Goal: Information Seeking & Learning: Learn about a topic

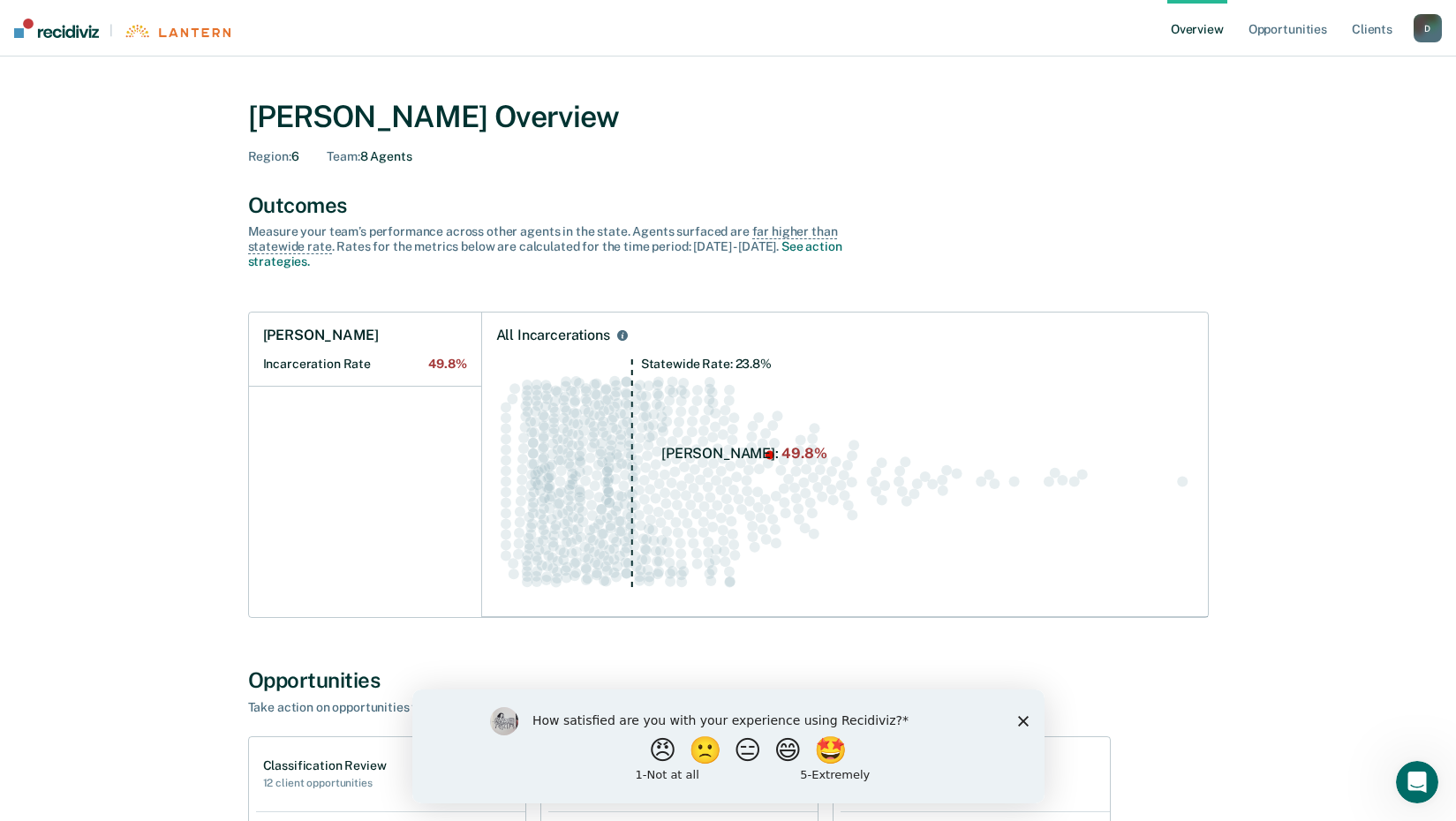
click at [1022, 721] on polygon "Close survey" at bounding box center [1022, 720] width 11 height 11
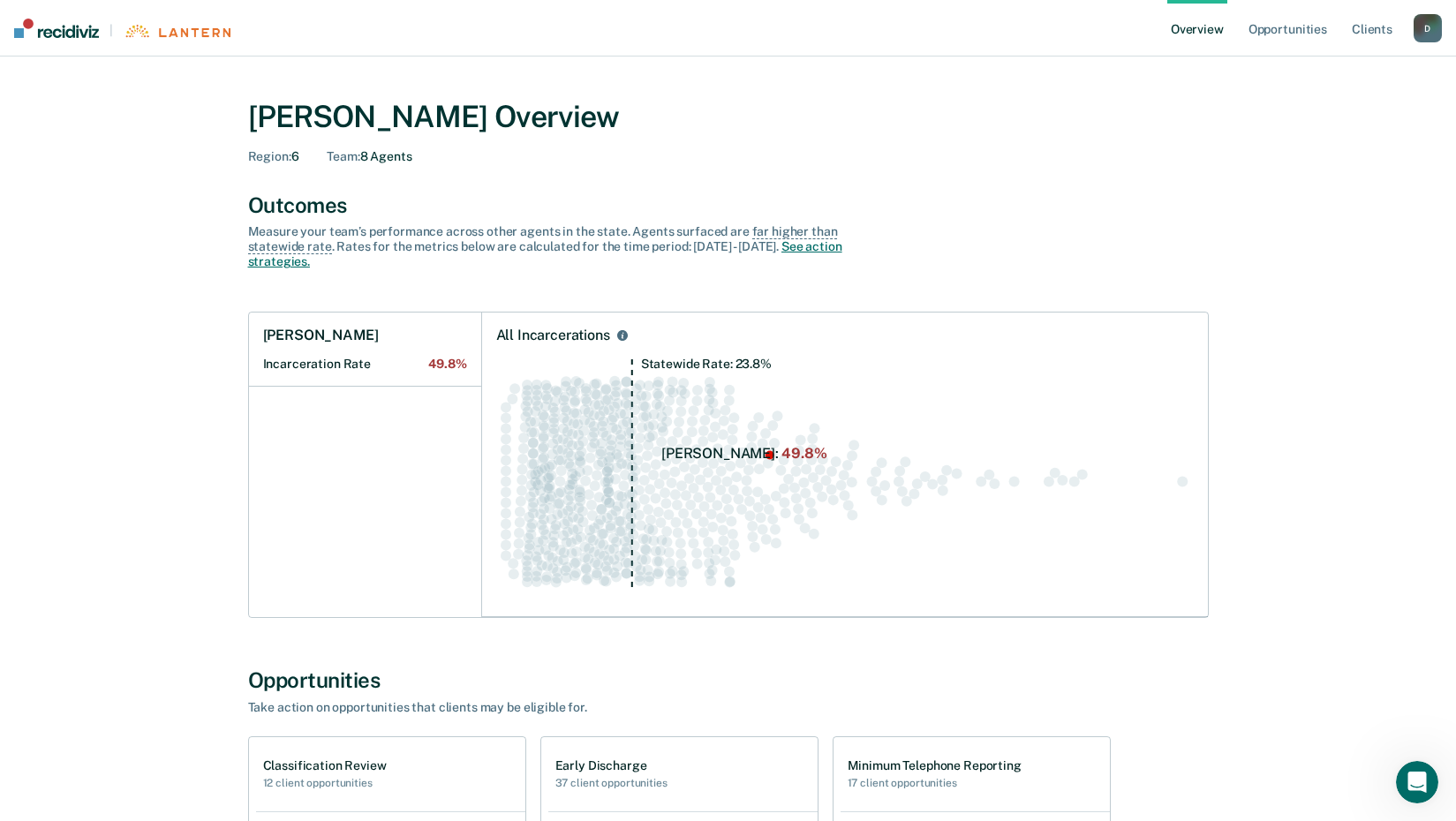
click at [789, 246] on link "See action strategies." at bounding box center [545, 254] width 594 height 29
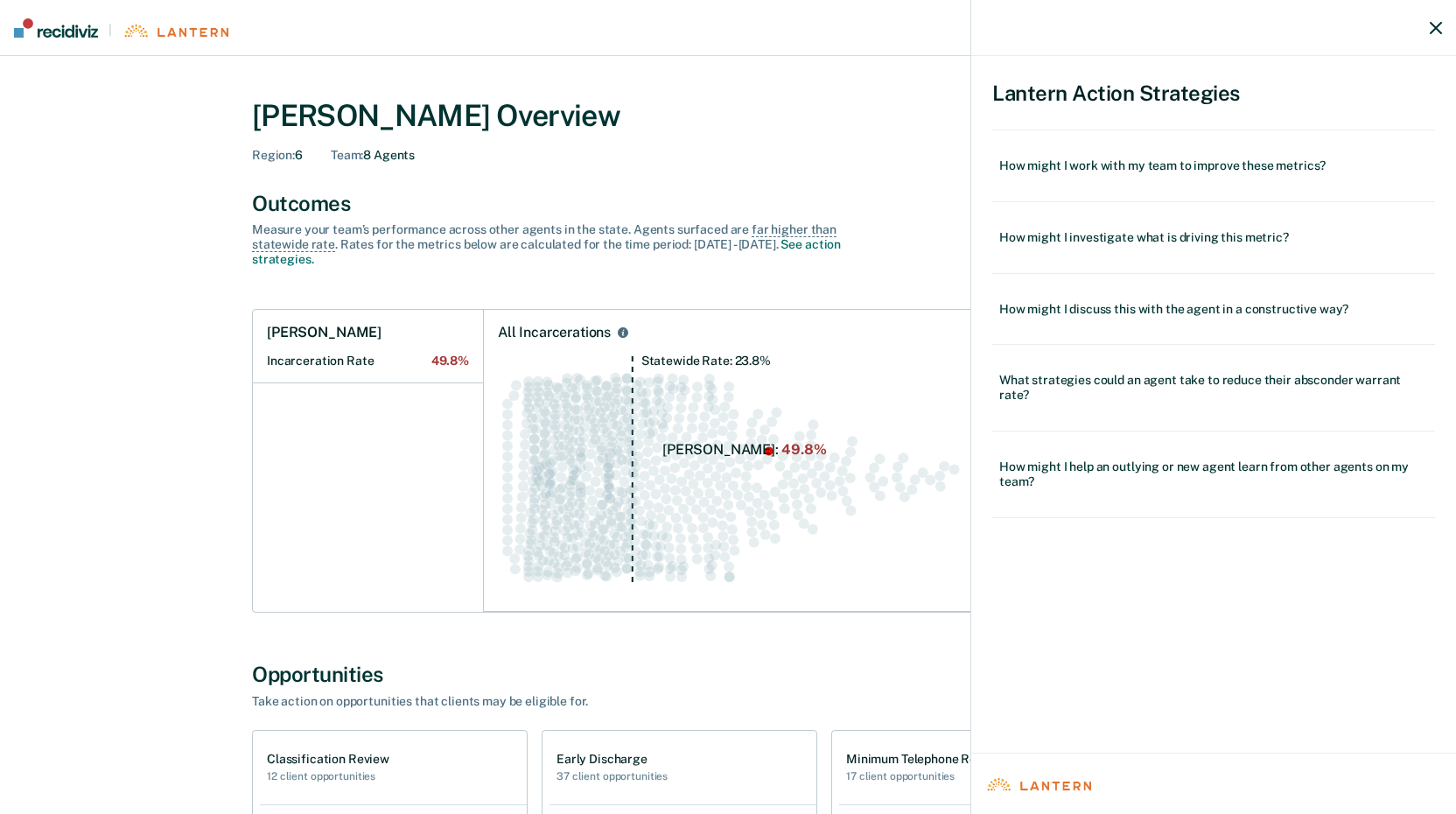
click at [857, 213] on div "Lantern Action Strategies How might I work with my team to improve these metric…" at bounding box center [728, 407] width 1456 height 814
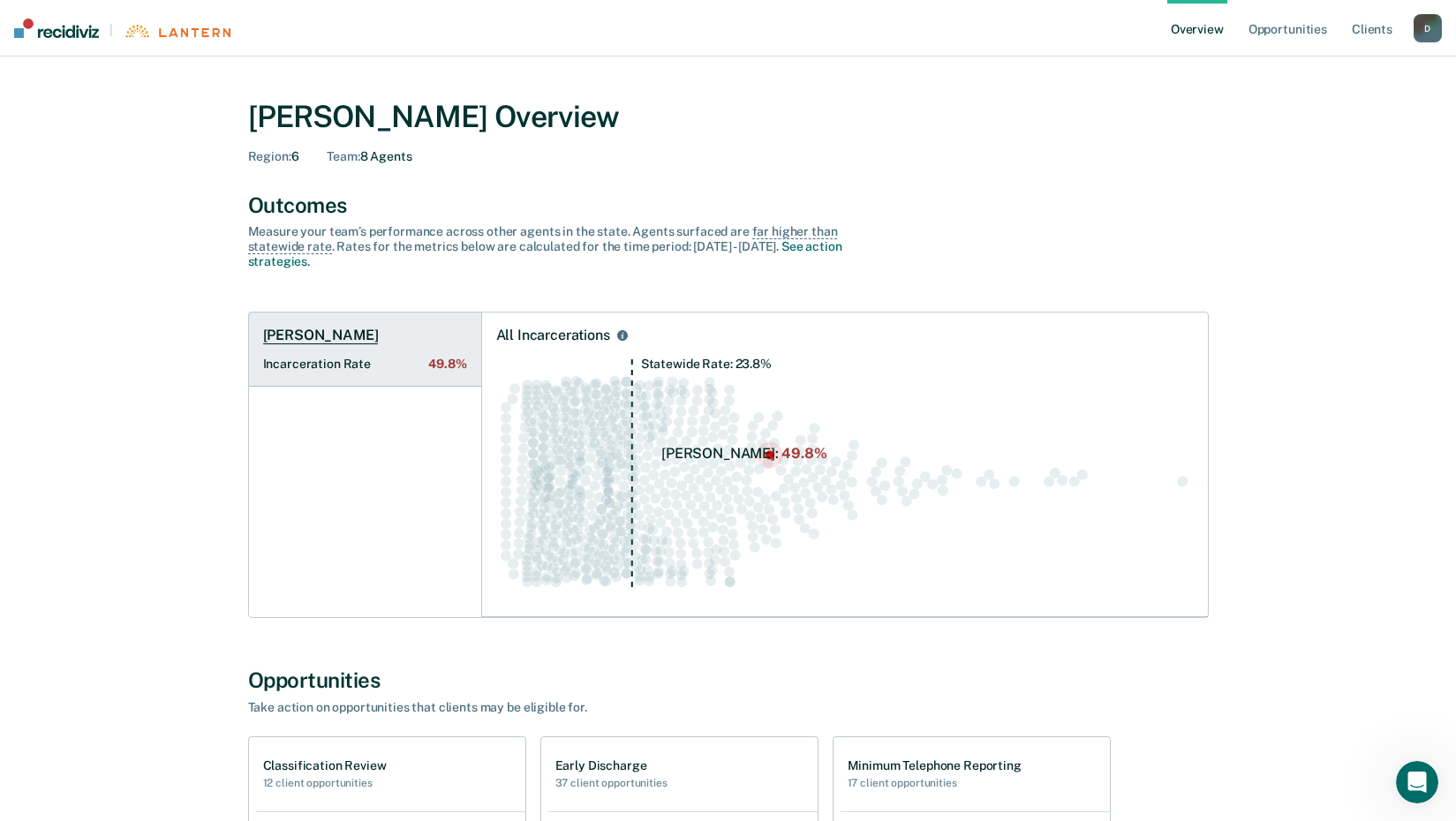
click at [307, 332] on h1 "[PERSON_NAME]" at bounding box center [322, 335] width 116 height 18
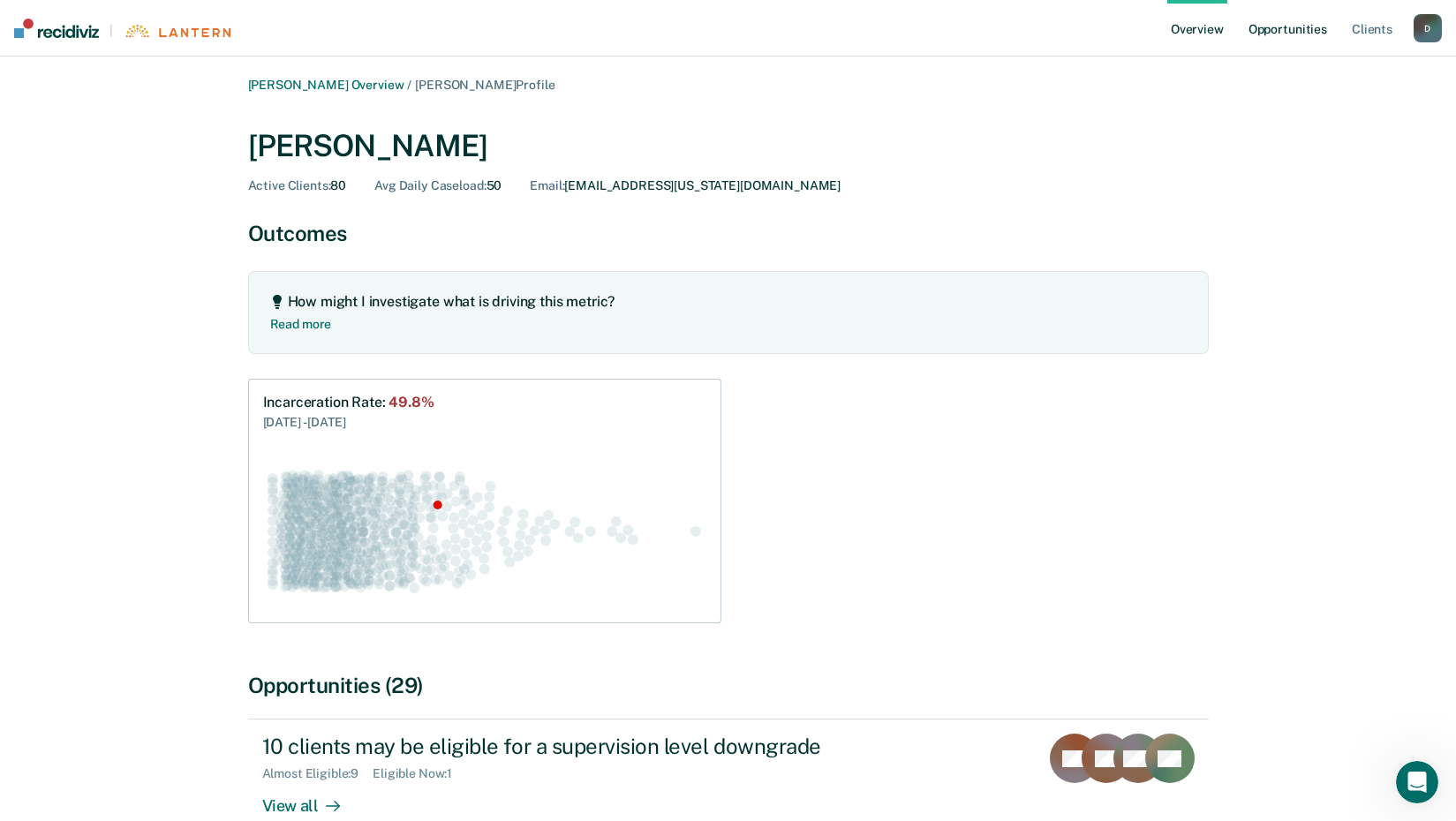
click at [1275, 26] on link "Opportunities" at bounding box center [1288, 28] width 86 height 56
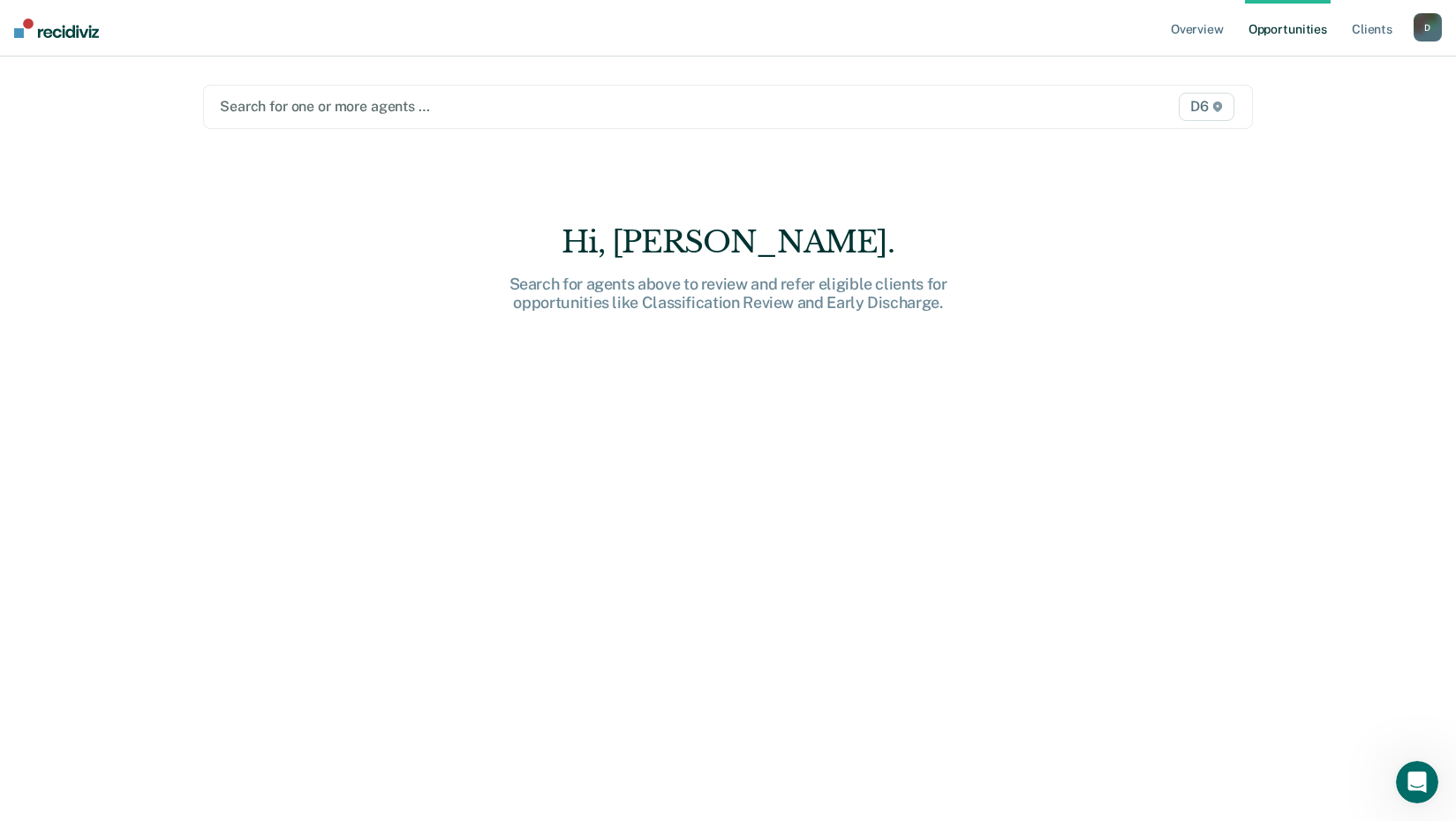
click at [408, 107] on div at bounding box center [576, 106] width 710 height 21
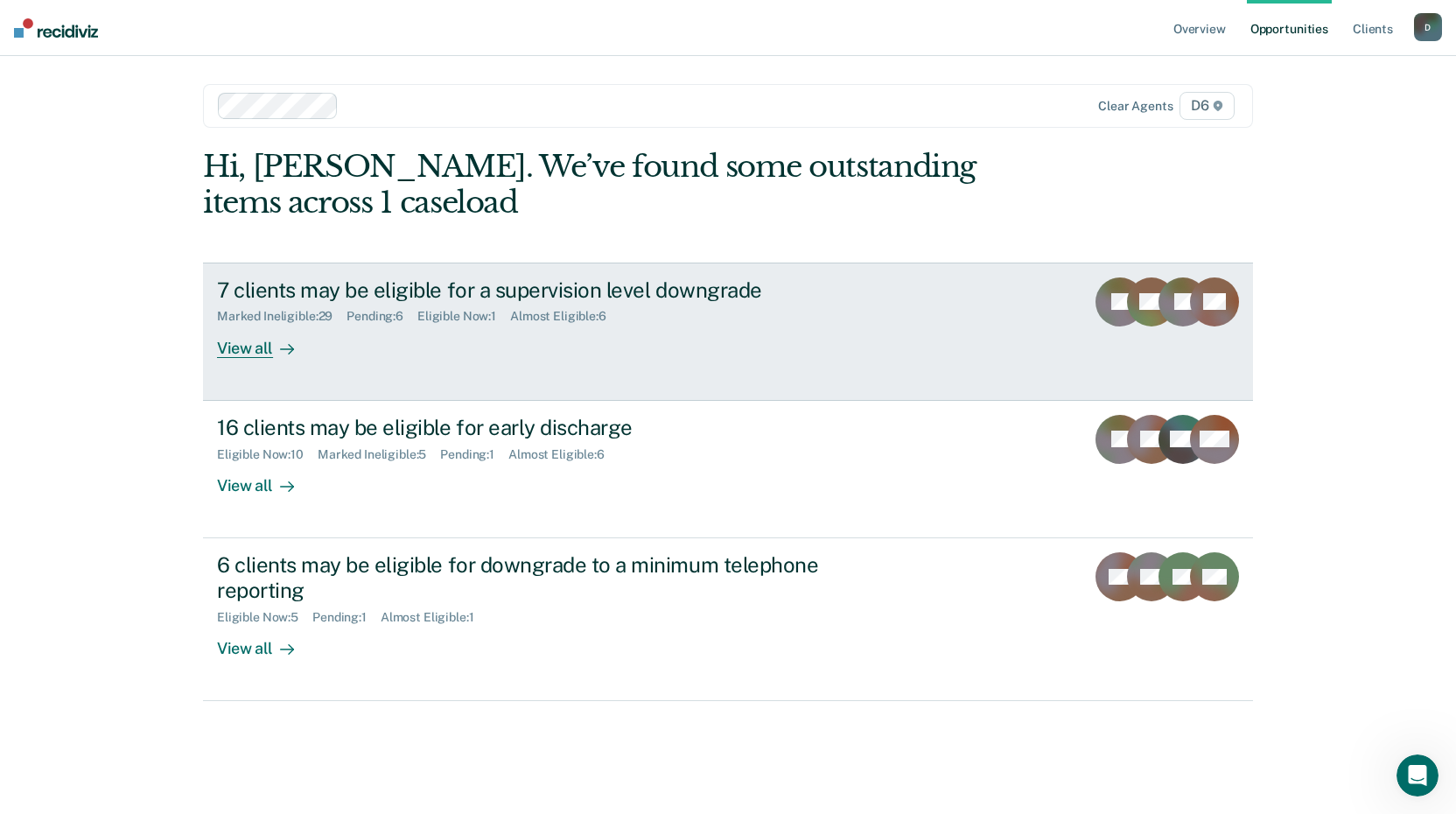
click at [236, 361] on link "7 clients may be eligible for a supervision level downgrade Marked Ineligible :…" at bounding box center [727, 331] width 1050 height 138
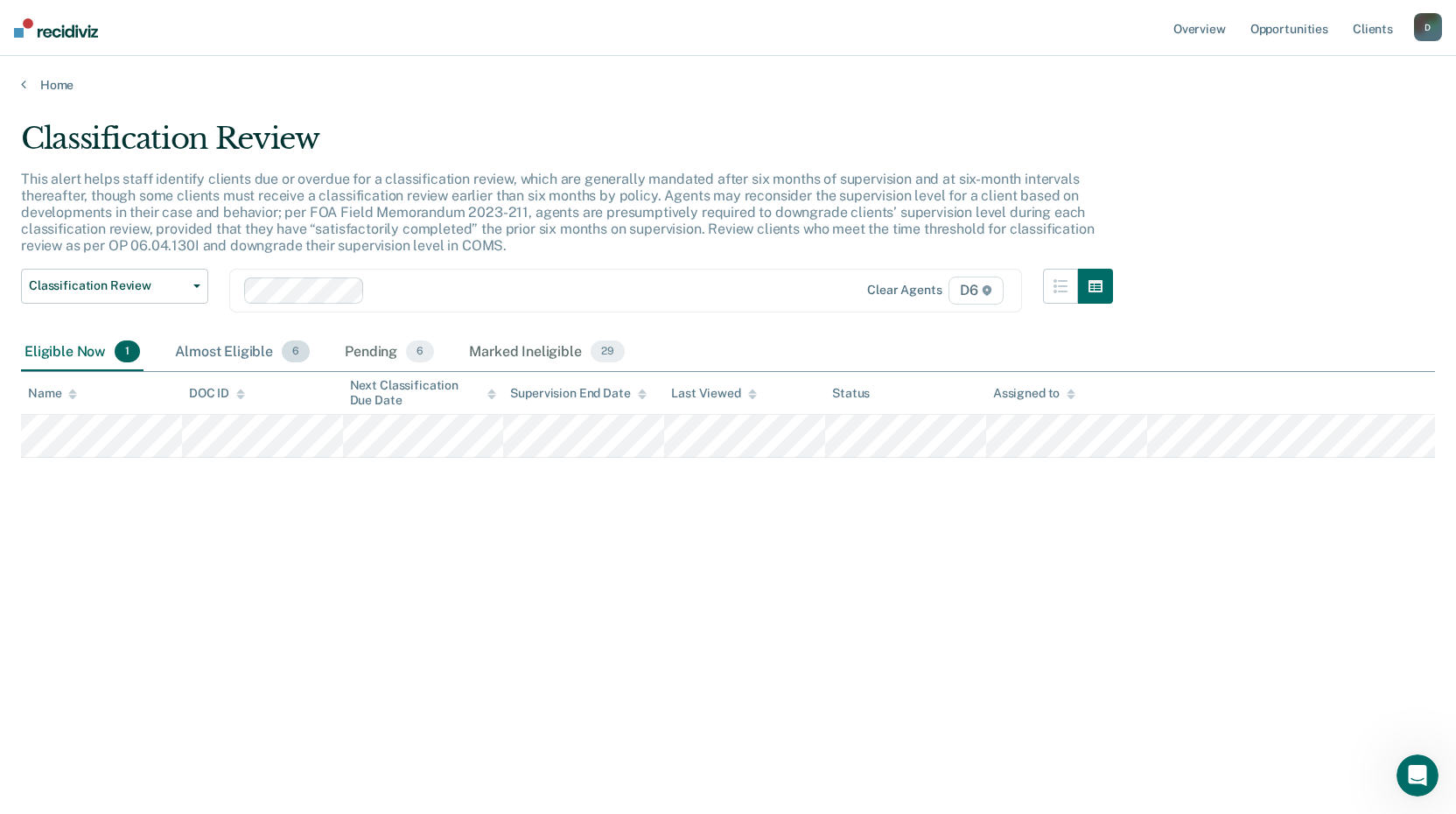
click at [270, 347] on div "Almost Eligible 6" at bounding box center [242, 353] width 141 height 39
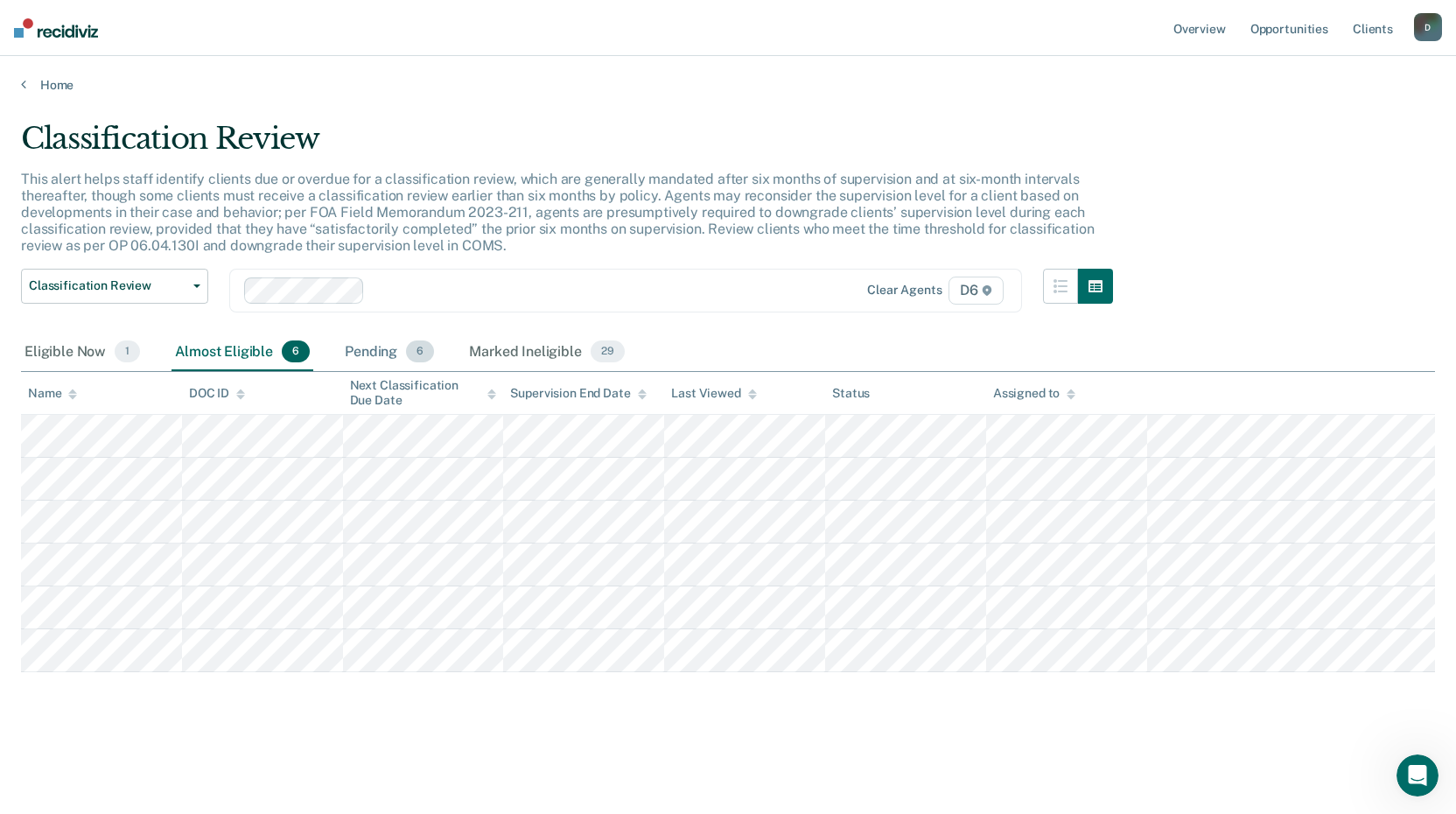
click at [357, 354] on div "Pending 6" at bounding box center [389, 353] width 96 height 39
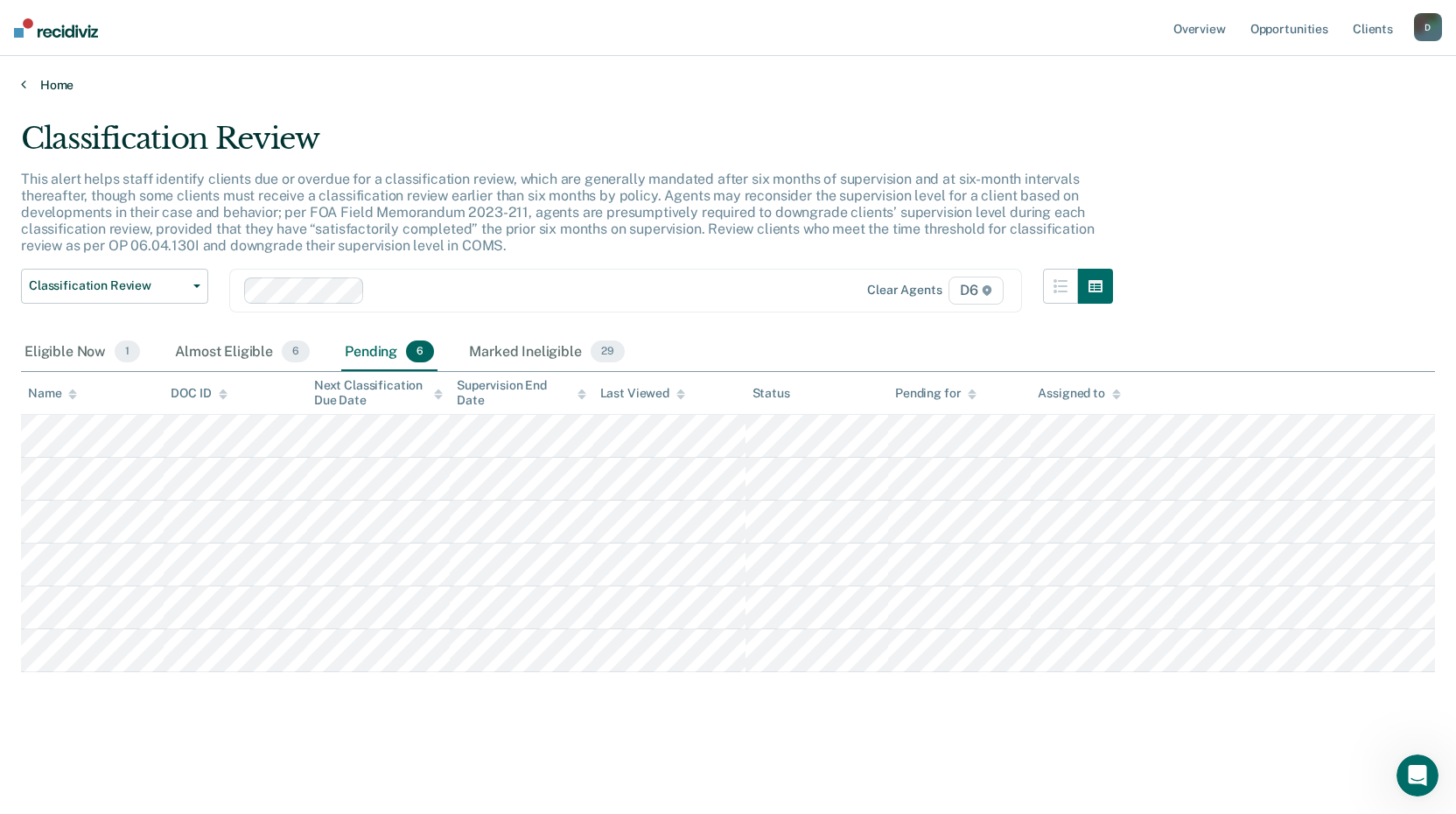
click at [35, 85] on link "Home" at bounding box center [728, 85] width 1414 height 16
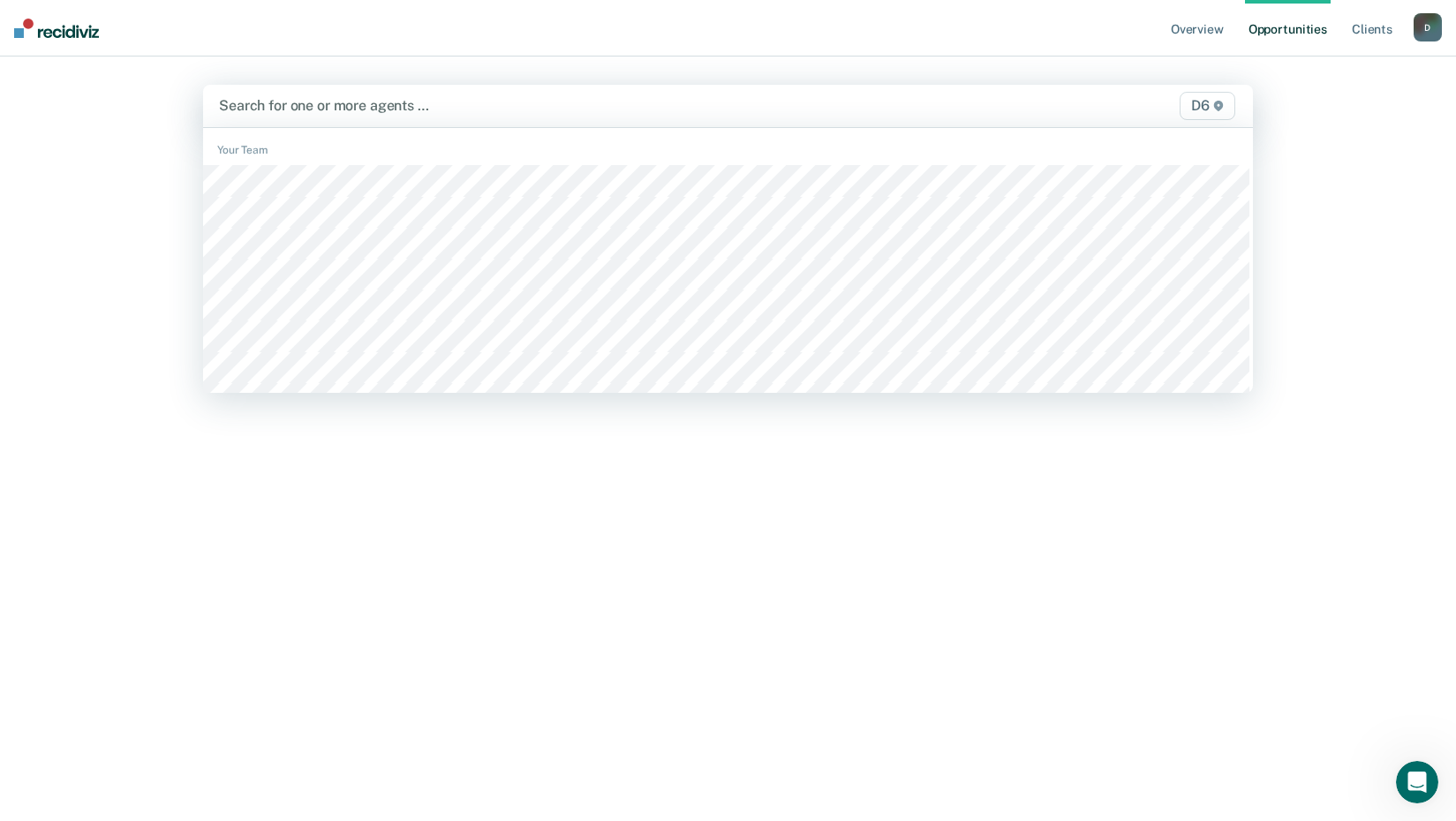
click at [322, 107] on div at bounding box center [576, 105] width 712 height 21
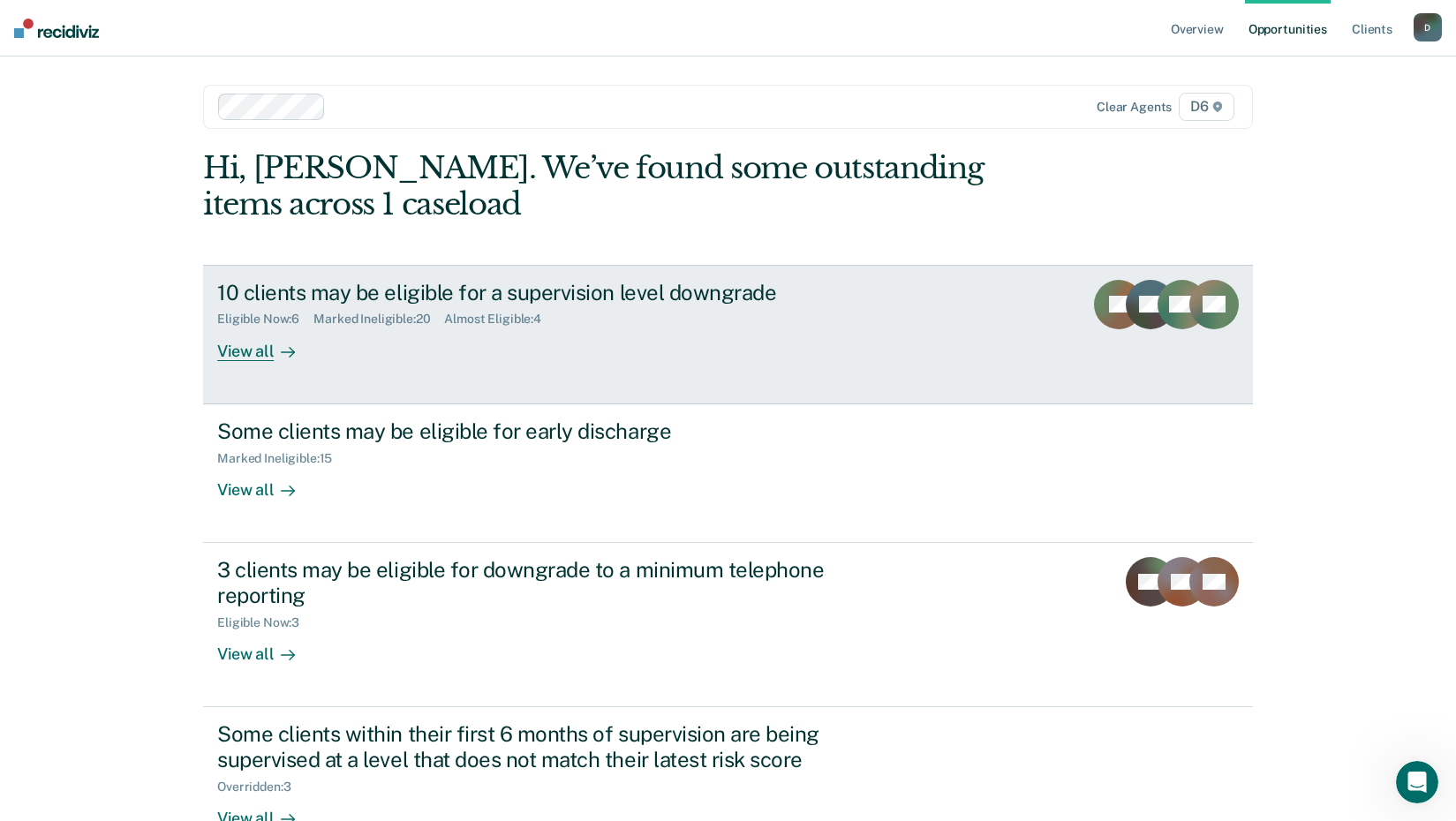
click at [244, 363] on link "10 clients may be eligible for a supervision level downgrade Eligible Now : 6 M…" at bounding box center [727, 334] width 1050 height 140
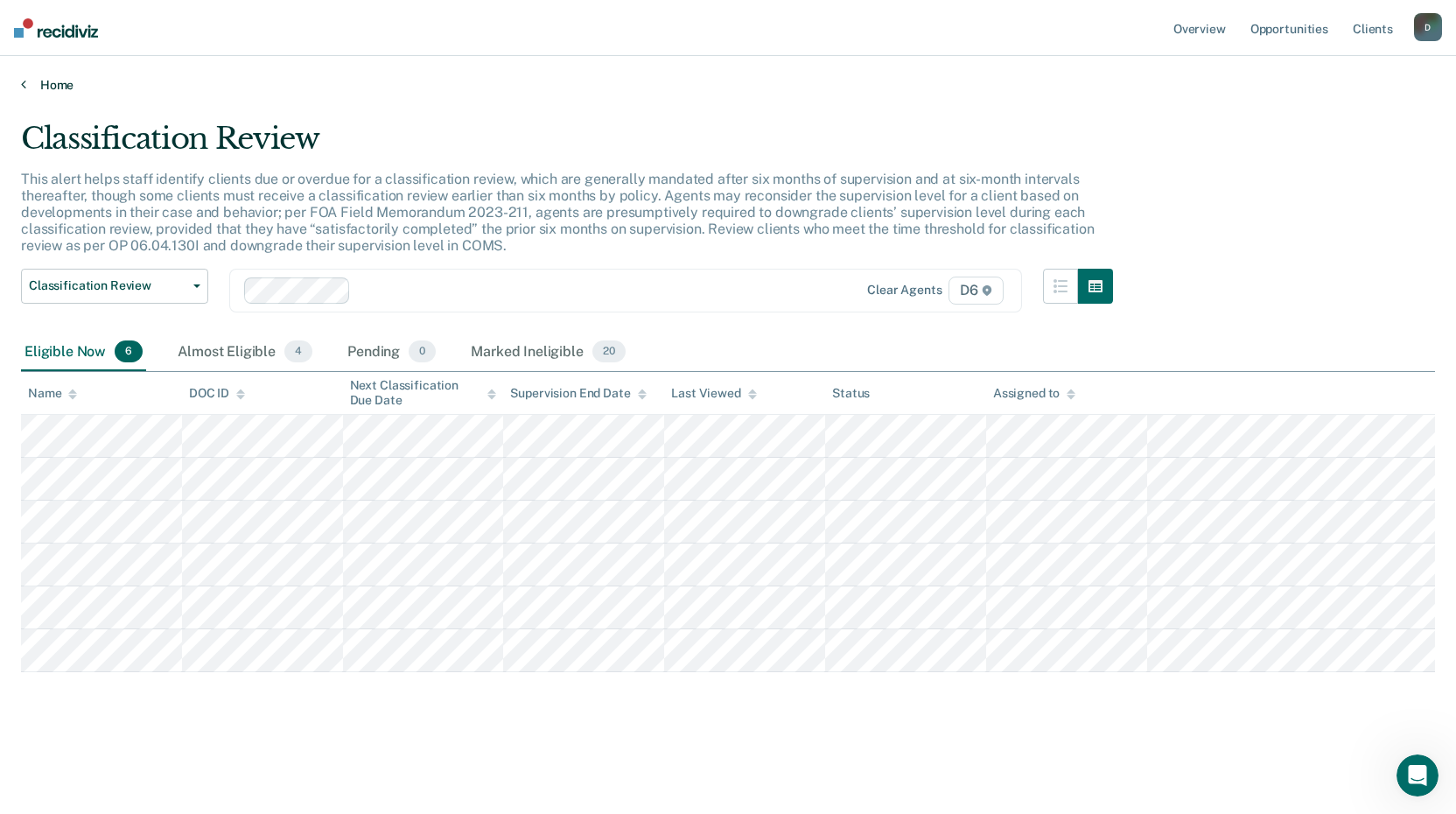
click at [55, 85] on link "Home" at bounding box center [728, 85] width 1414 height 16
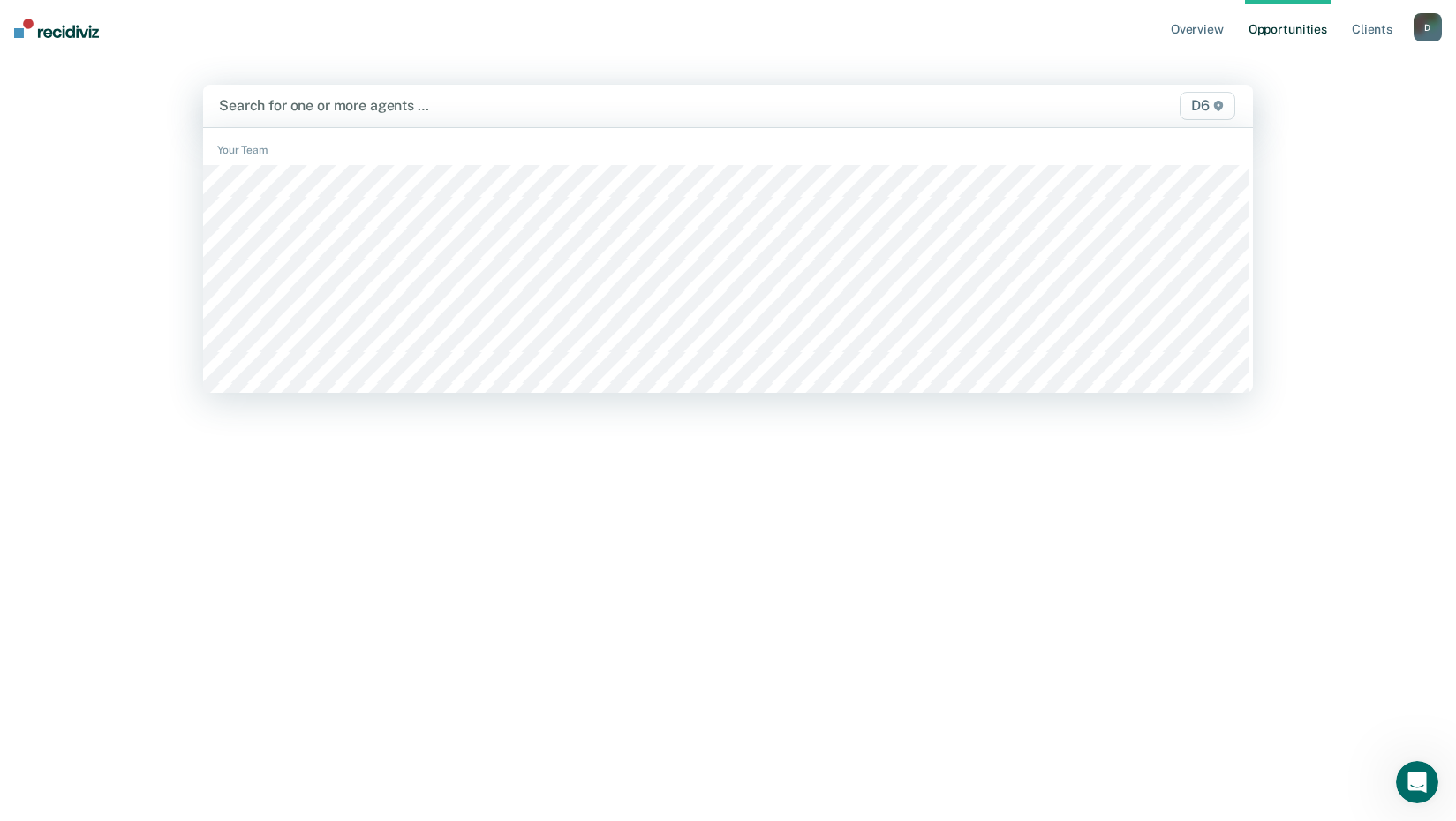
click at [305, 104] on div at bounding box center [576, 105] width 712 height 21
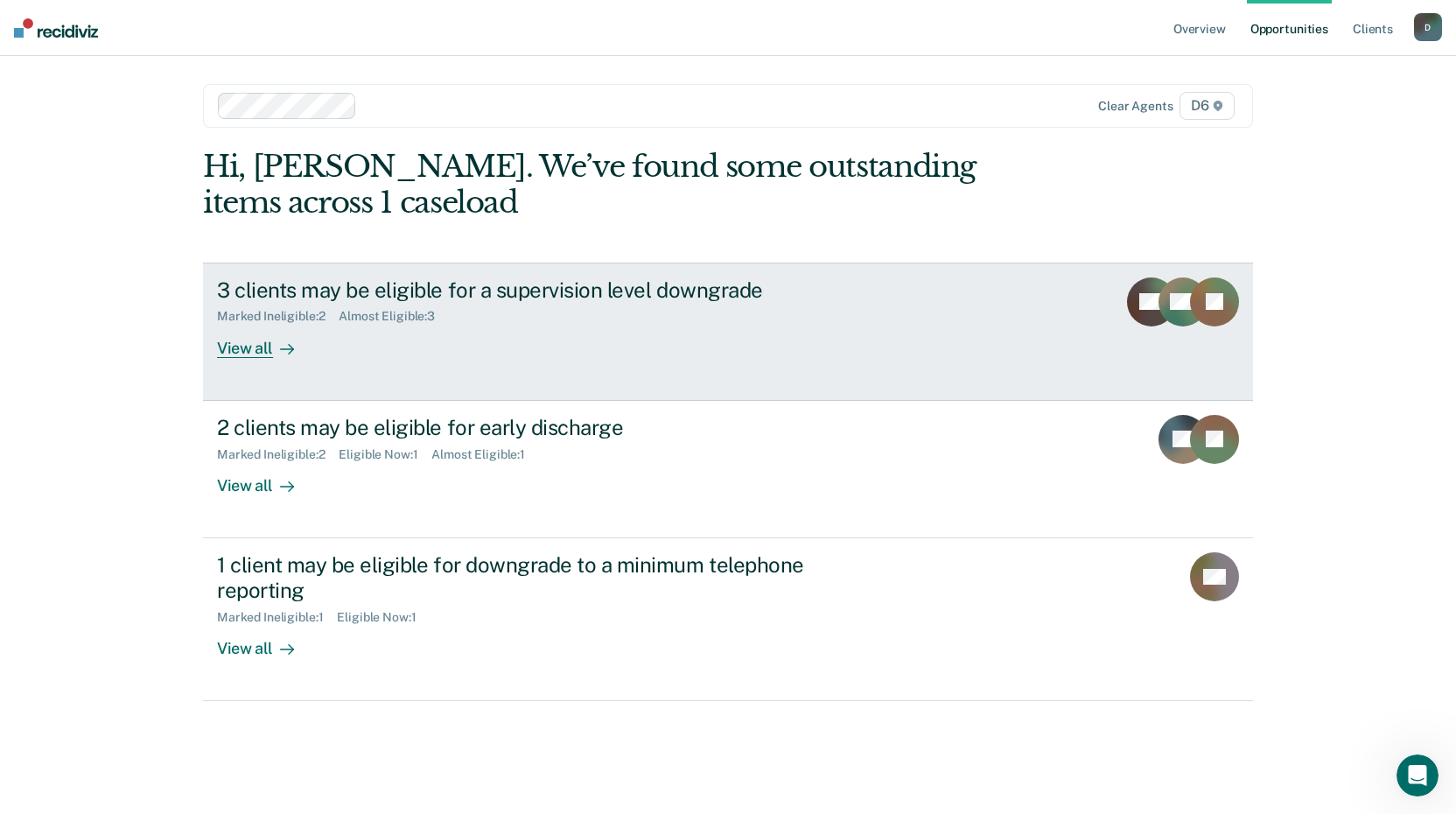
click at [260, 348] on div "View all" at bounding box center [266, 340] width 98 height 34
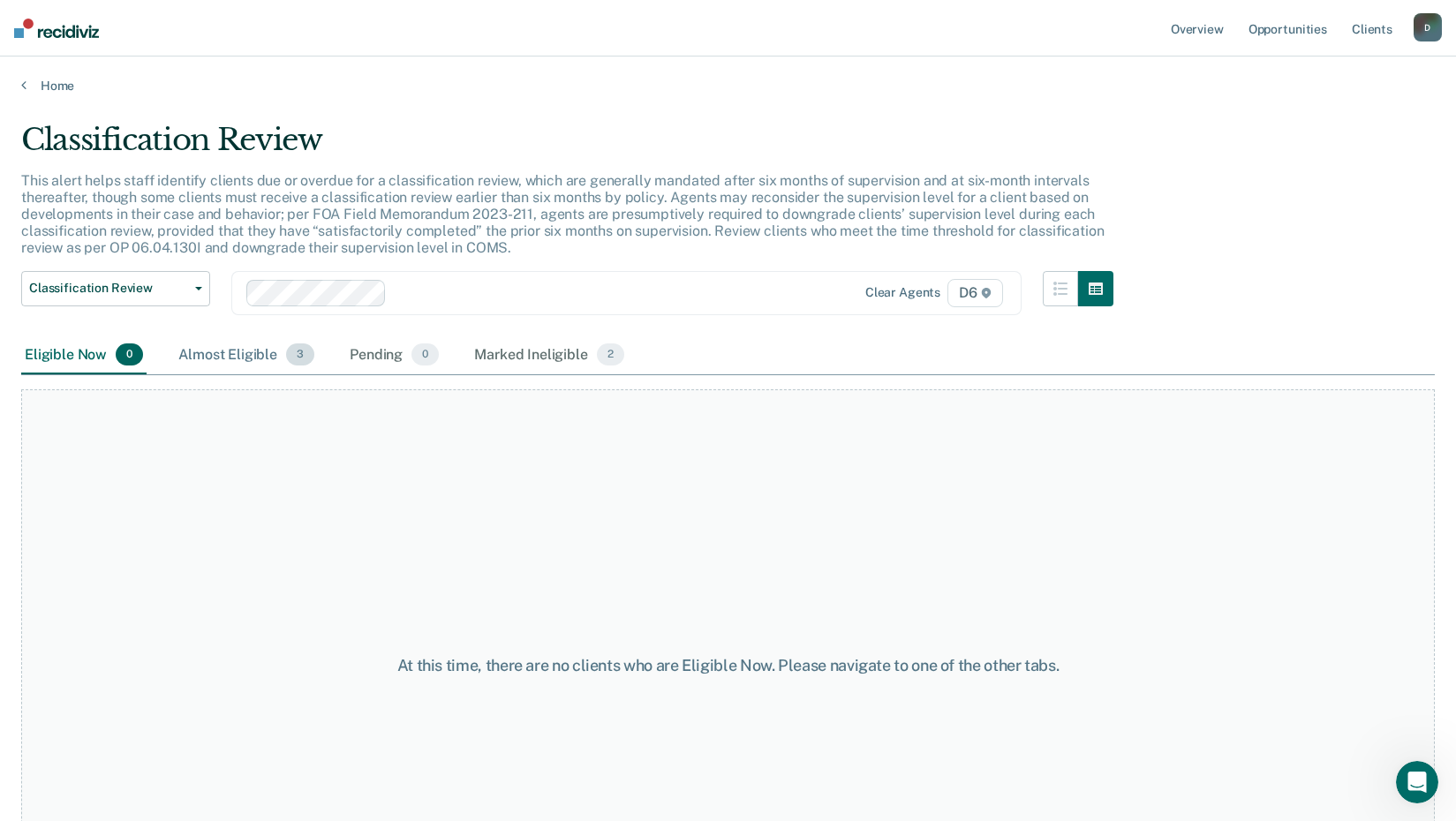
click at [248, 359] on div "Almost Eligible 3" at bounding box center [246, 356] width 143 height 39
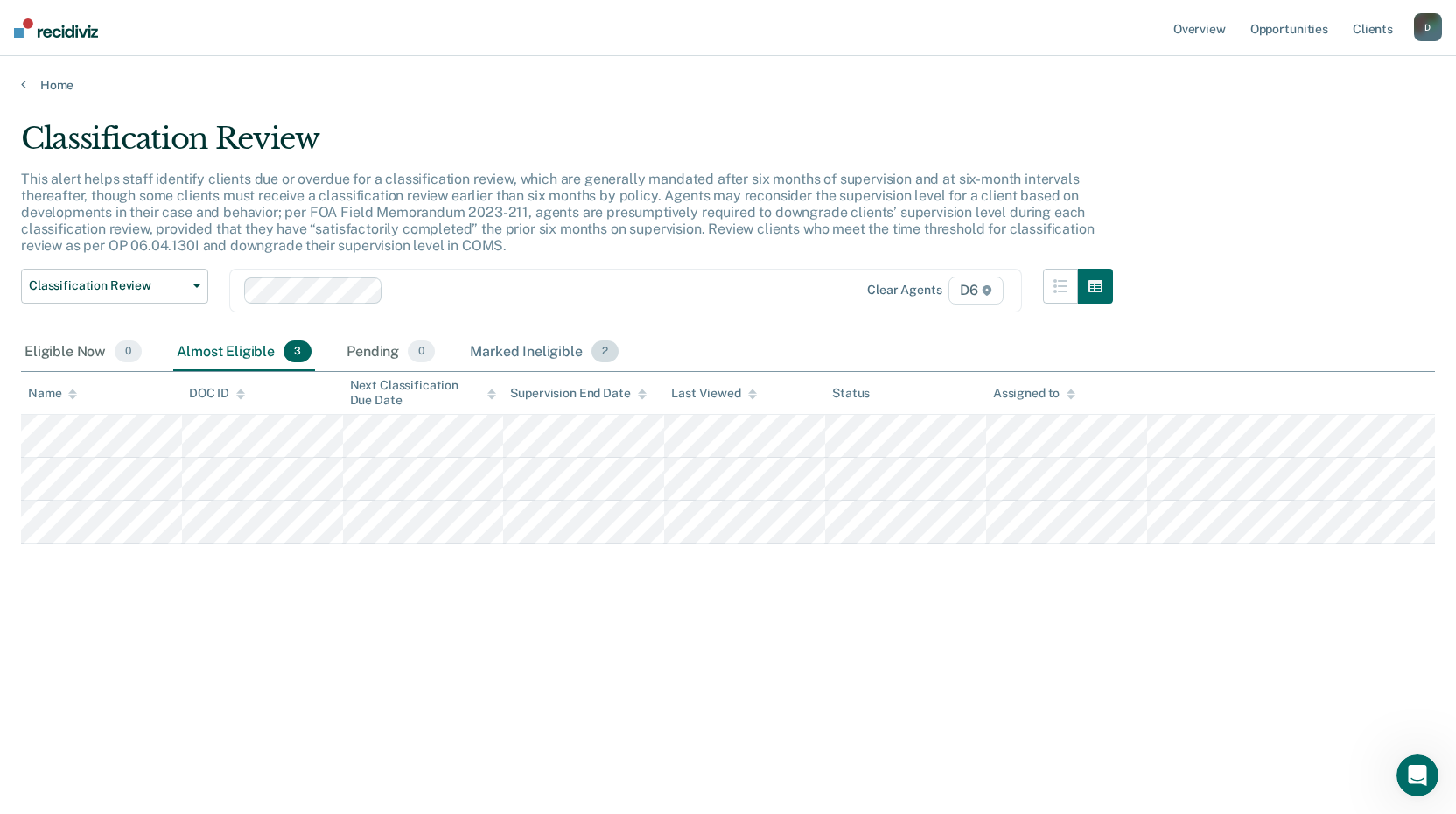
click at [533, 351] on div "Marked Ineligible 2" at bounding box center [545, 353] width 156 height 39
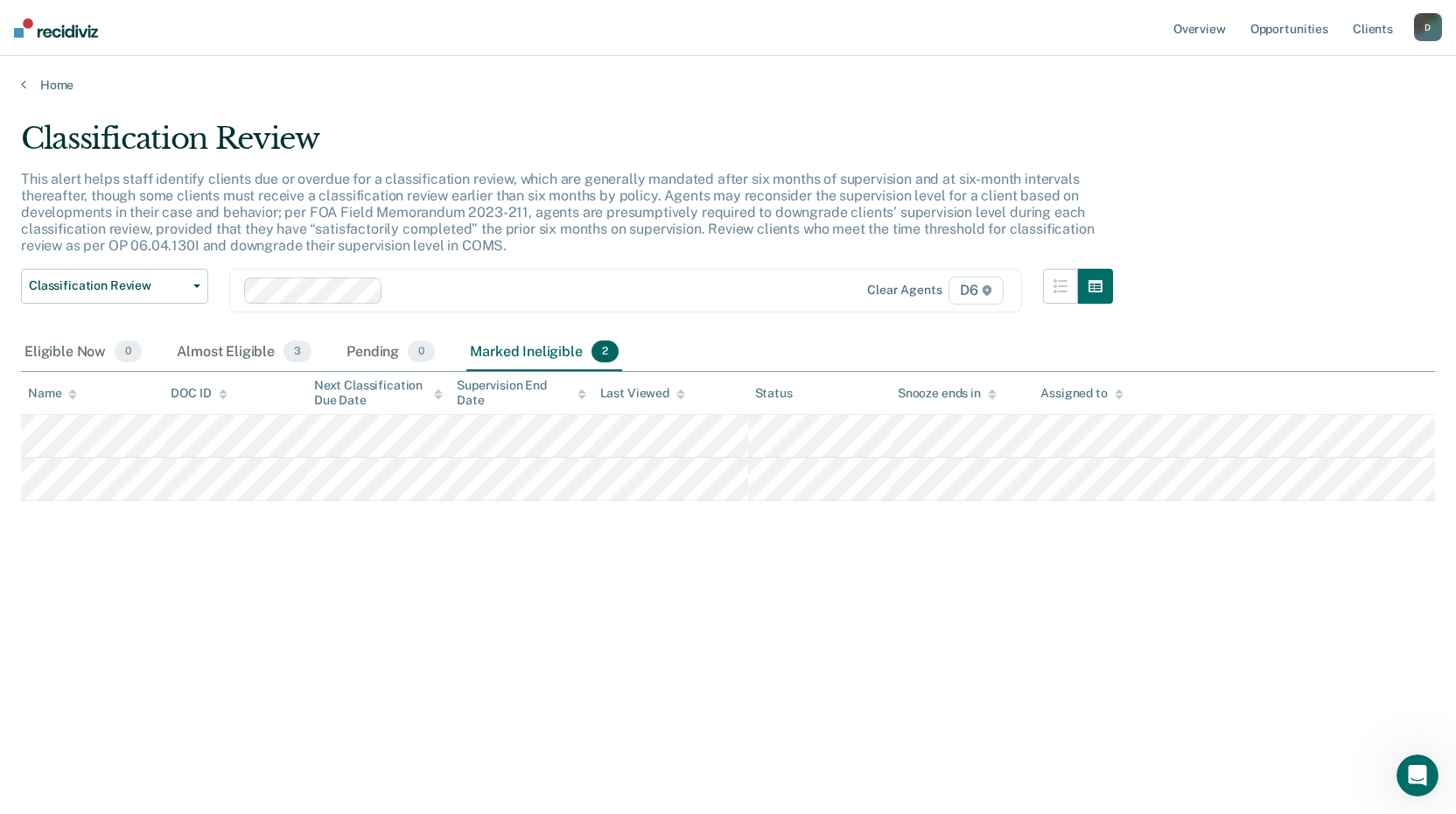
click at [50, 97] on main "Classification Review This alert helps staff identify clients due or overdue fo…" at bounding box center [728, 450] width 1456 height 716
click at [53, 83] on link "Home" at bounding box center [728, 85] width 1414 height 16
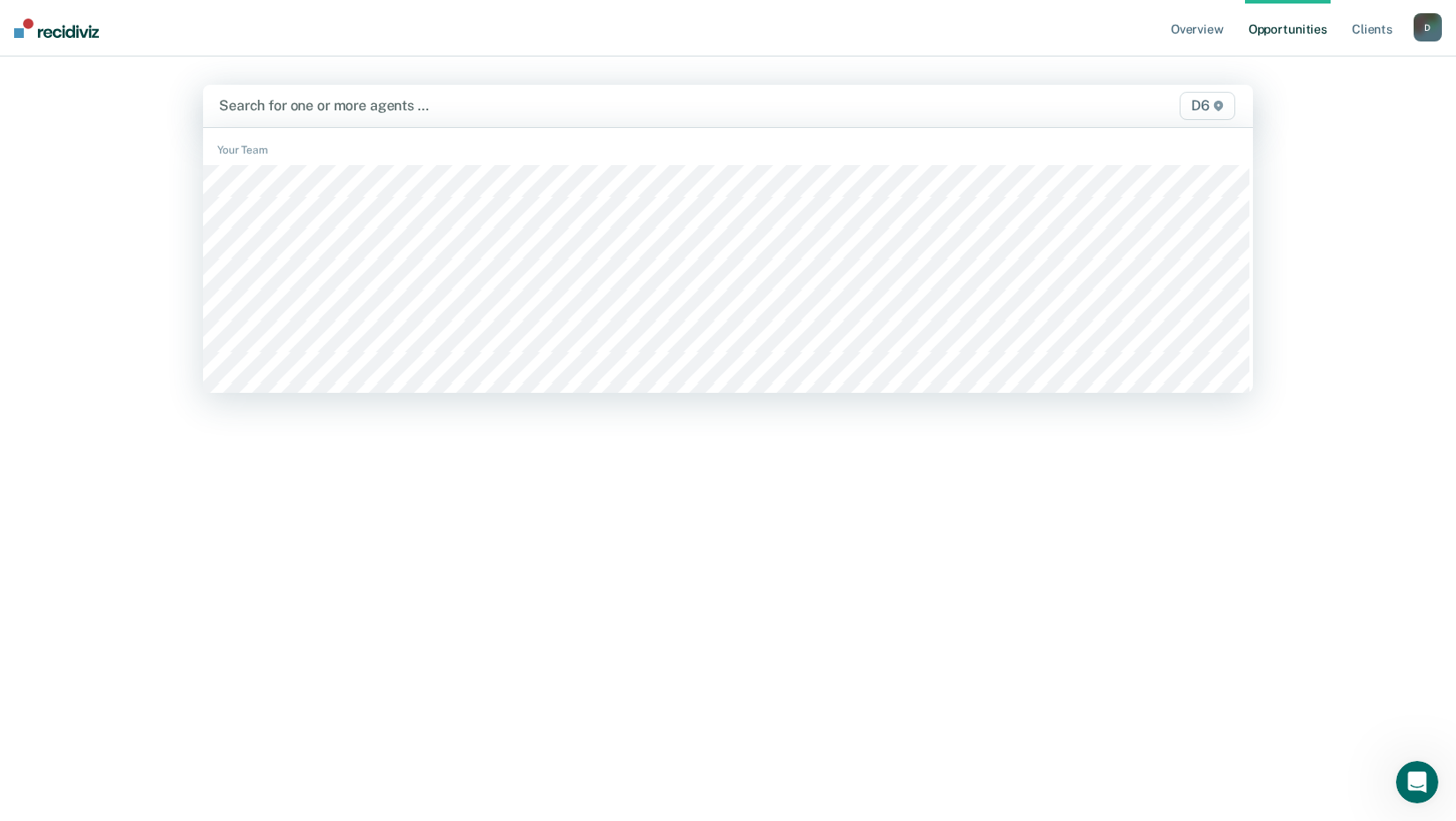
click at [341, 108] on div at bounding box center [576, 105] width 712 height 21
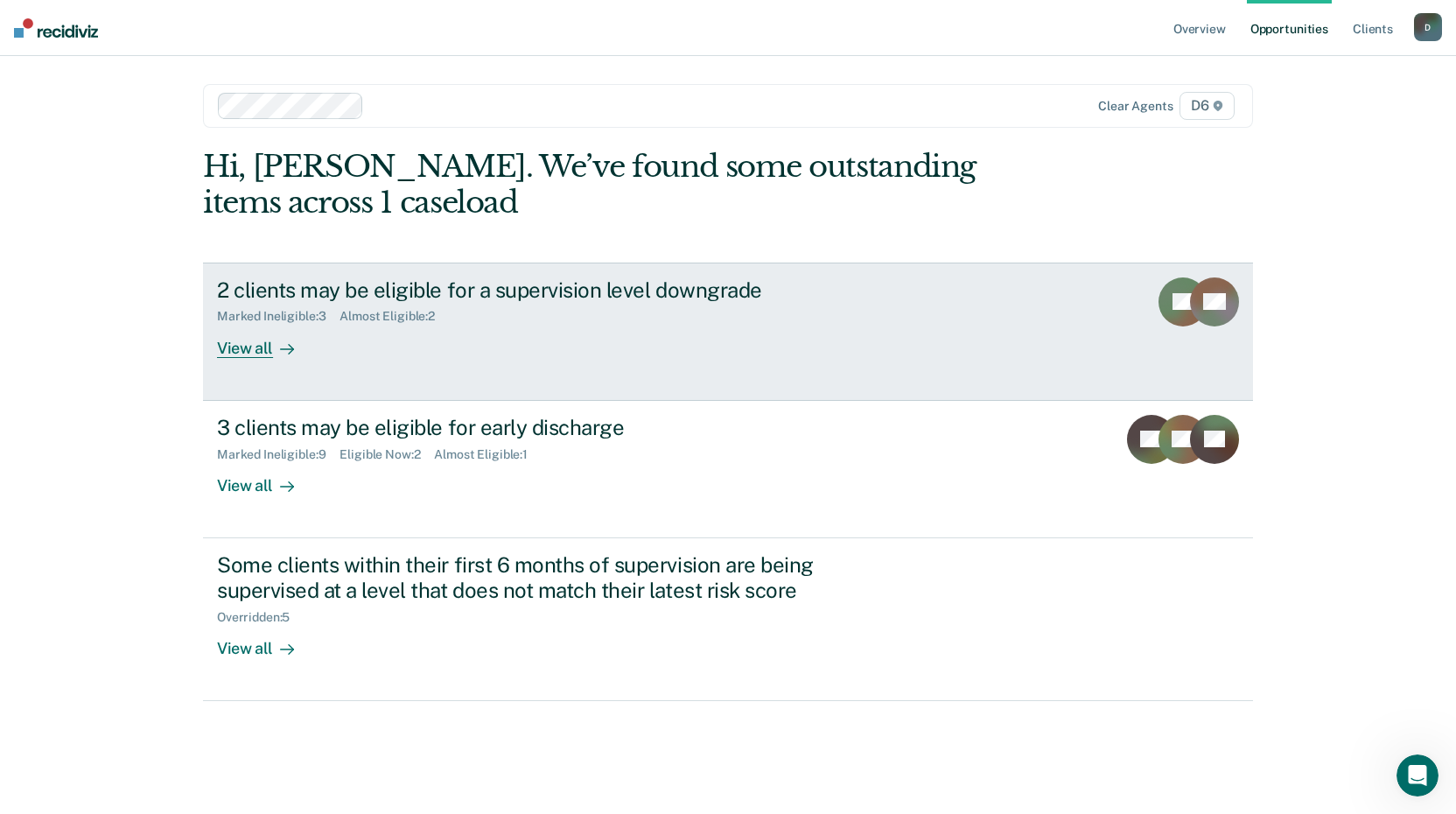
click at [230, 355] on div "View all" at bounding box center [266, 340] width 98 height 34
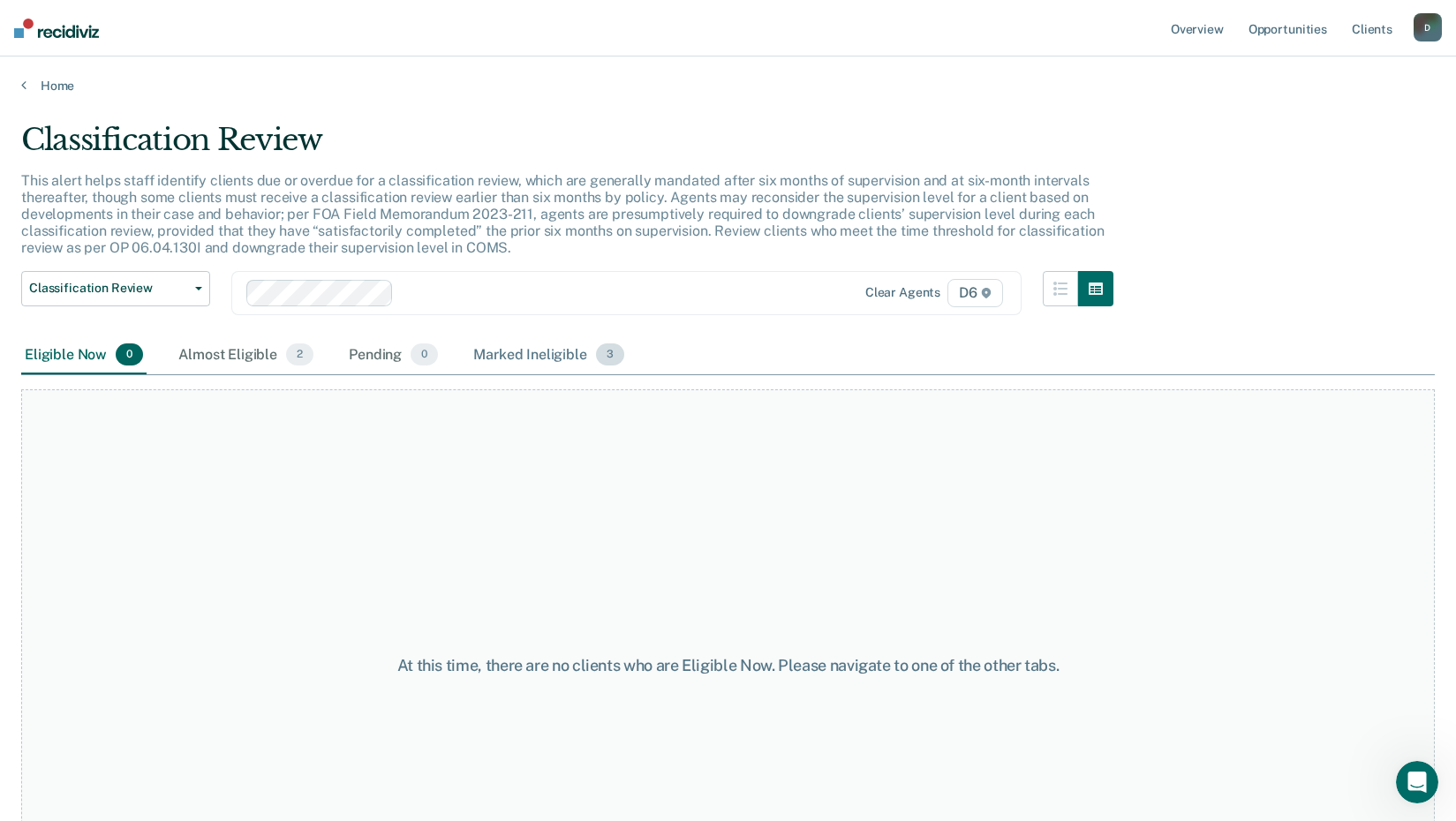
click at [514, 350] on div "Marked Ineligible 3" at bounding box center [549, 356] width 158 height 39
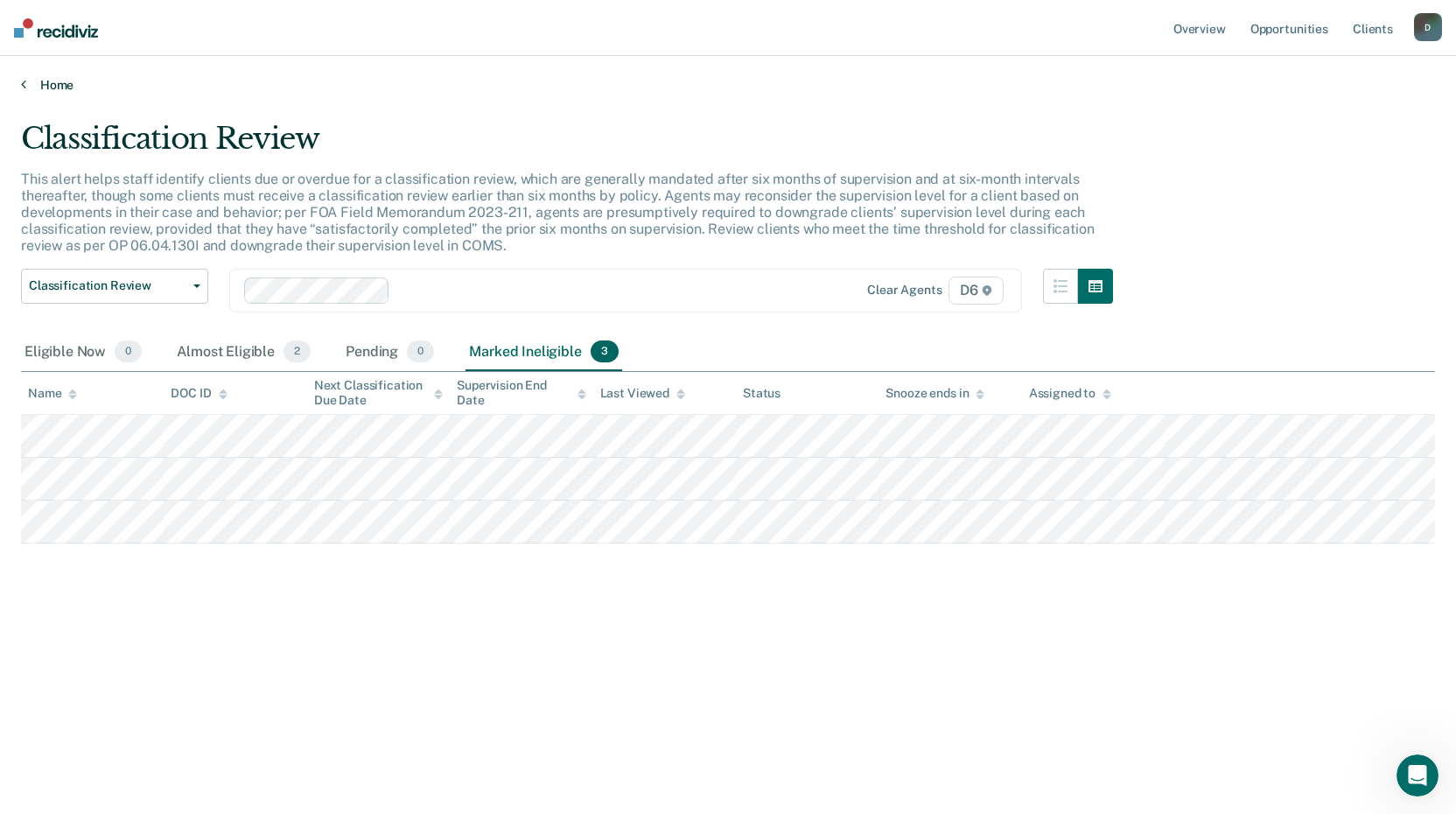
click at [57, 84] on link "Home" at bounding box center [728, 85] width 1414 height 16
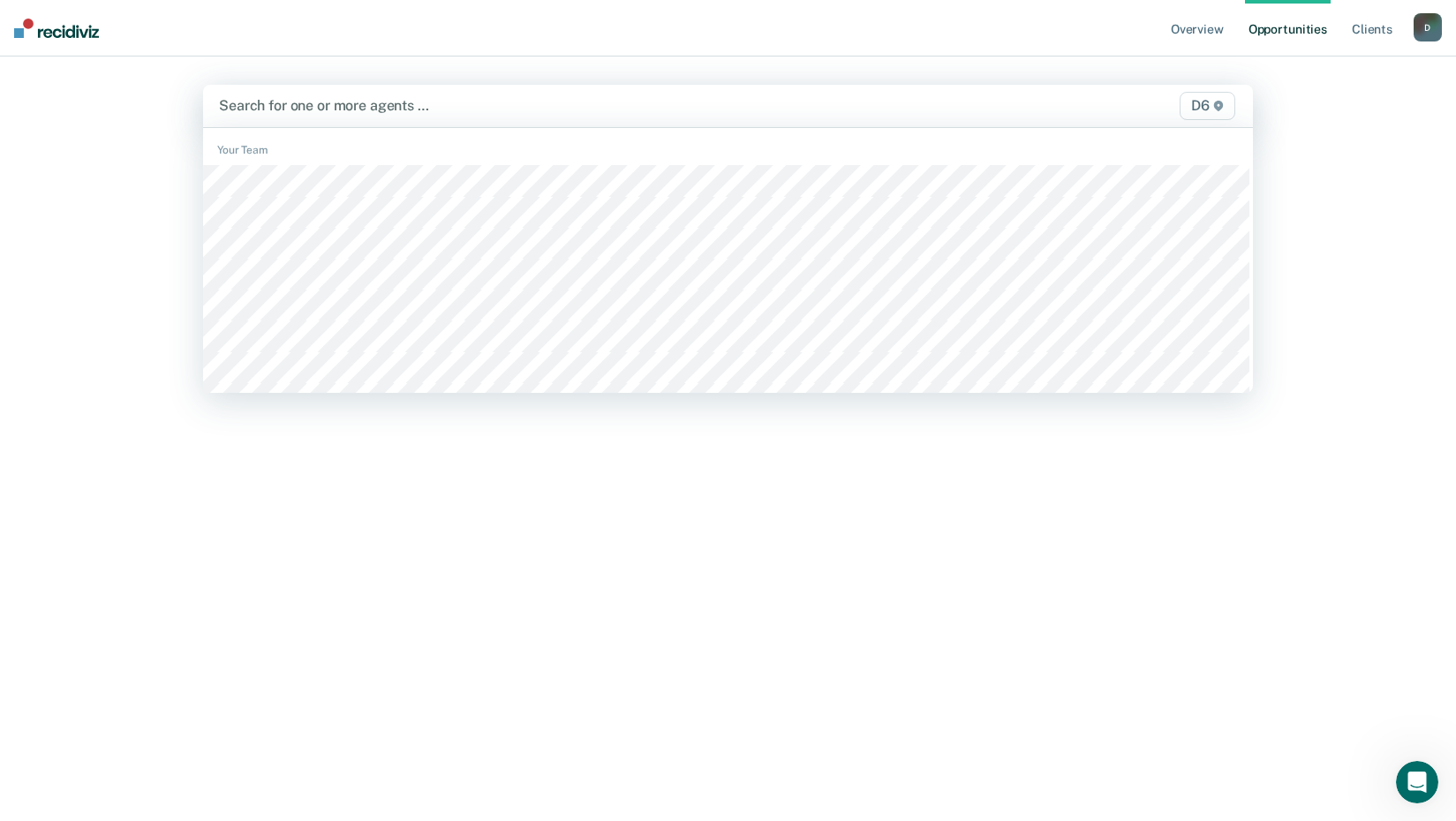
click at [345, 109] on div at bounding box center [576, 105] width 712 height 21
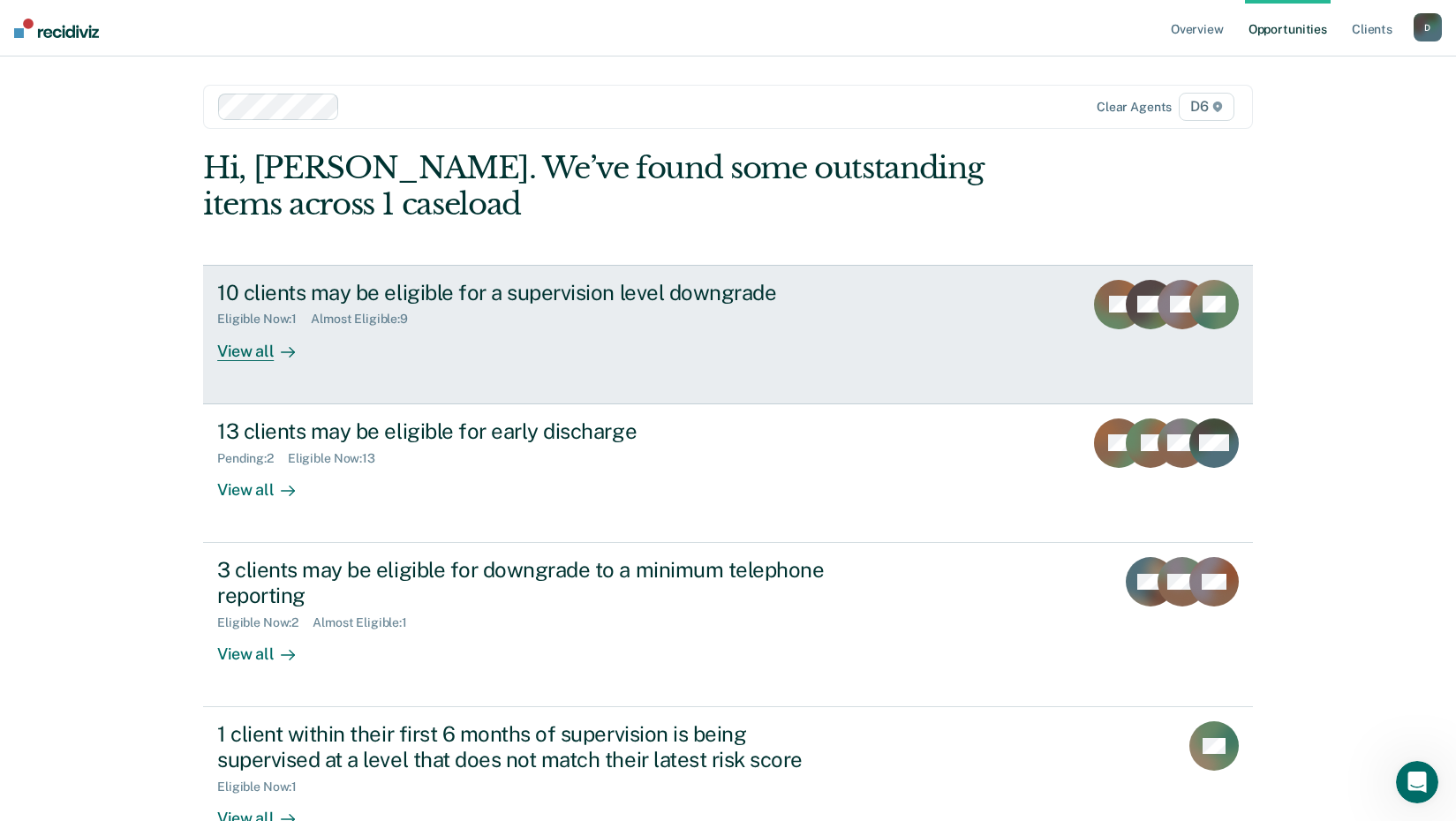
click at [253, 352] on div "View all" at bounding box center [267, 343] width 99 height 34
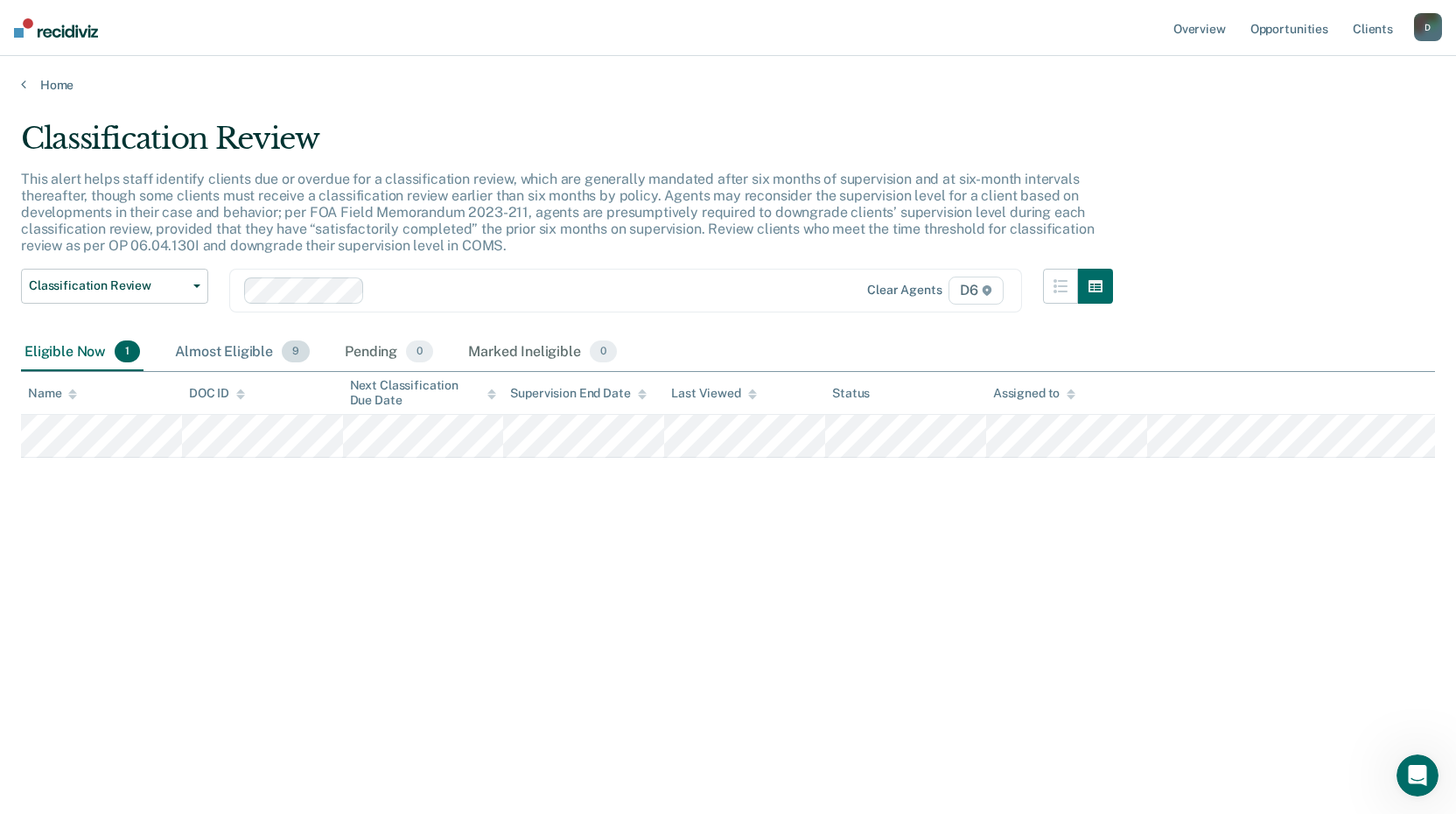
click at [227, 359] on div "Almost Eligible 9" at bounding box center [242, 353] width 141 height 39
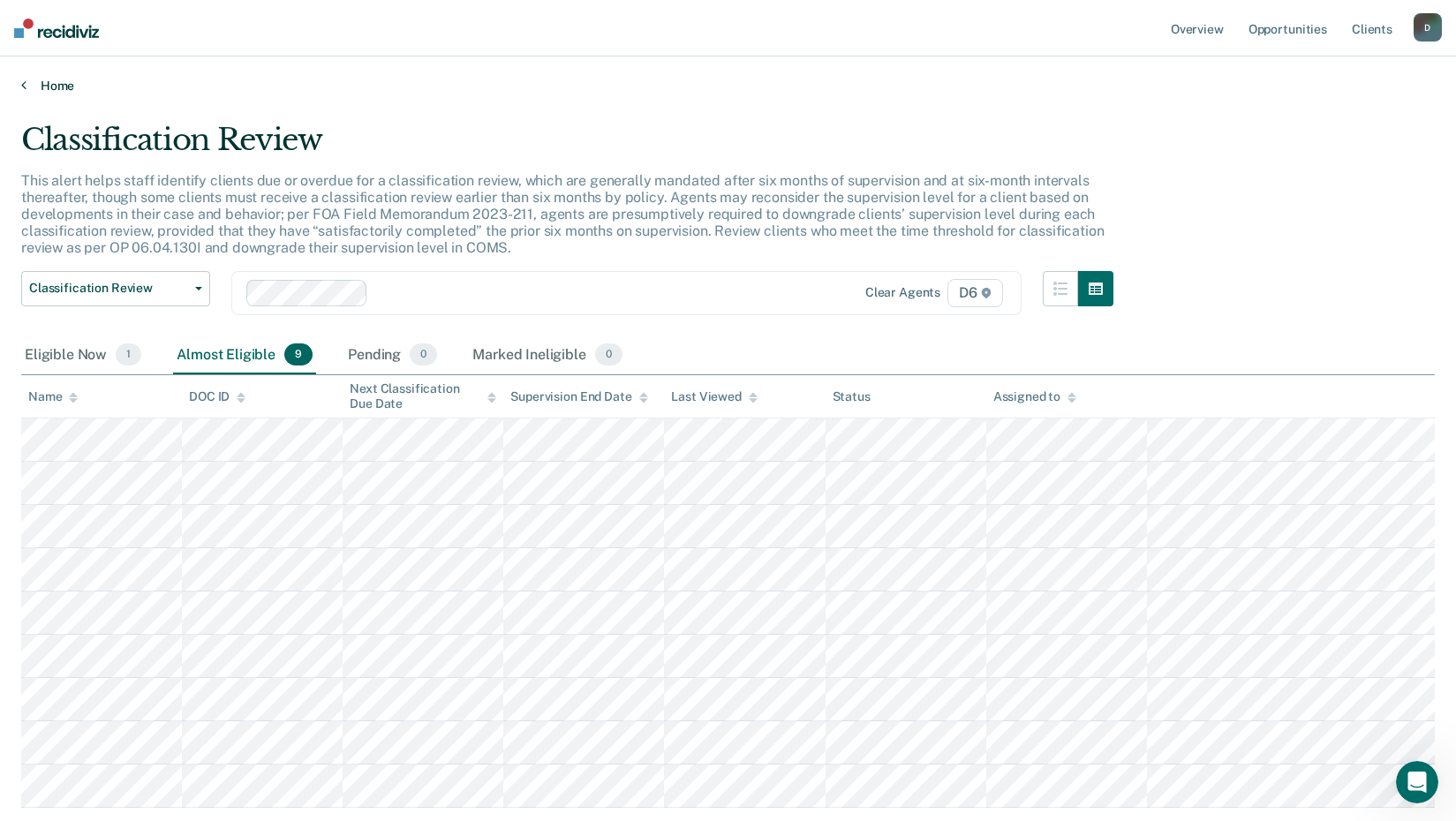
click at [54, 83] on link "Home" at bounding box center [728, 86] width 1414 height 16
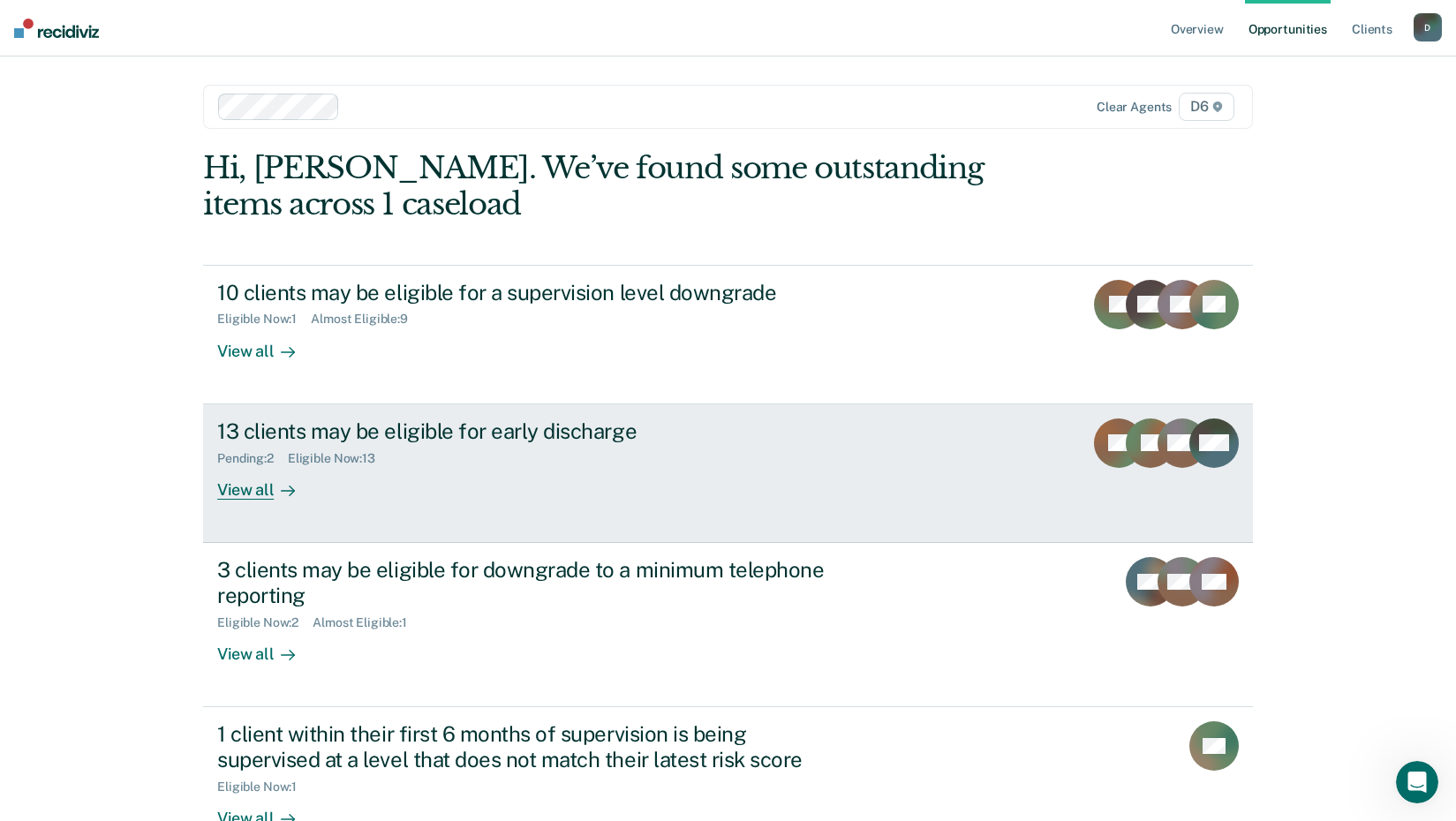
click at [243, 481] on div "View all" at bounding box center [267, 482] width 99 height 34
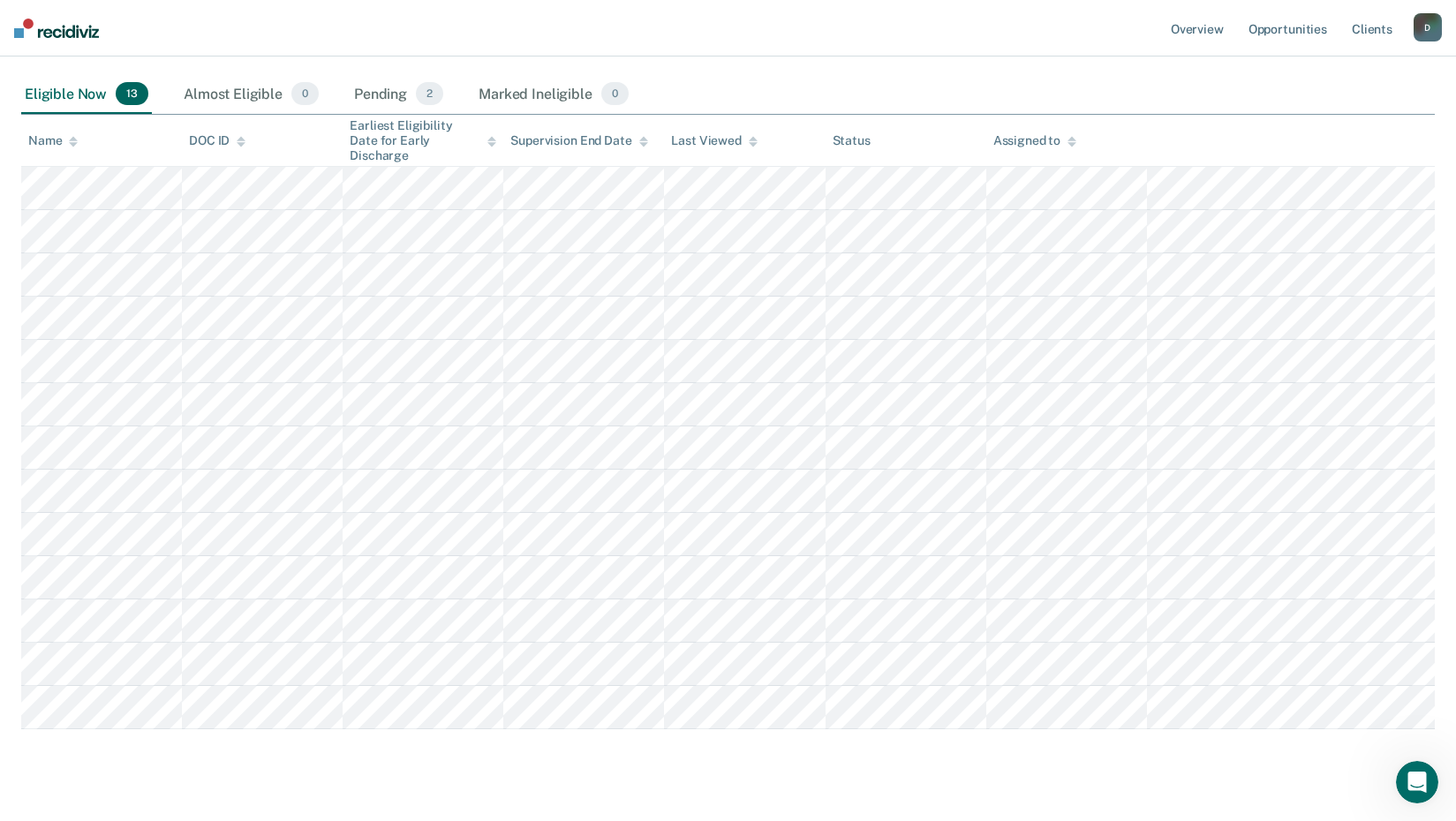
scroll to position [264, 0]
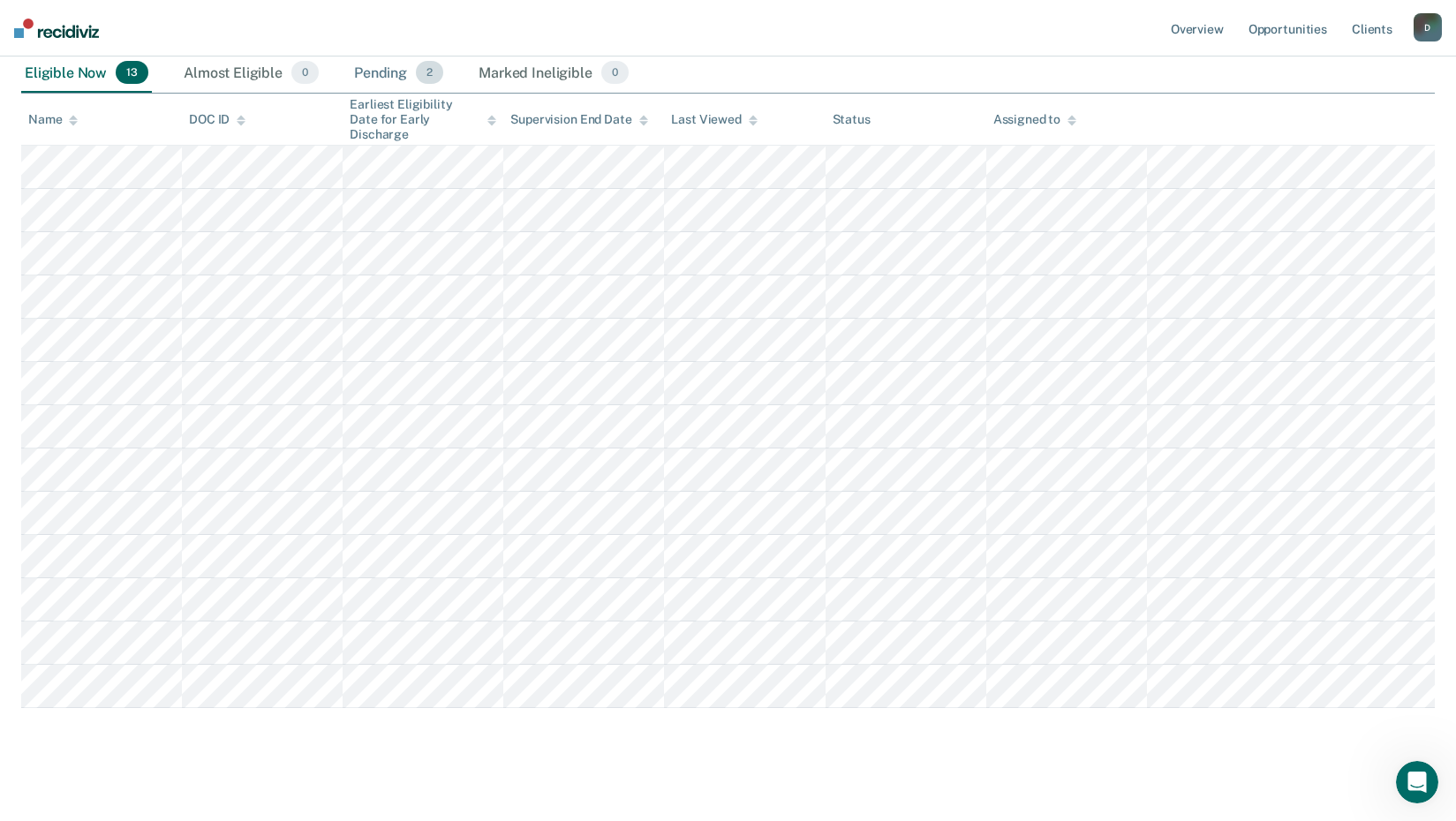
click at [384, 84] on div "Pending 2" at bounding box center [398, 74] width 96 height 39
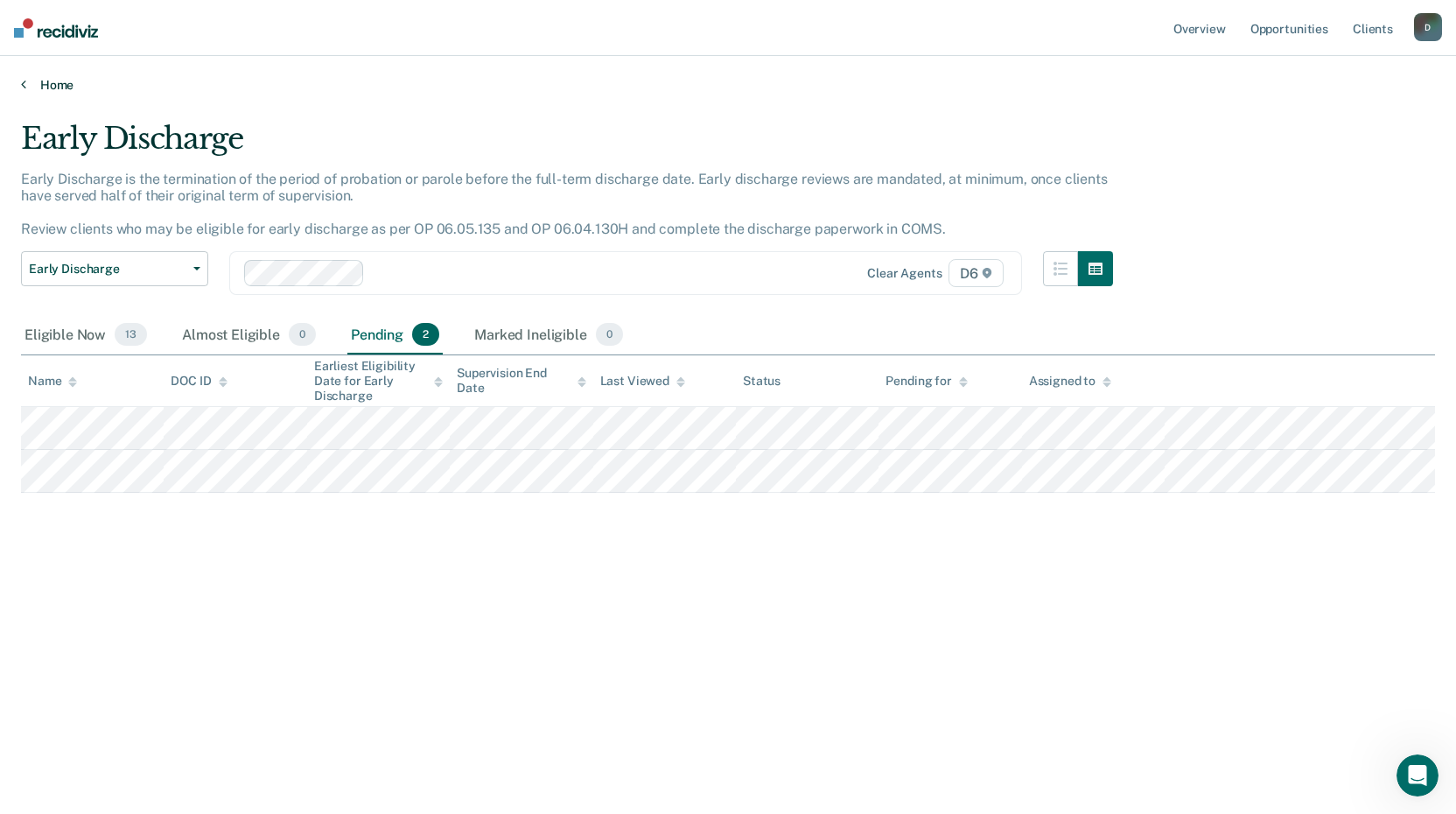
click at [65, 90] on link "Home" at bounding box center [728, 85] width 1414 height 16
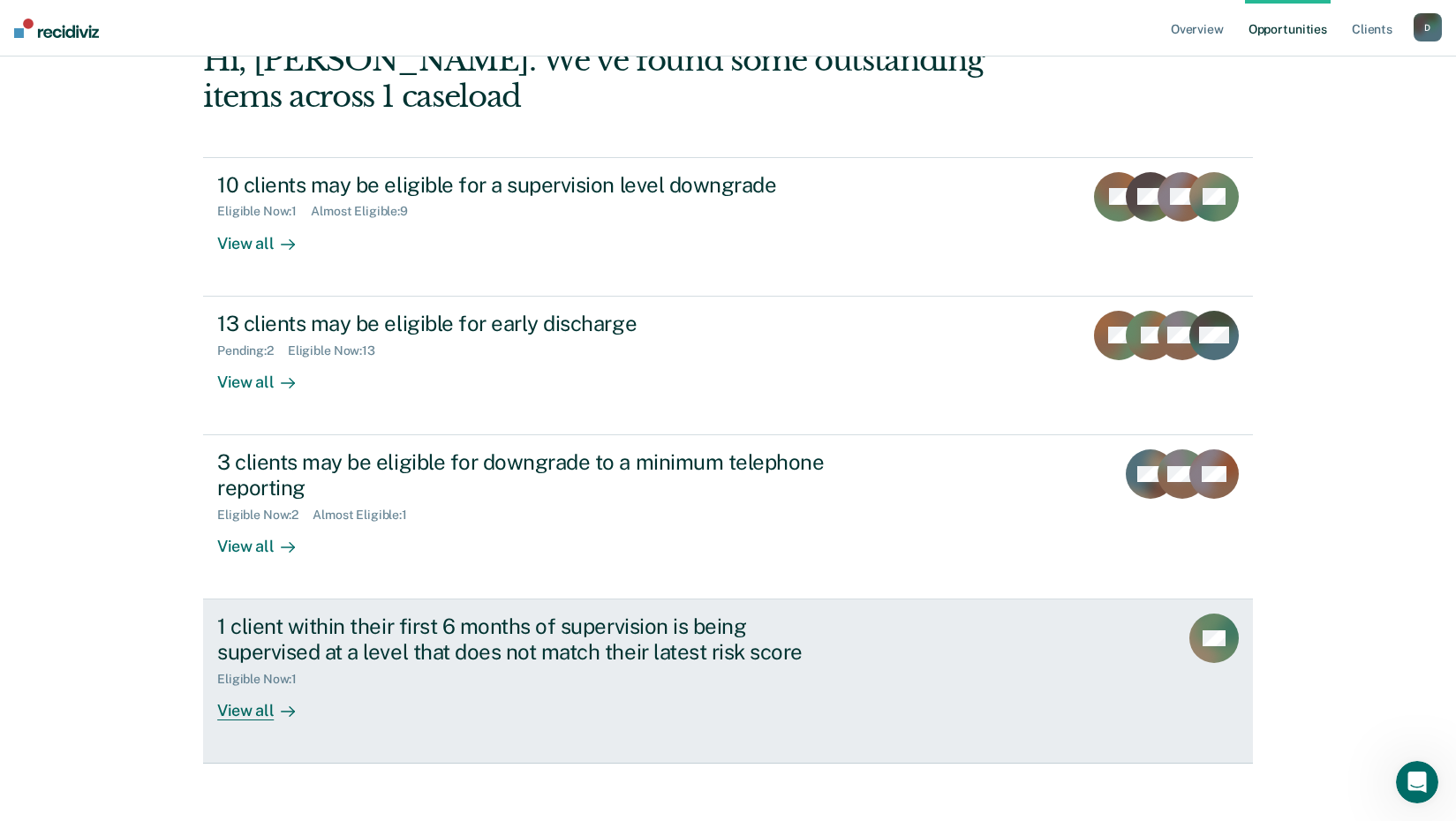
scroll to position [121, 0]
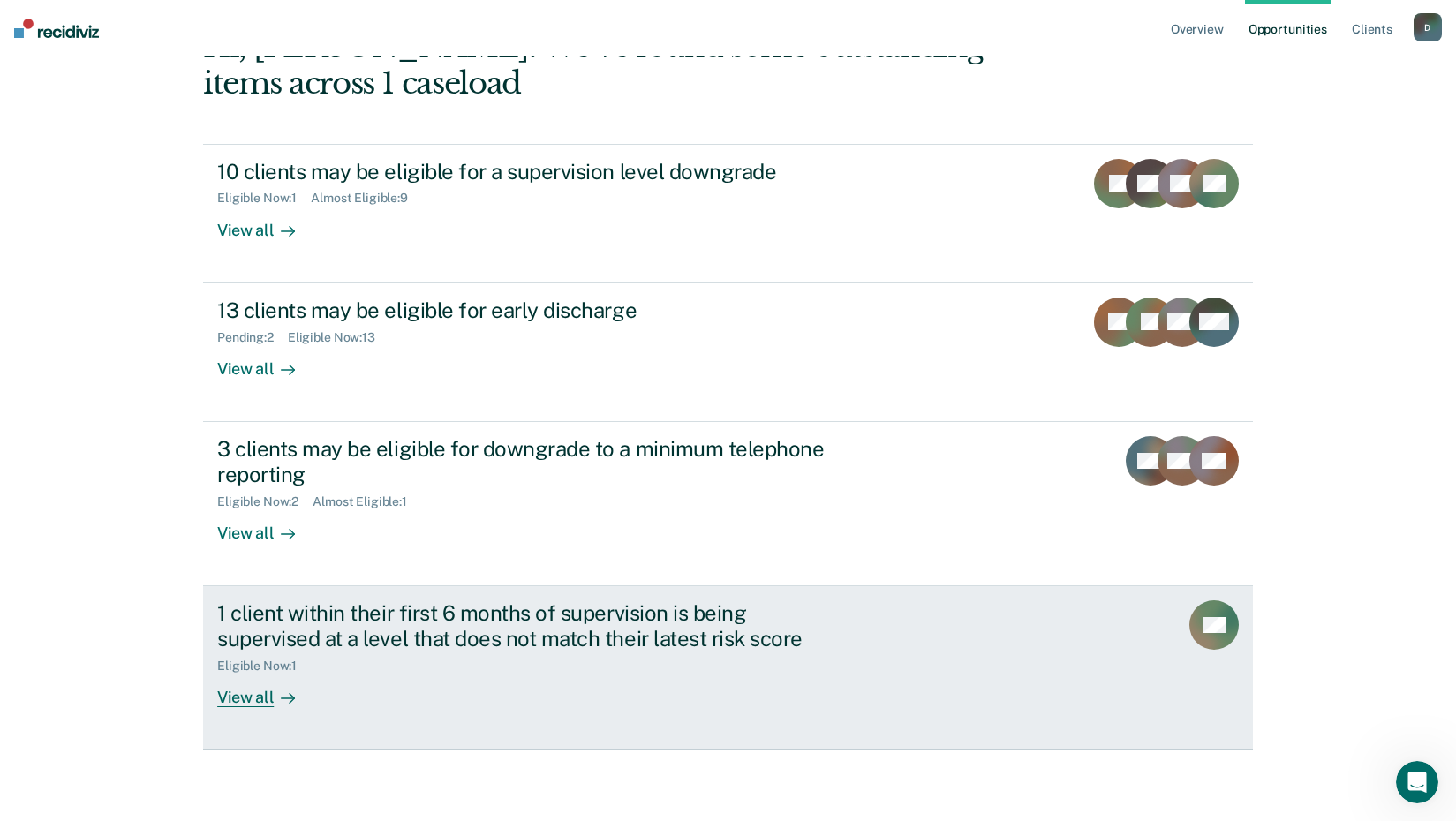
click at [262, 694] on div "View all" at bounding box center [267, 689] width 99 height 34
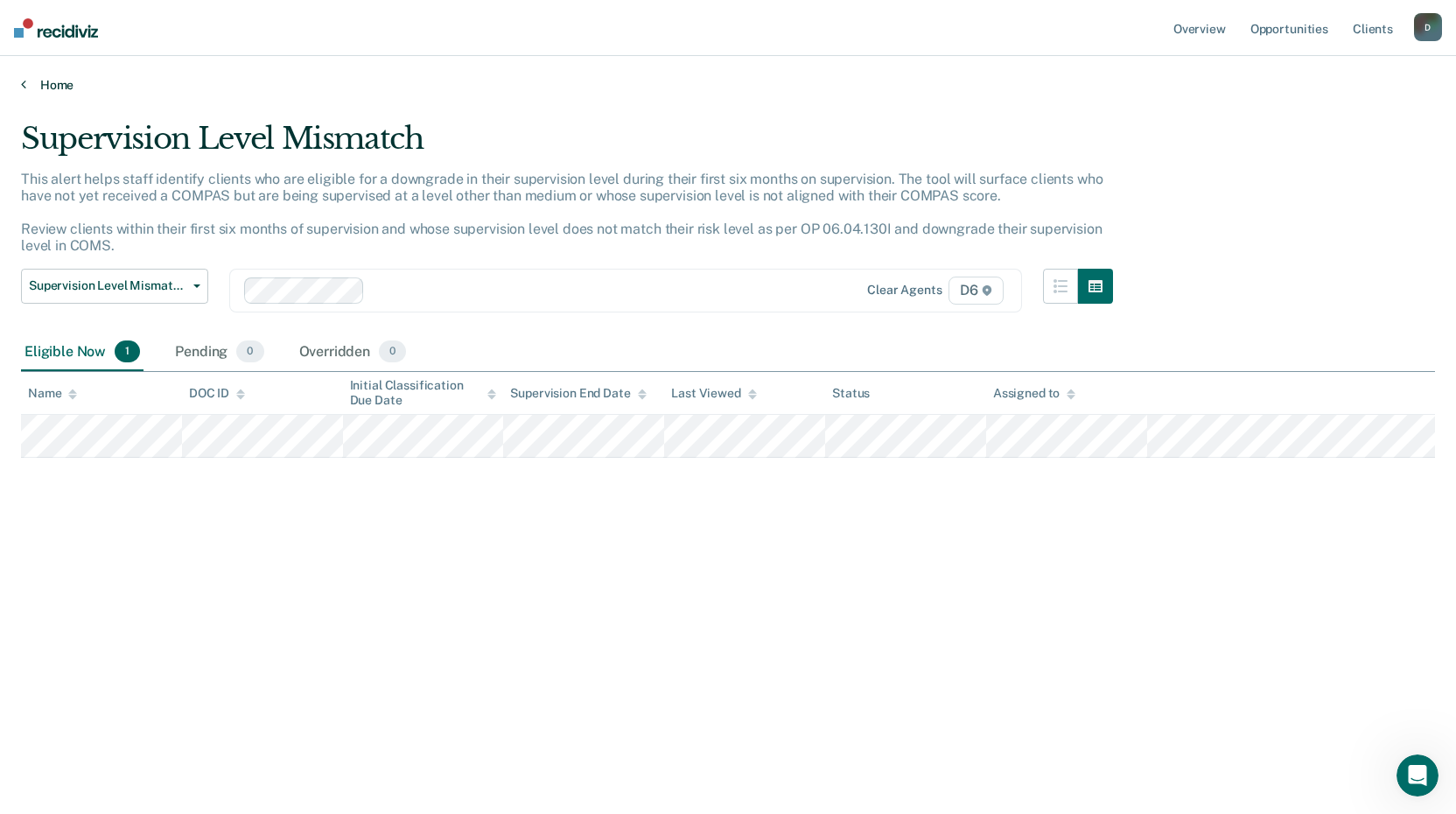
click at [59, 83] on link "Home" at bounding box center [728, 85] width 1414 height 16
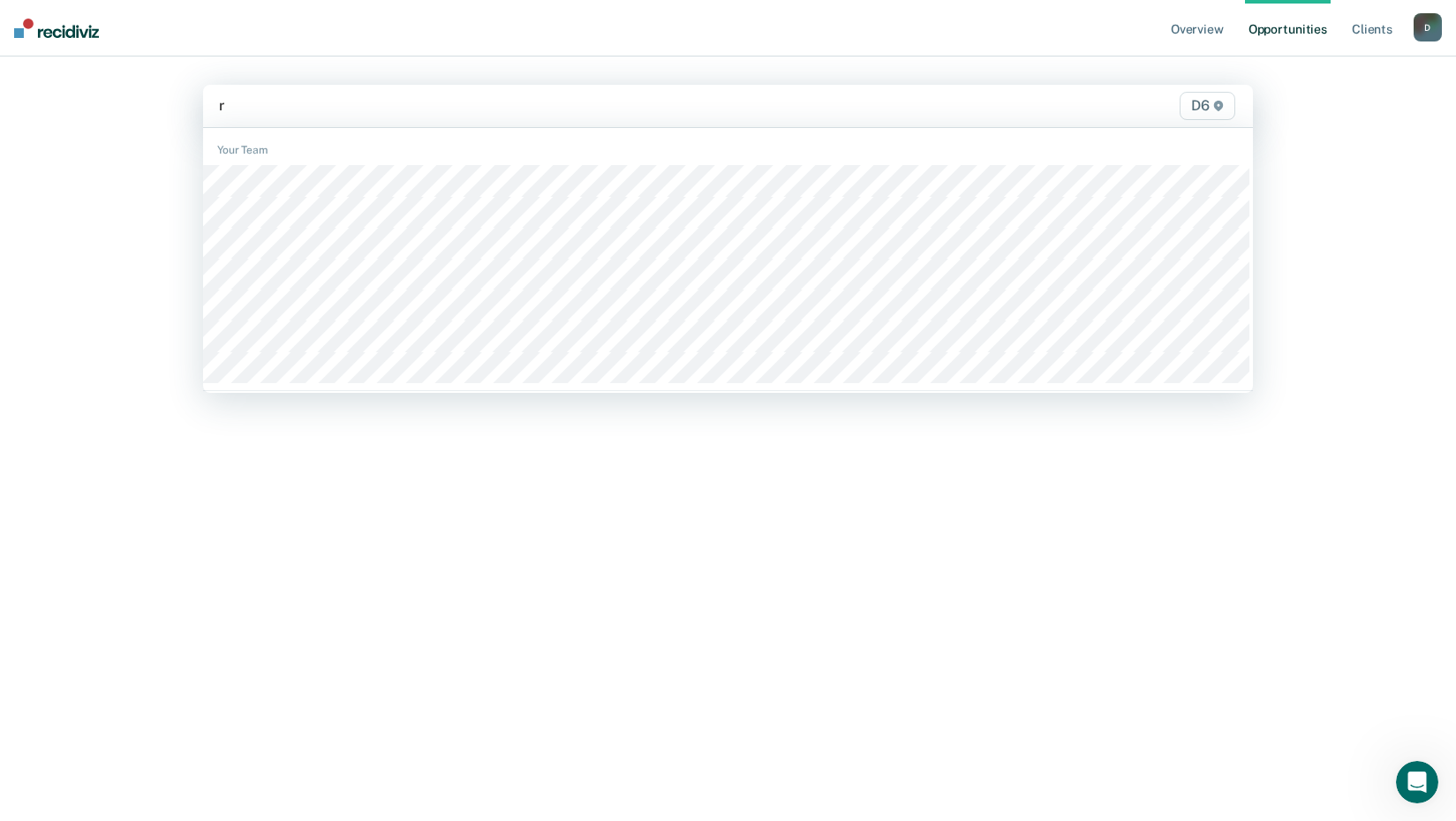
type input "ra"
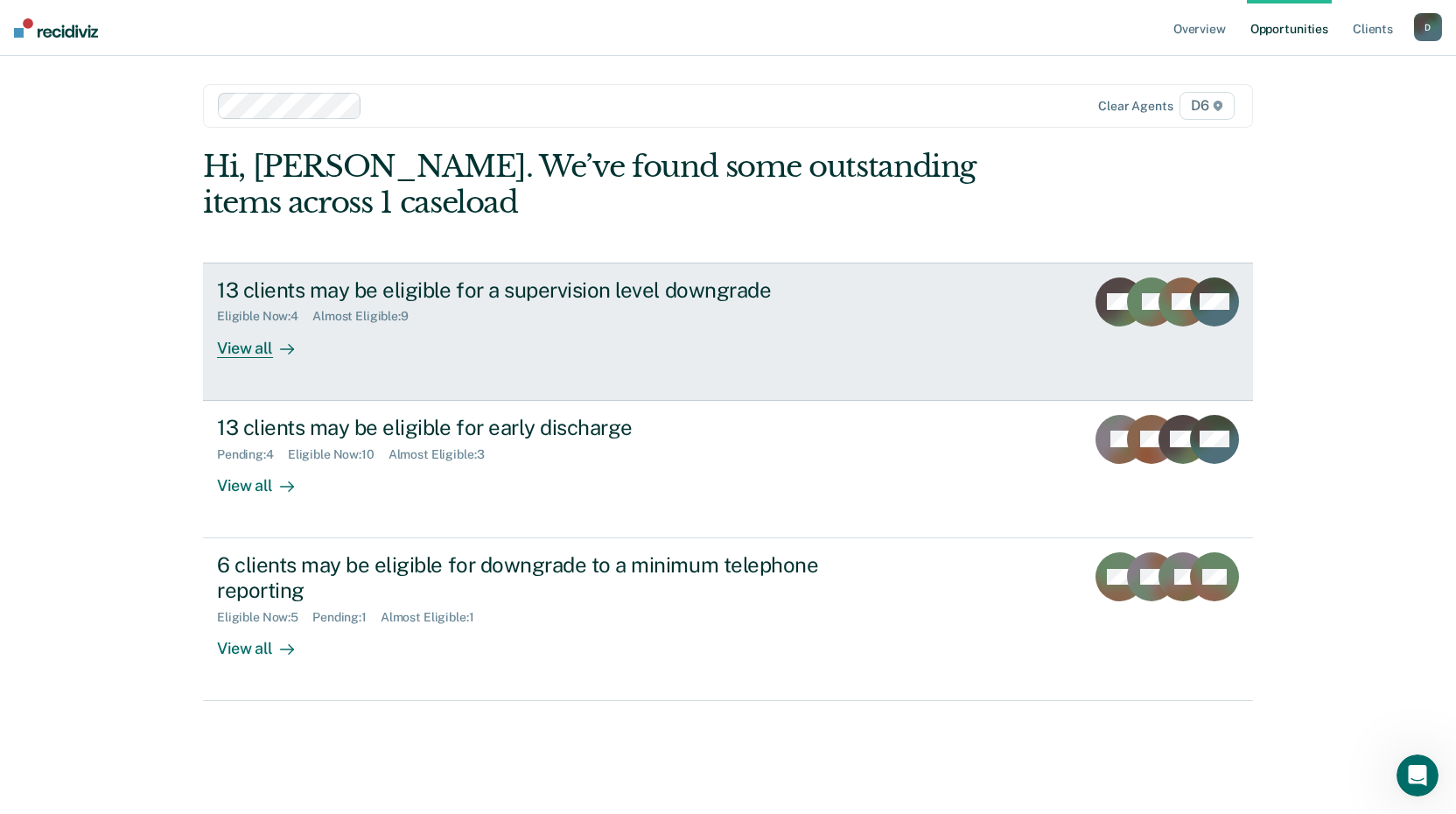
click at [262, 339] on div "View all" at bounding box center [266, 340] width 98 height 34
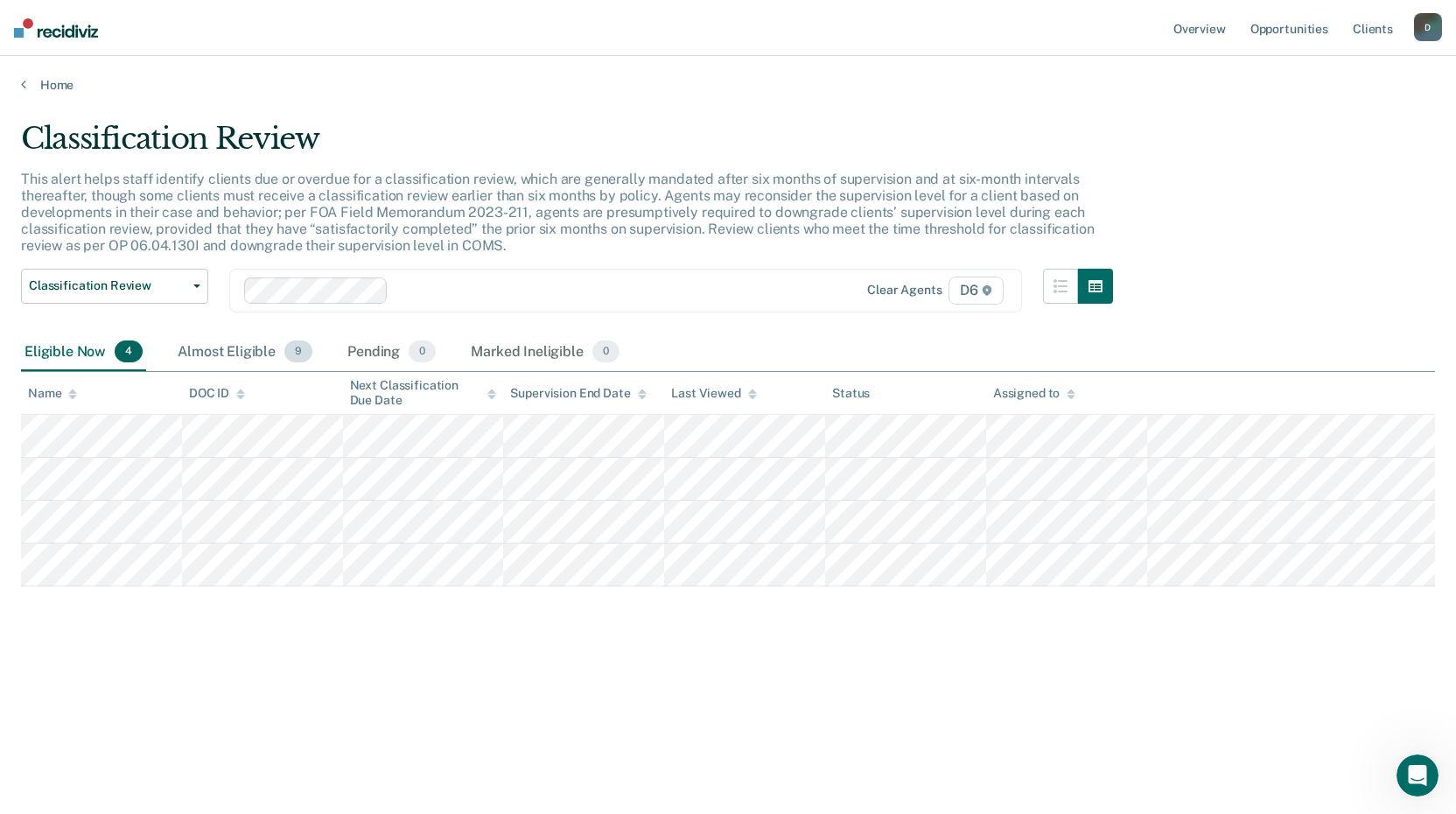
click at [249, 353] on div "Almost Eligible 9" at bounding box center [245, 353] width 141 height 39
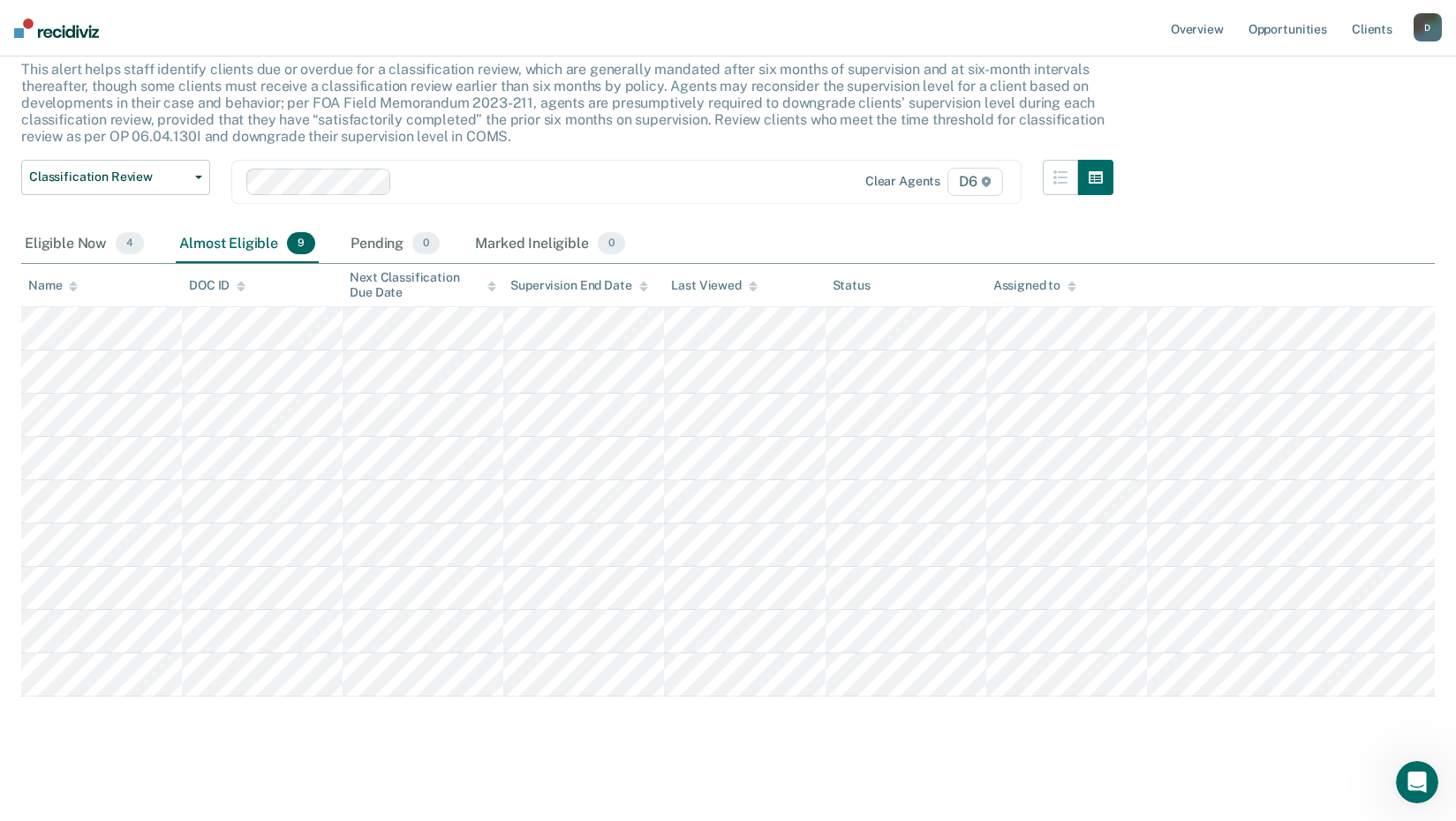
scroll to position [114, 0]
click at [505, 237] on div "Marked Ineligible 0" at bounding box center [550, 242] width 157 height 39
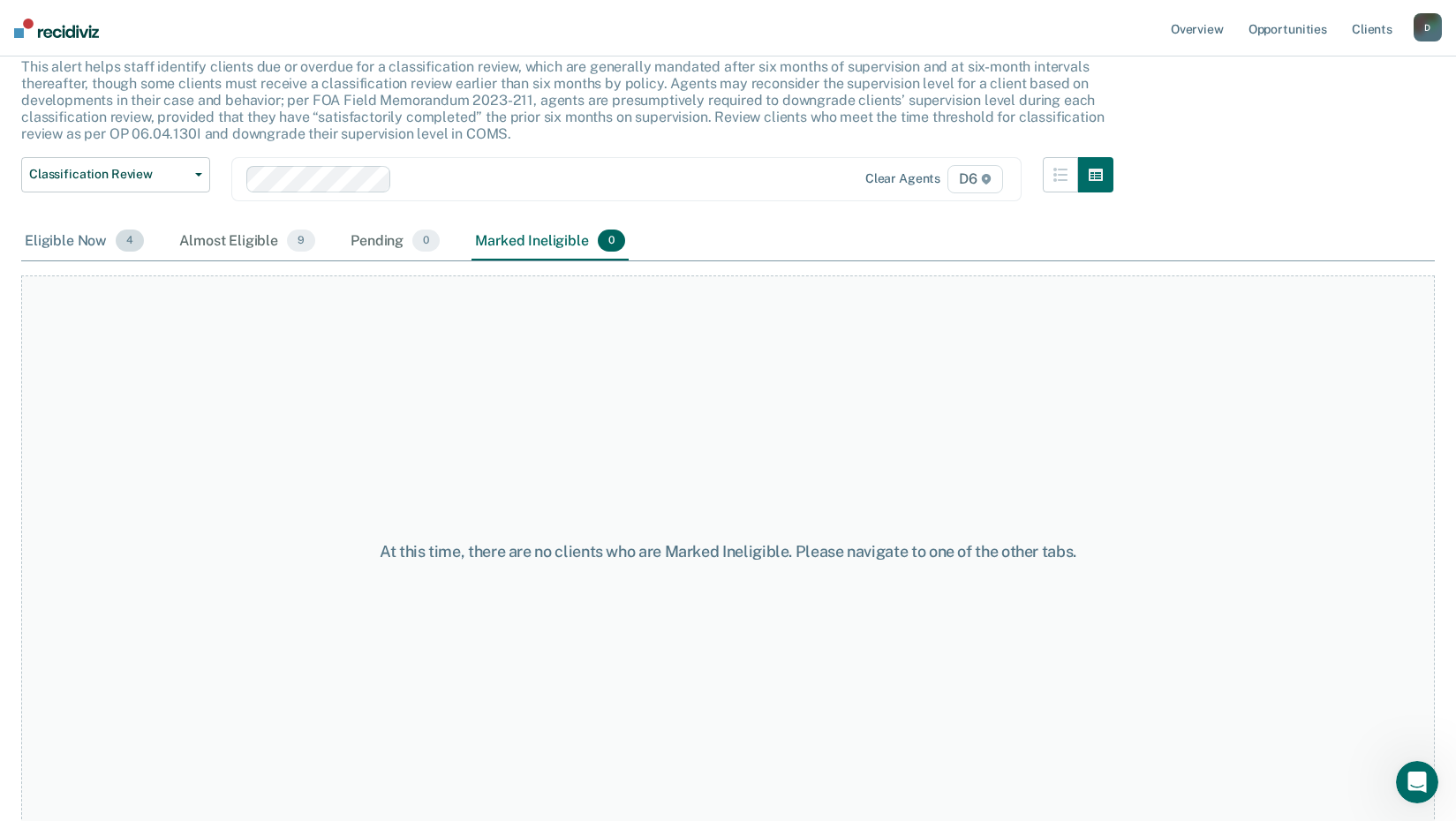
click at [76, 241] on div "Eligible Now 4" at bounding box center [85, 242] width 126 height 39
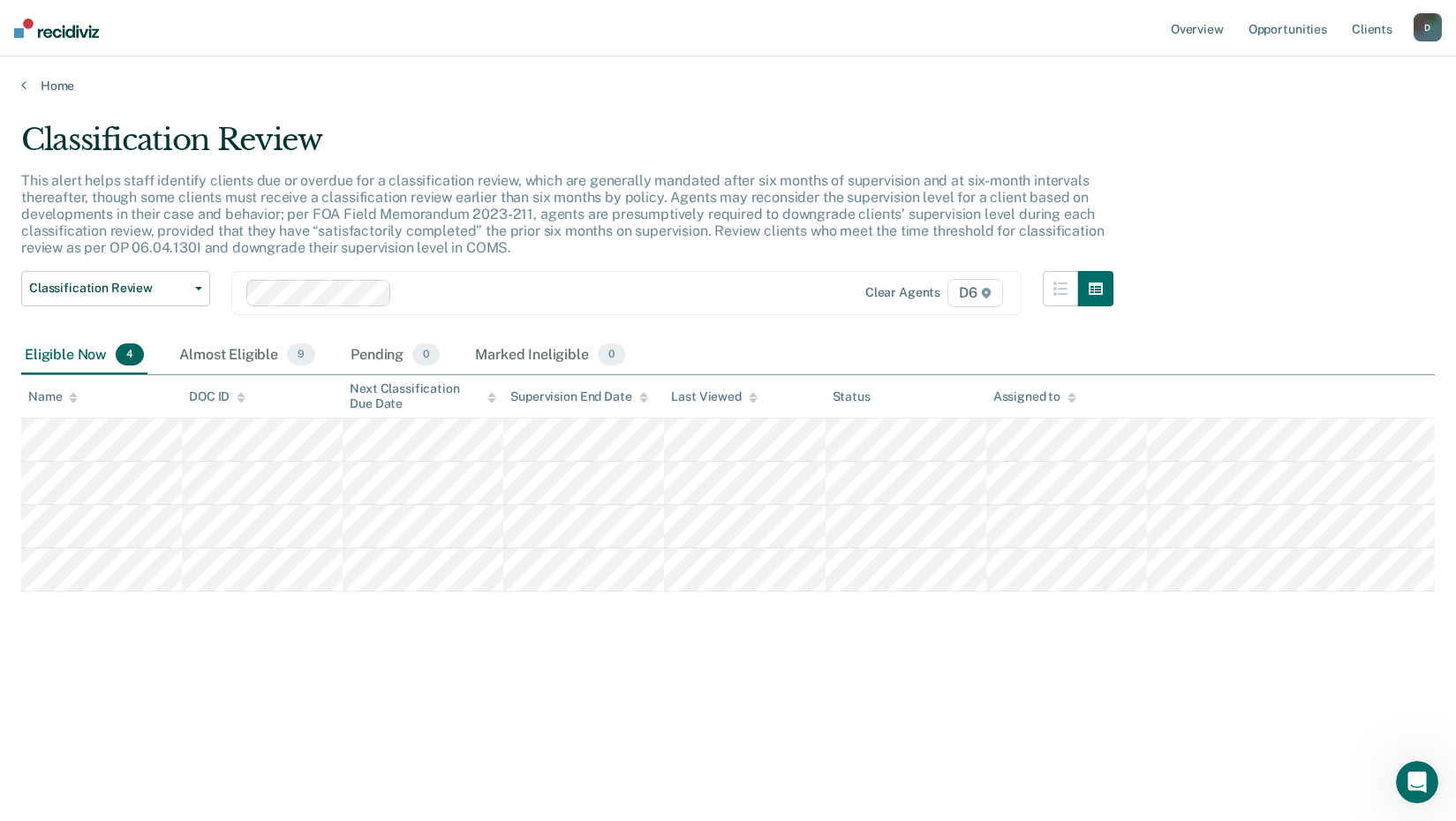
scroll to position [0, 0]
click at [33, 80] on link "Home" at bounding box center [735, 86] width 1427 height 16
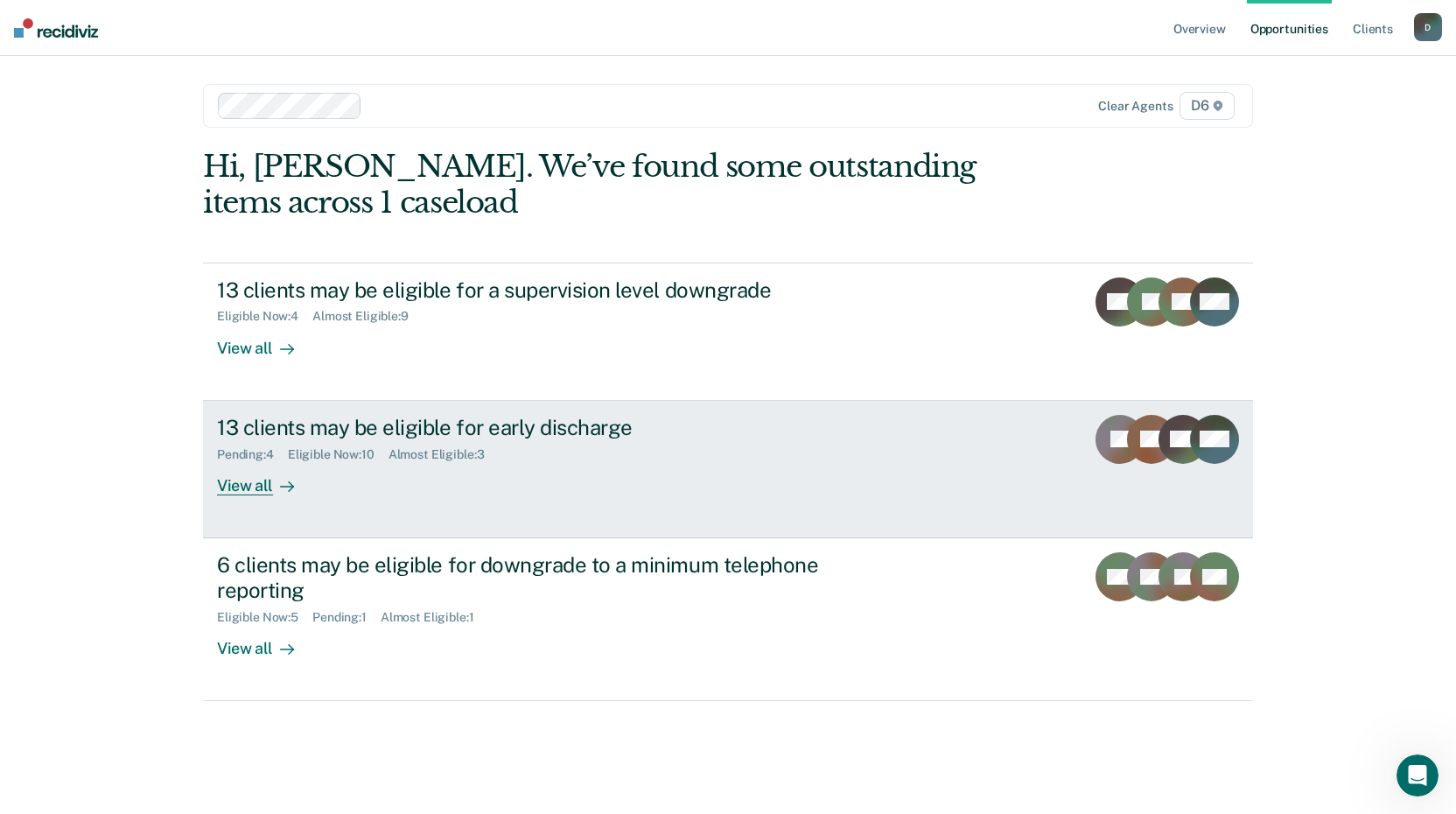
click at [246, 487] on div "View all" at bounding box center [266, 478] width 98 height 34
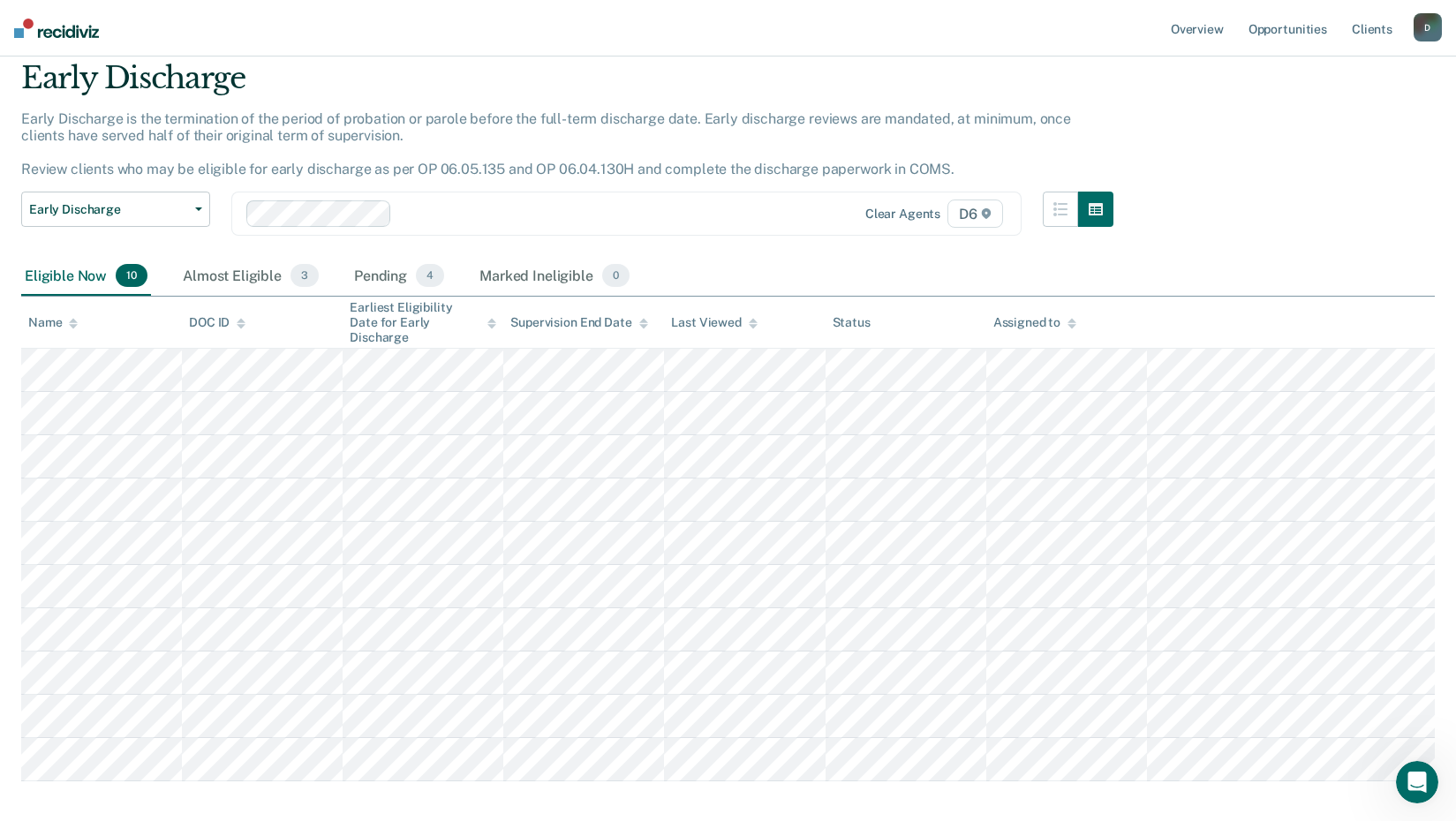
scroll to position [88, 0]
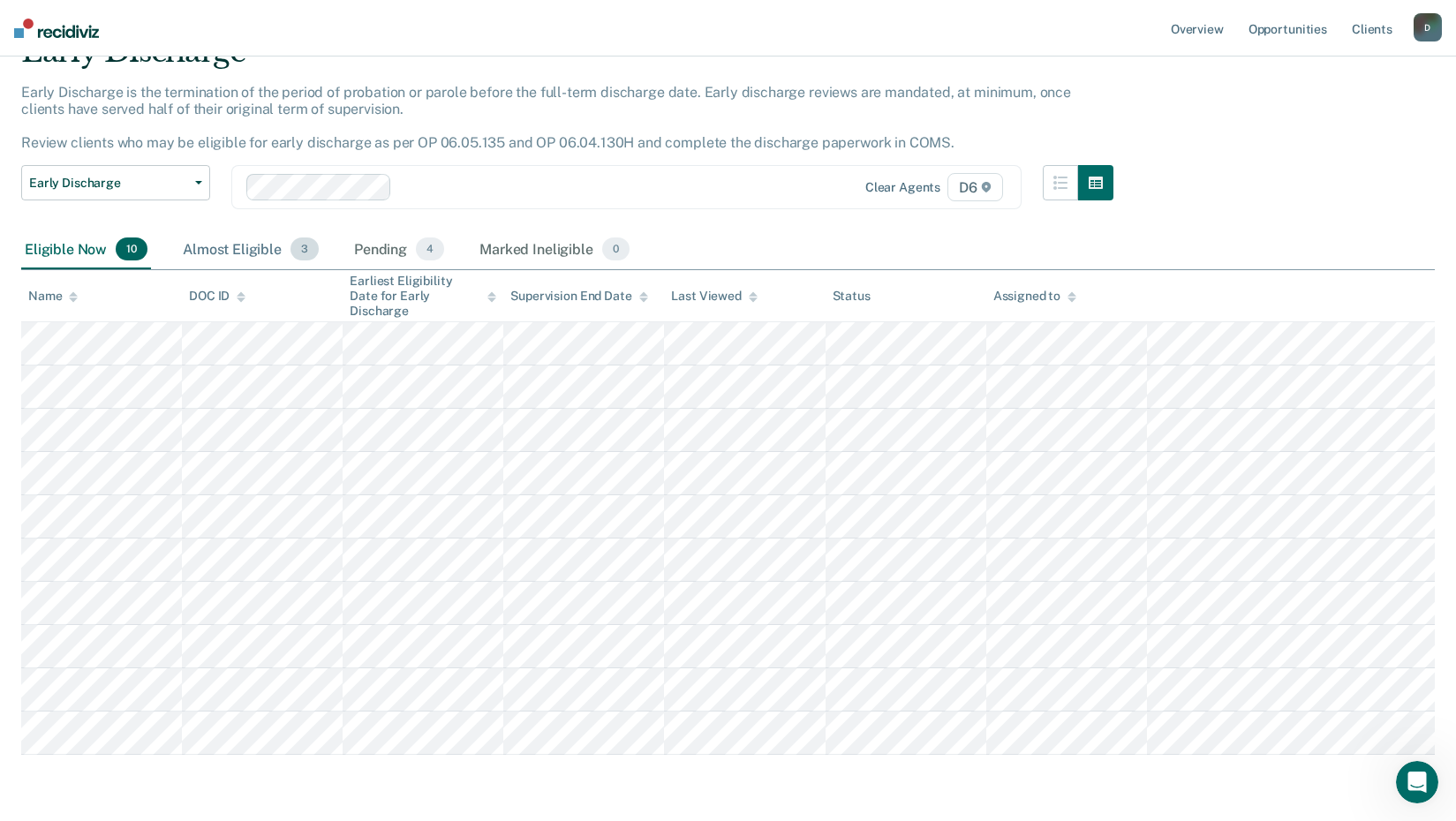
click at [260, 252] on div "Almost Eligible 3" at bounding box center [250, 250] width 143 height 39
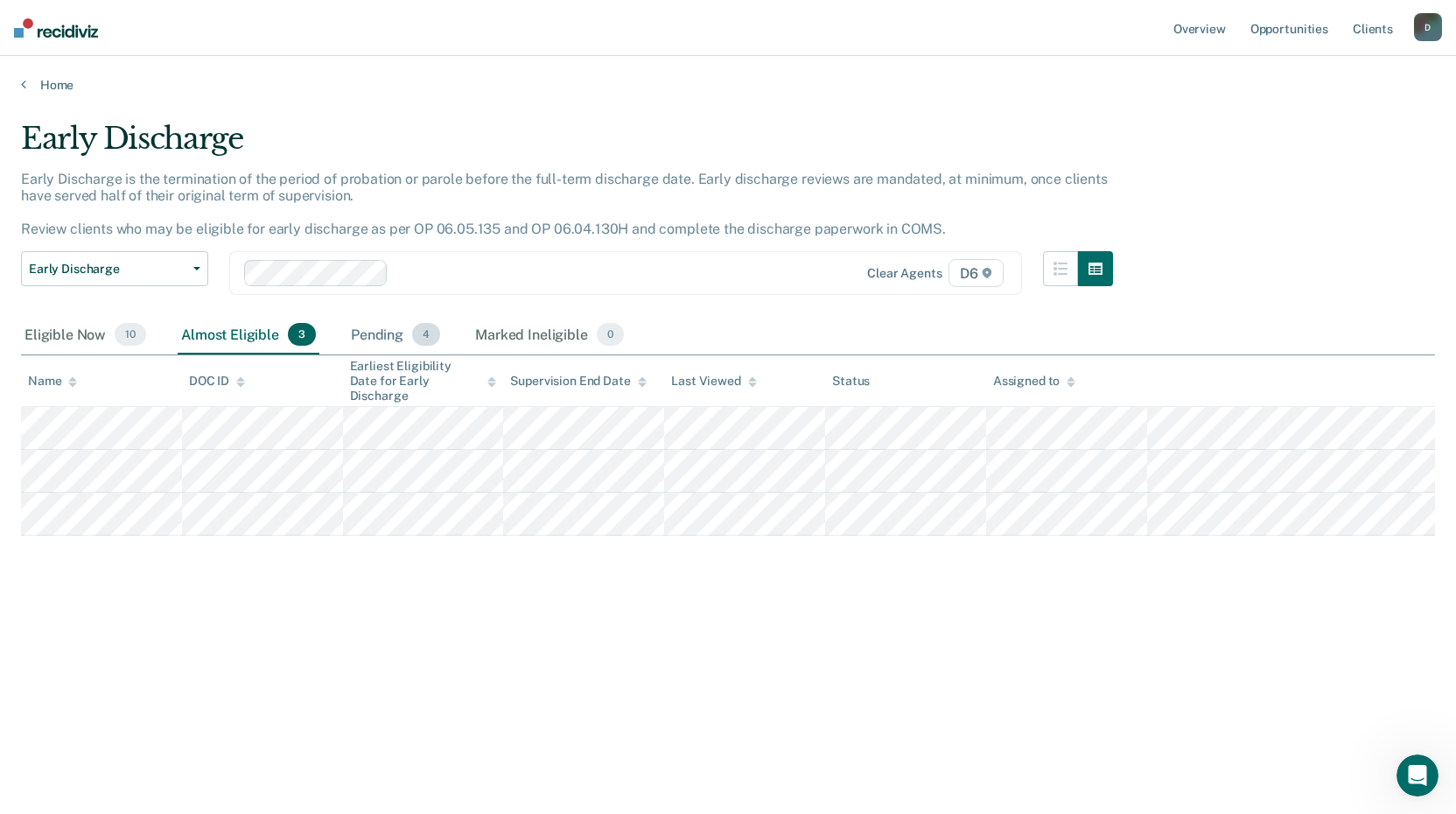
click at [370, 332] on div "Pending 4" at bounding box center [395, 335] width 96 height 39
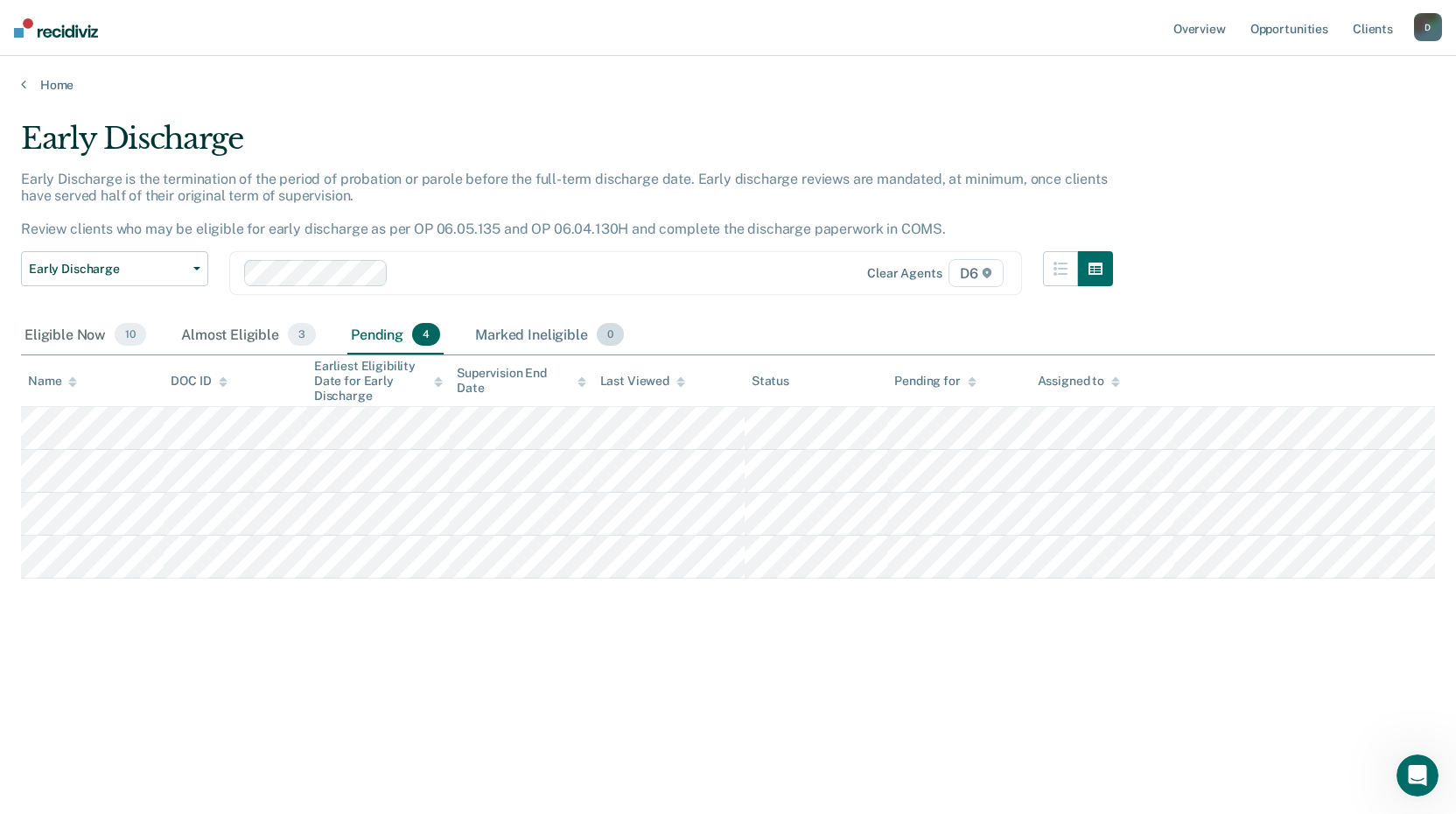
click at [517, 338] on div "Marked Ineligible 0" at bounding box center [550, 335] width 156 height 39
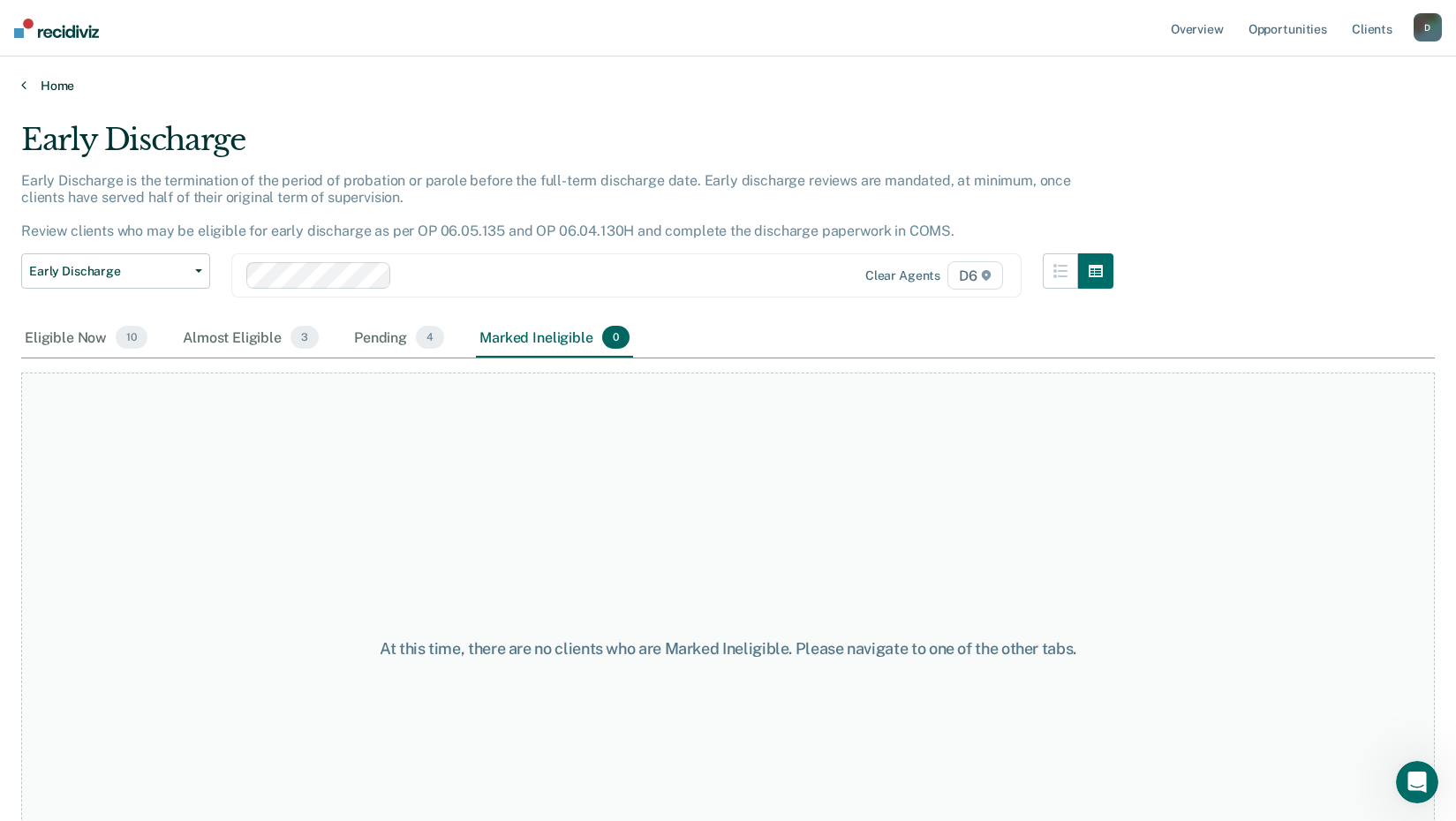
click at [43, 88] on link "Home" at bounding box center [728, 86] width 1414 height 16
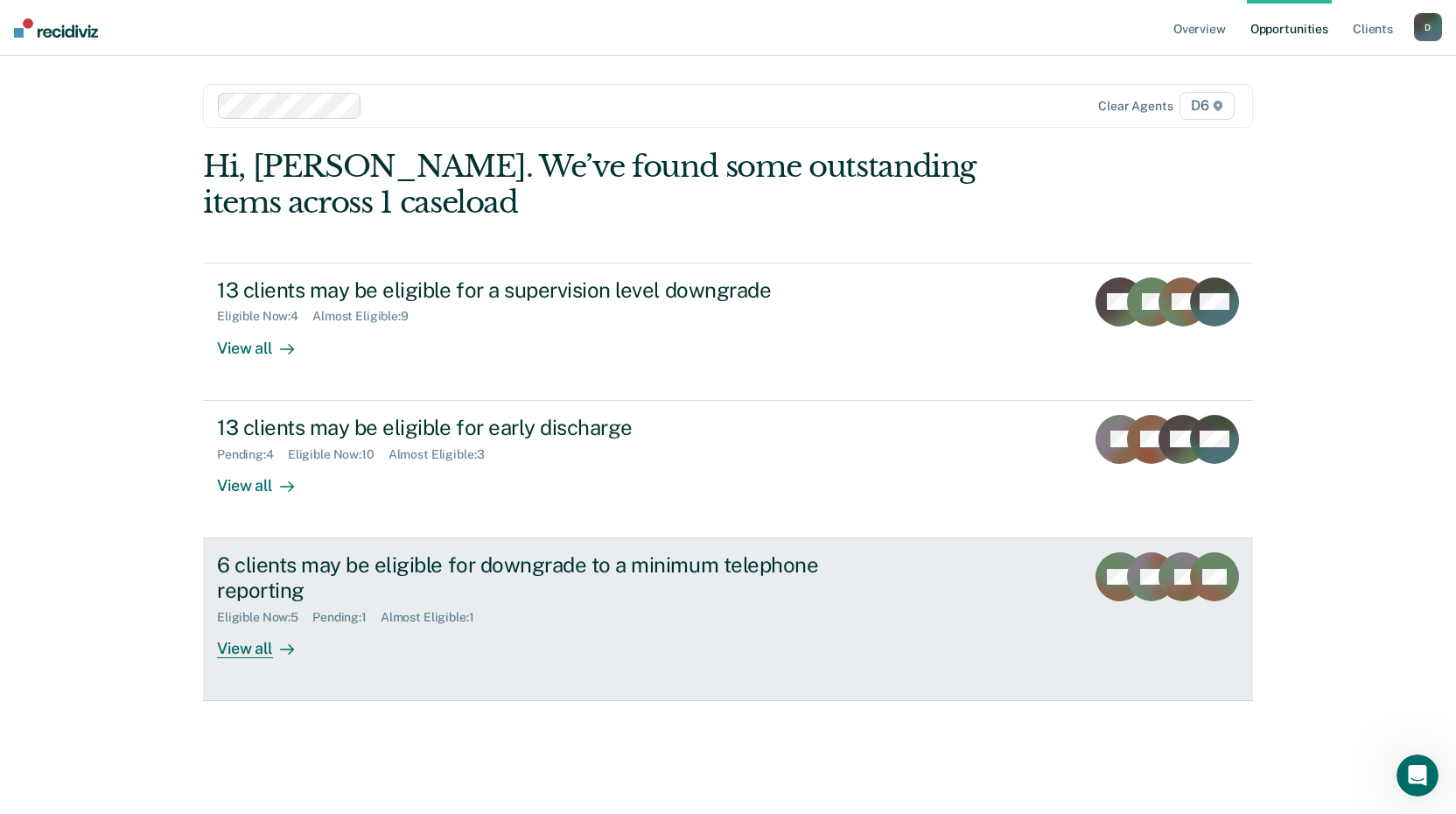
click at [239, 645] on div "View all" at bounding box center [266, 640] width 98 height 34
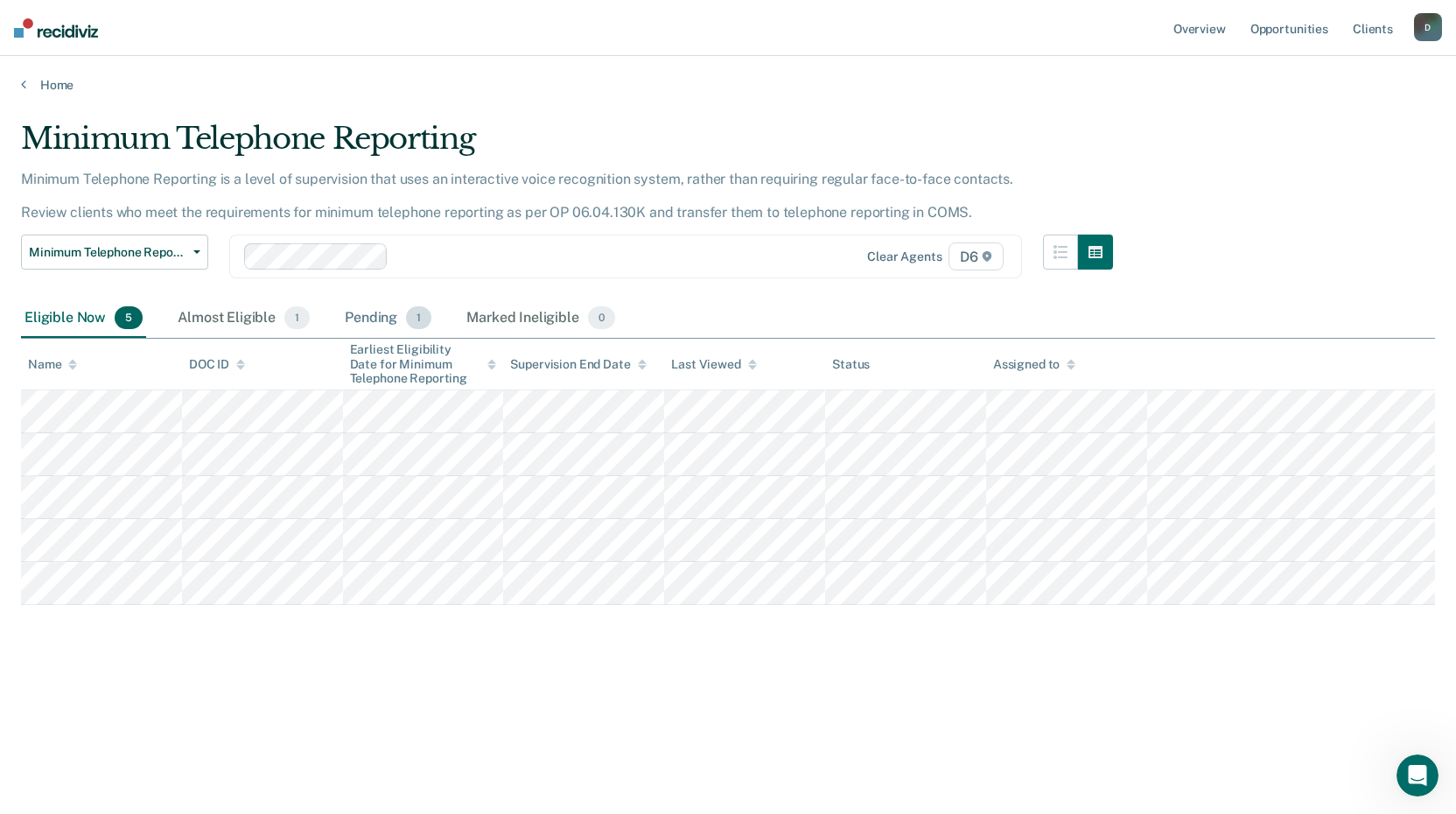
click at [361, 327] on div "Pending 1" at bounding box center [388, 319] width 94 height 39
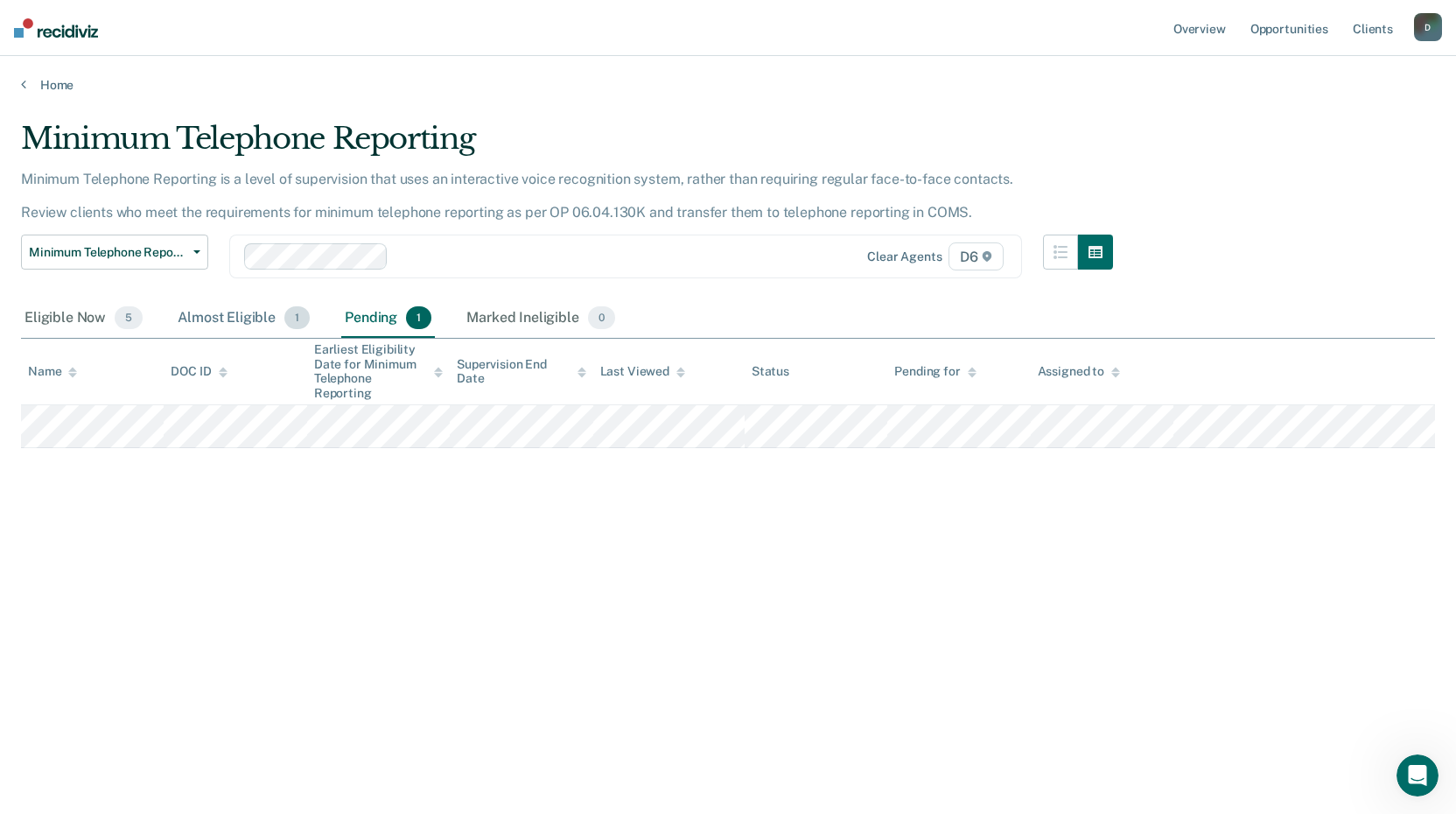
click at [255, 316] on div "Almost Eligible 1" at bounding box center [244, 319] width 139 height 39
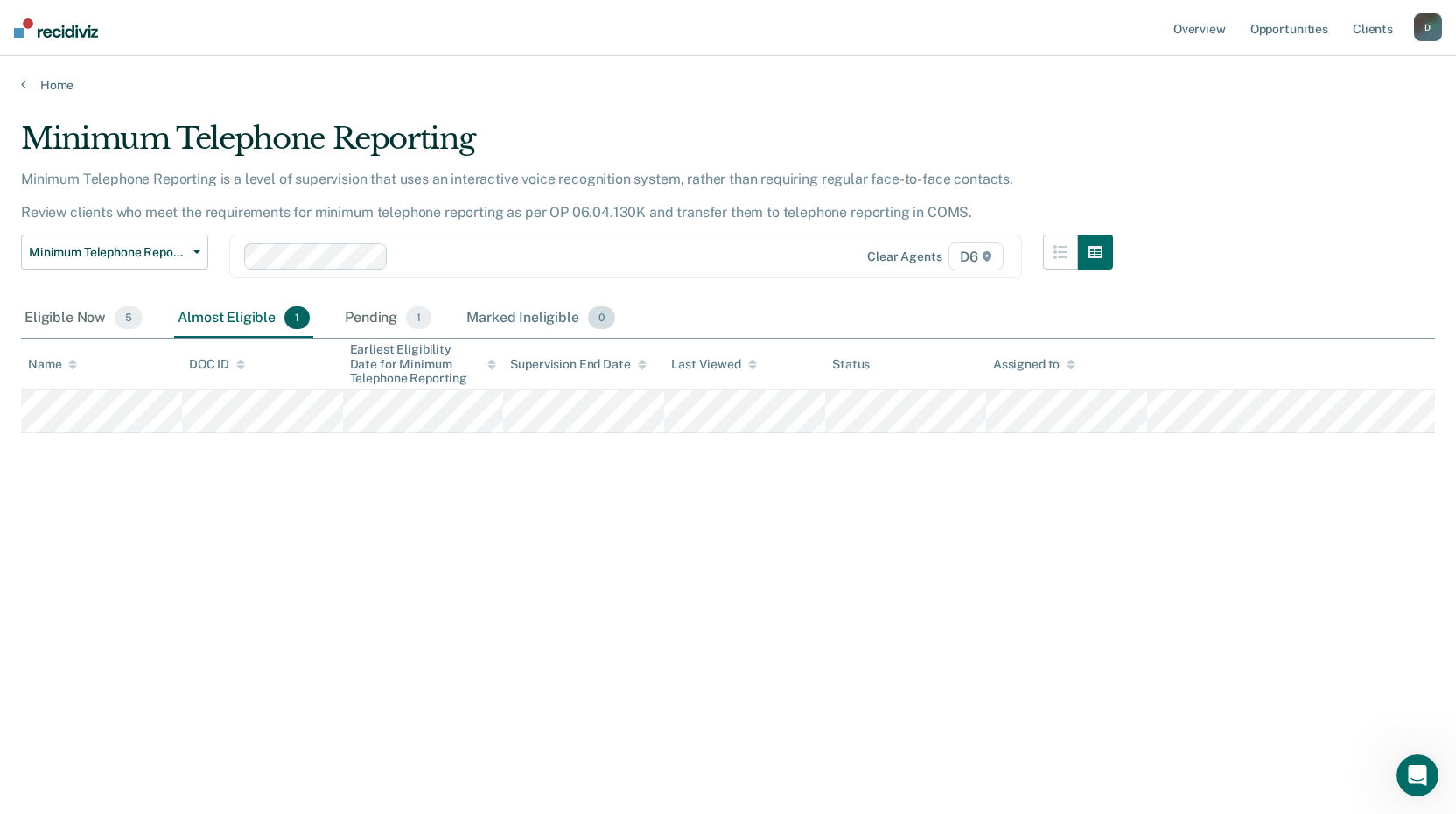
click at [518, 321] on div "Marked Ineligible 0" at bounding box center [541, 319] width 156 height 39
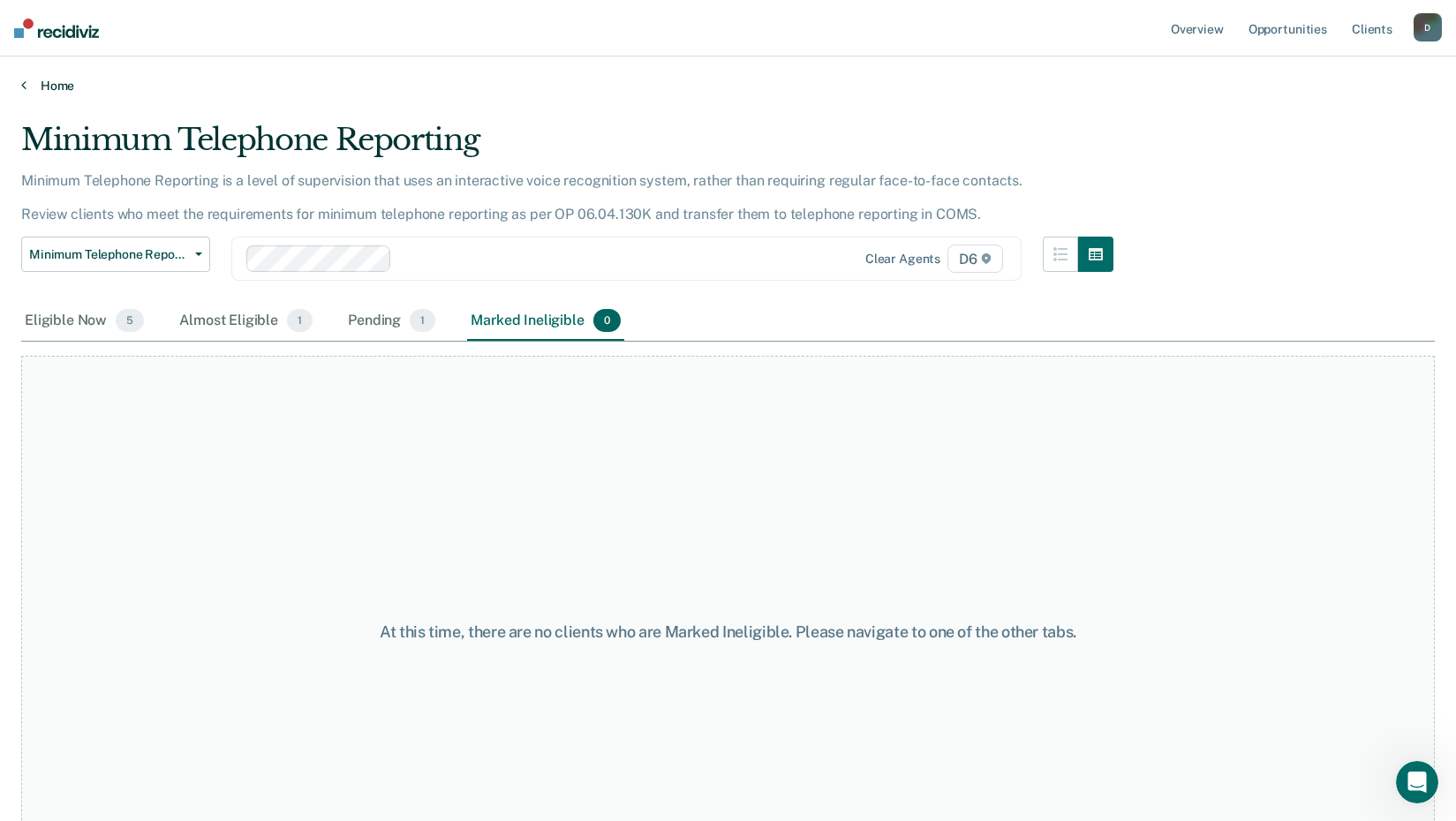
click at [31, 81] on link "Home" at bounding box center [728, 86] width 1414 height 16
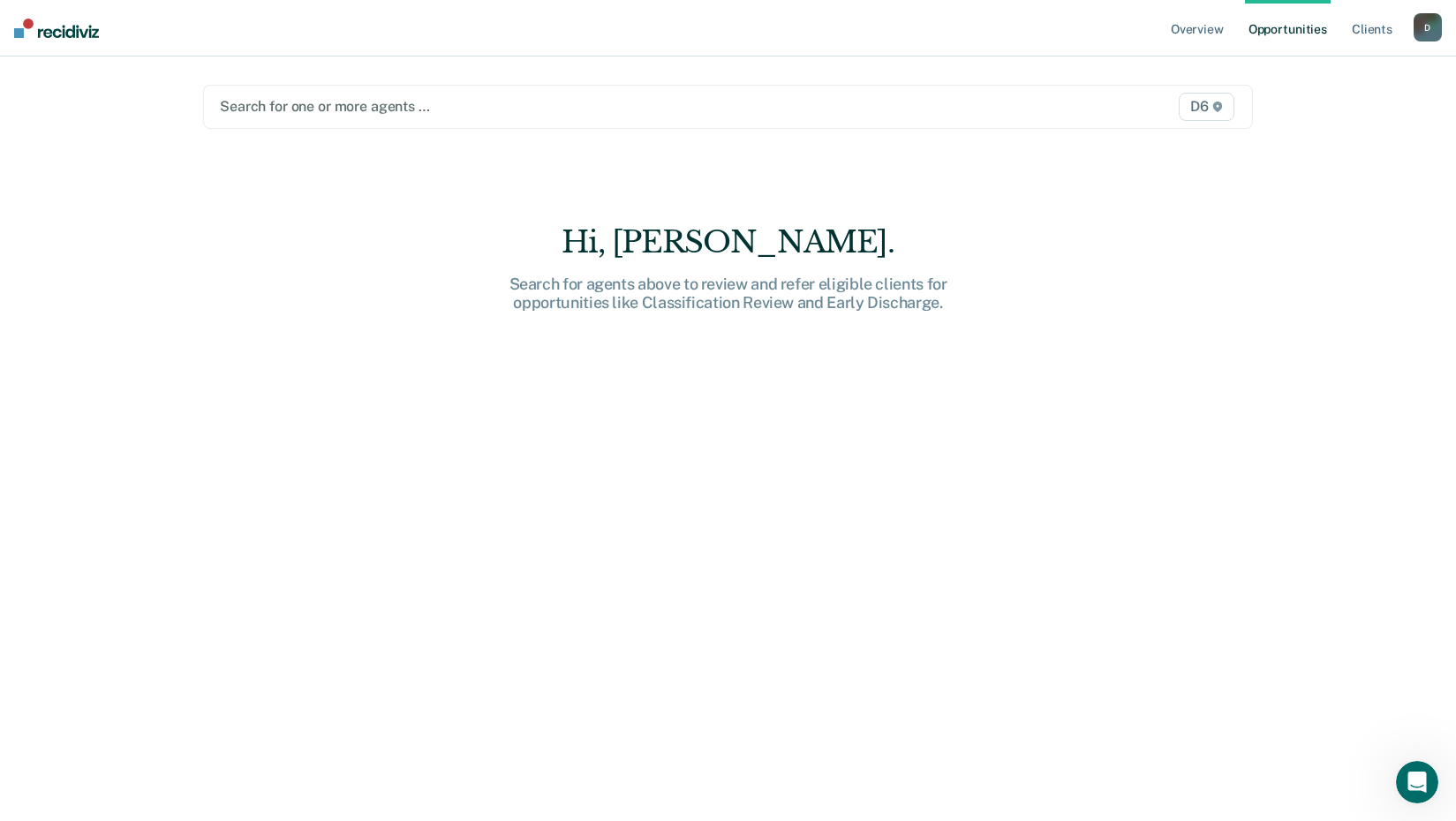
click at [342, 106] on div at bounding box center [576, 106] width 710 height 21
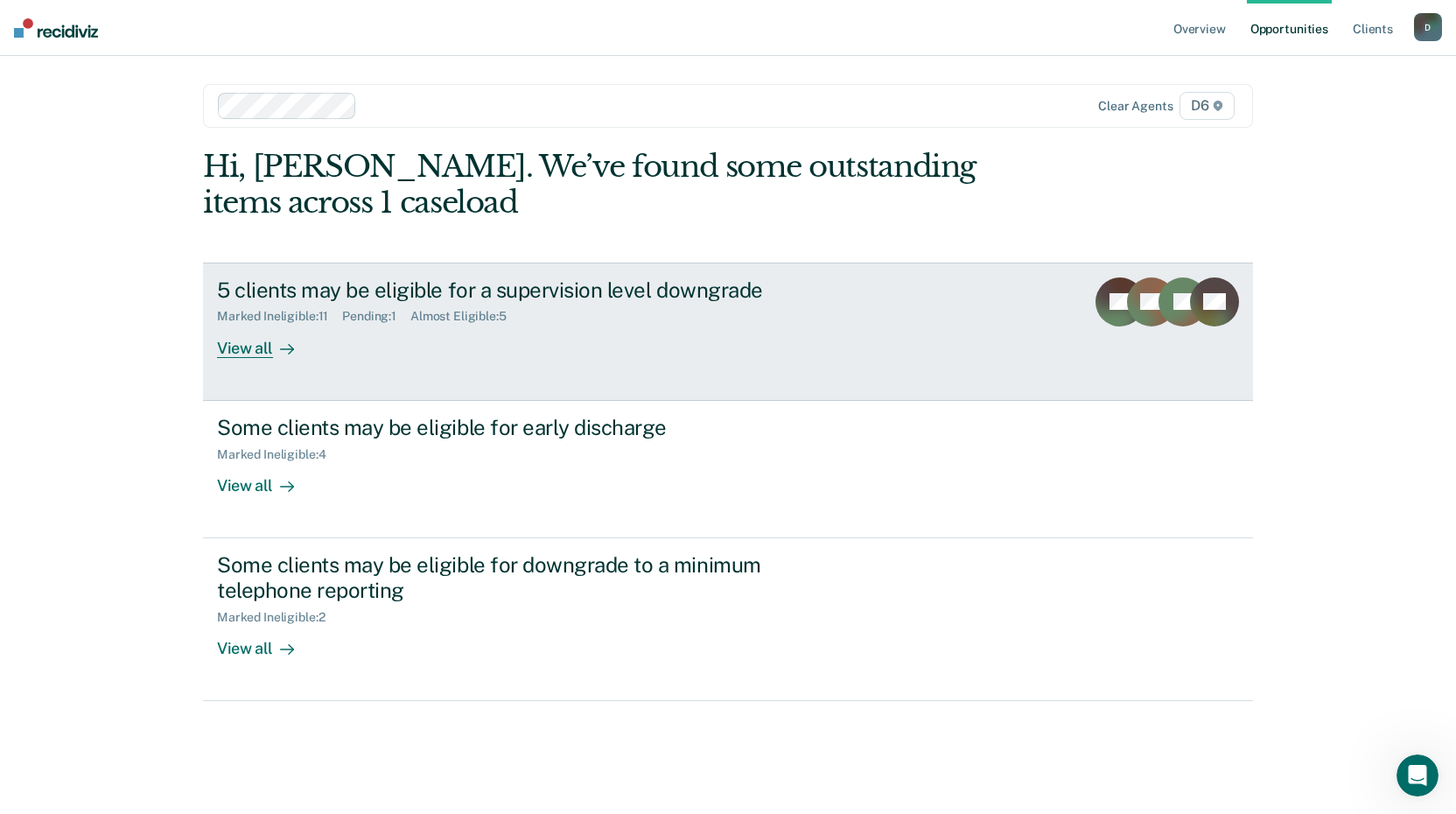
click at [273, 347] on div at bounding box center [284, 348] width 21 height 20
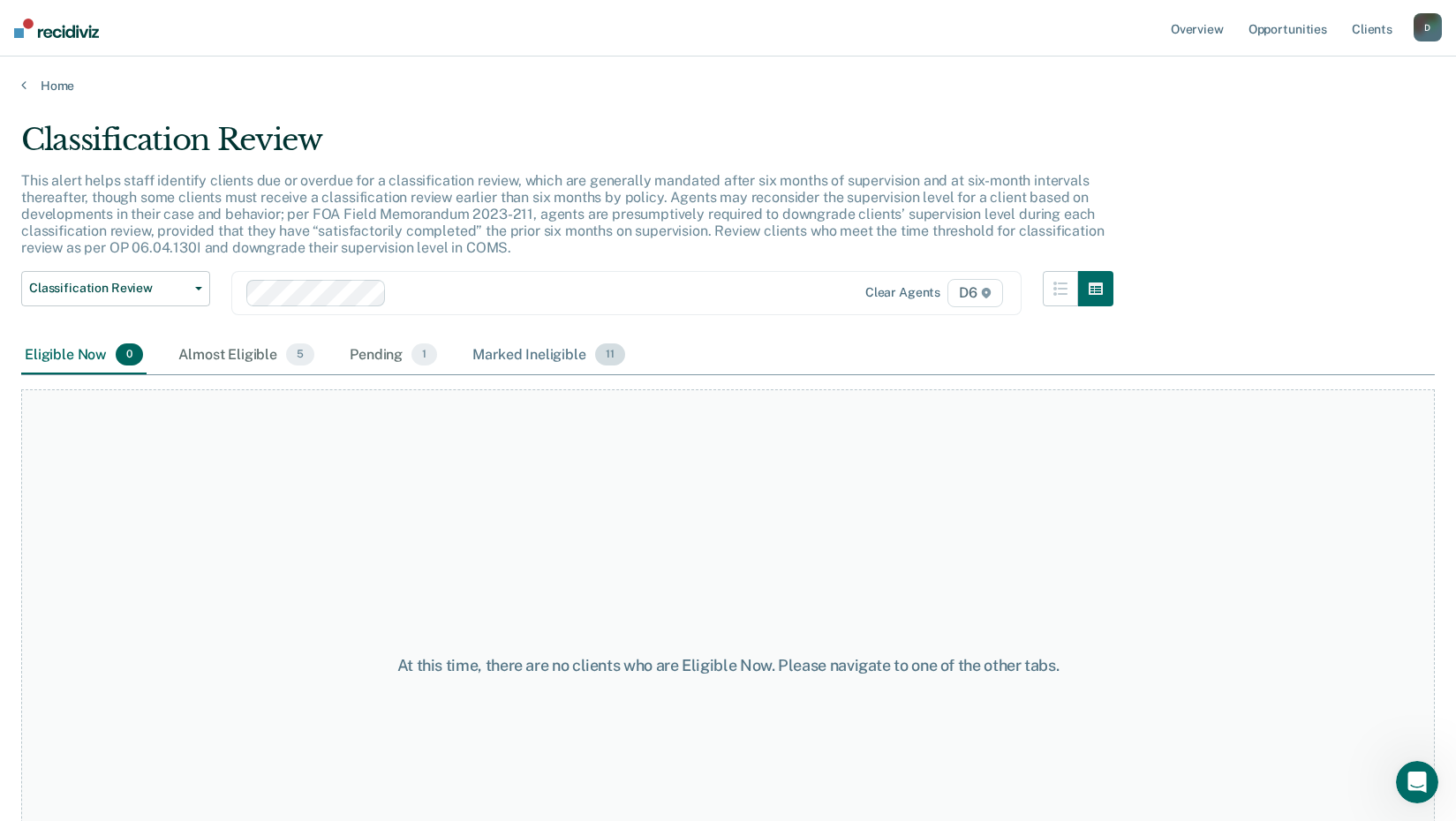
click at [488, 355] on div "Marked Ineligible 11" at bounding box center [549, 356] width 159 height 39
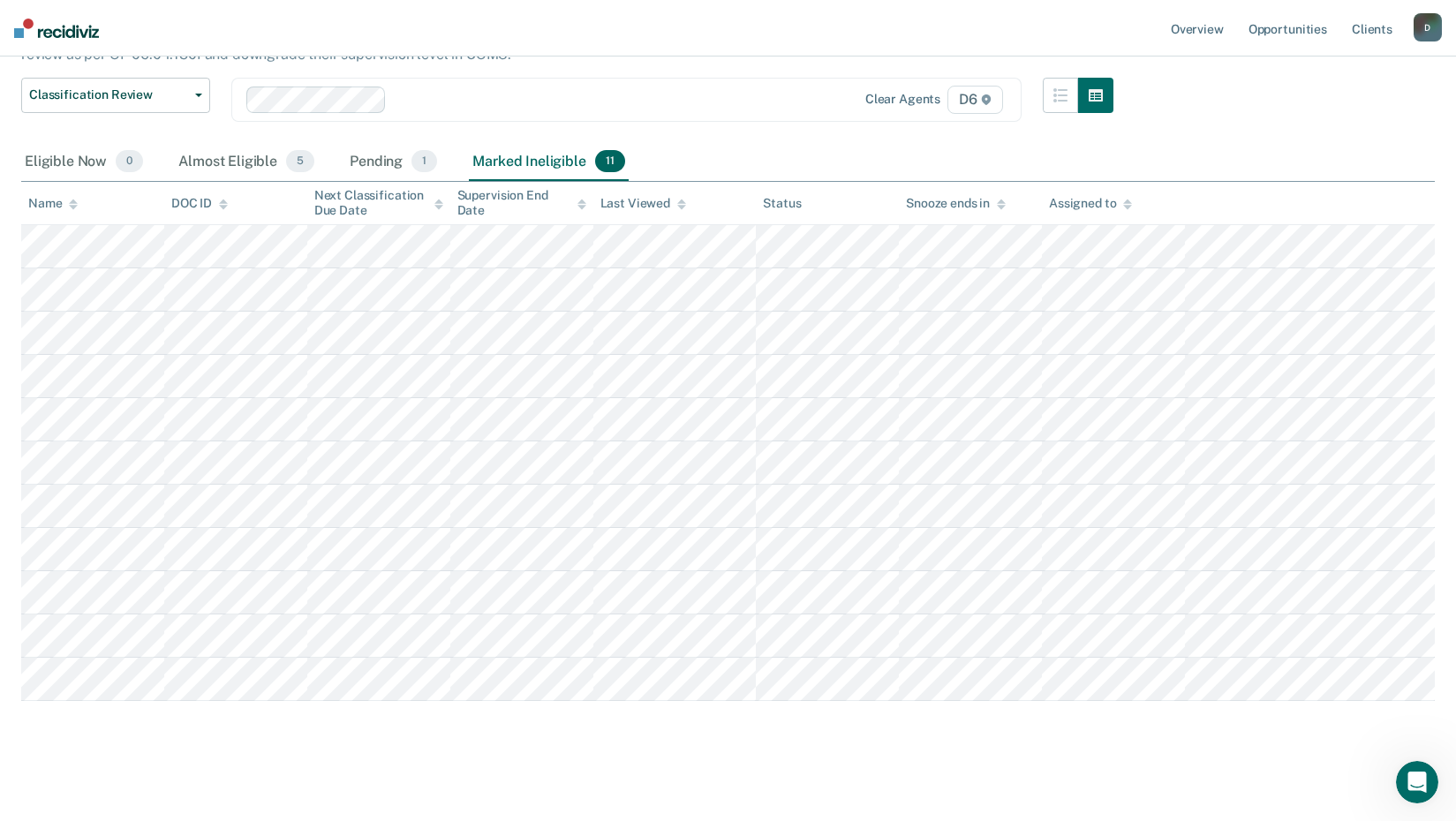
scroll to position [201, 0]
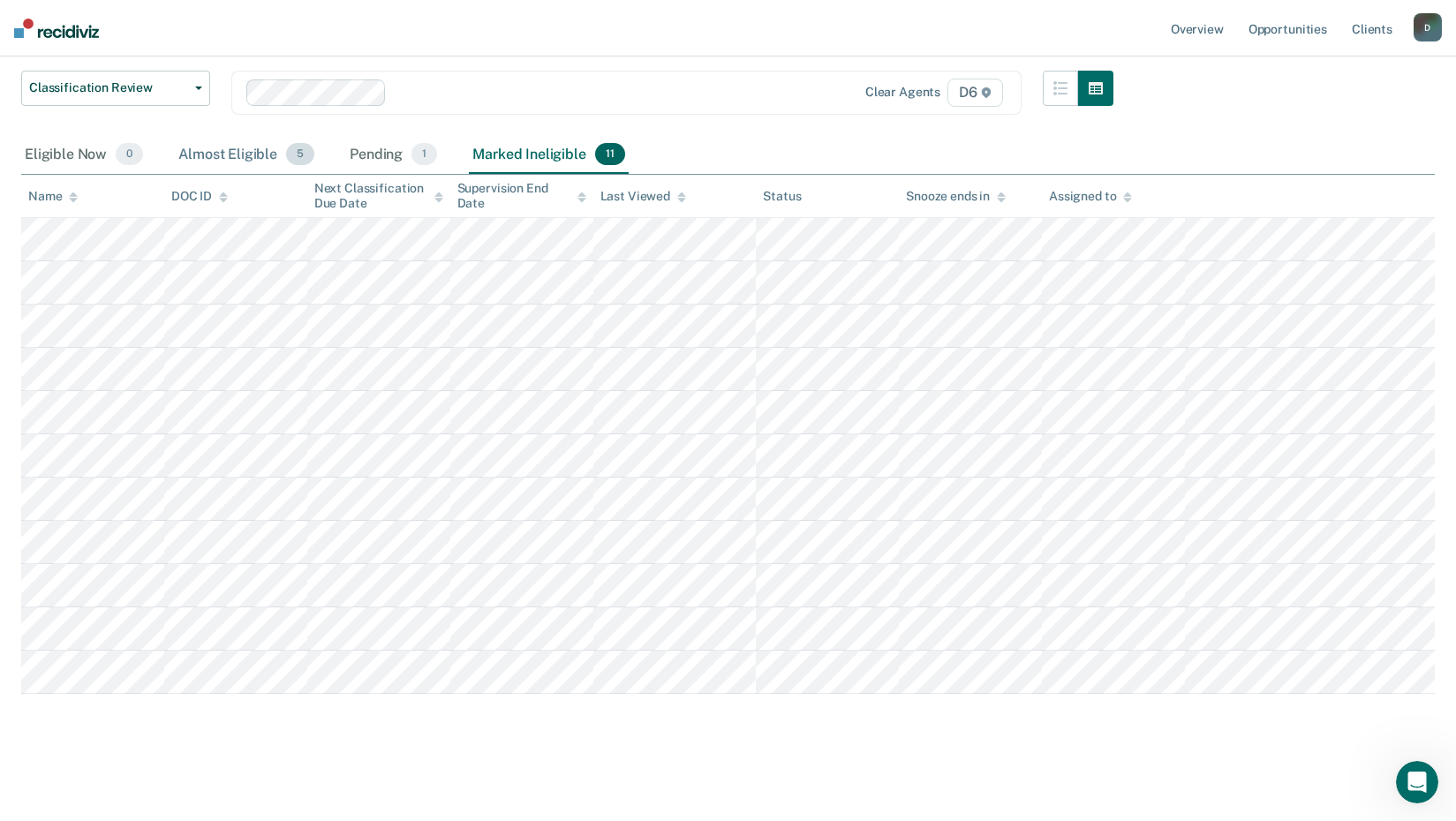
click at [246, 150] on div "Almost Eligible 5" at bounding box center [246, 155] width 143 height 39
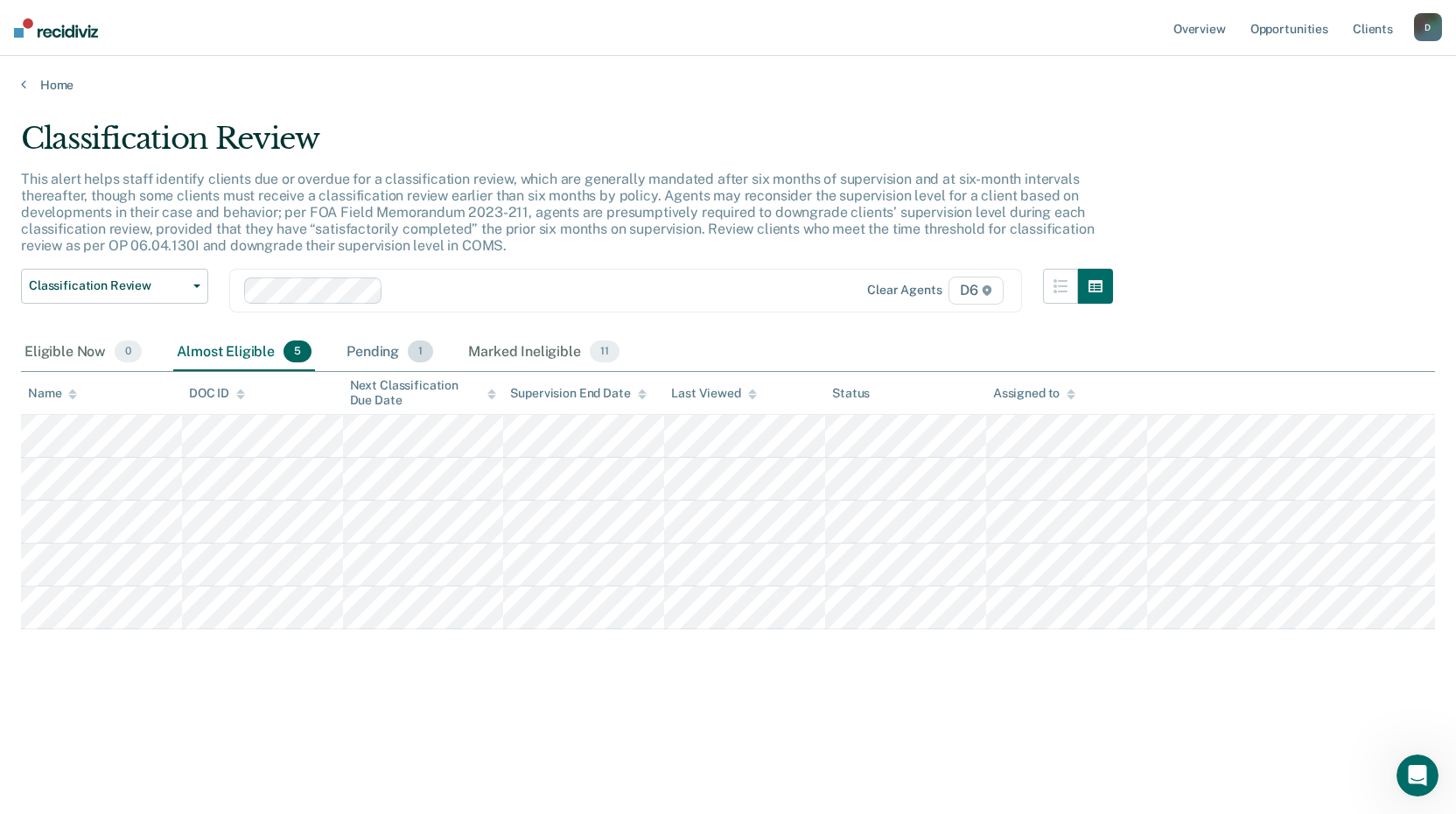
click at [405, 355] on div "Pending 1" at bounding box center [390, 353] width 94 height 39
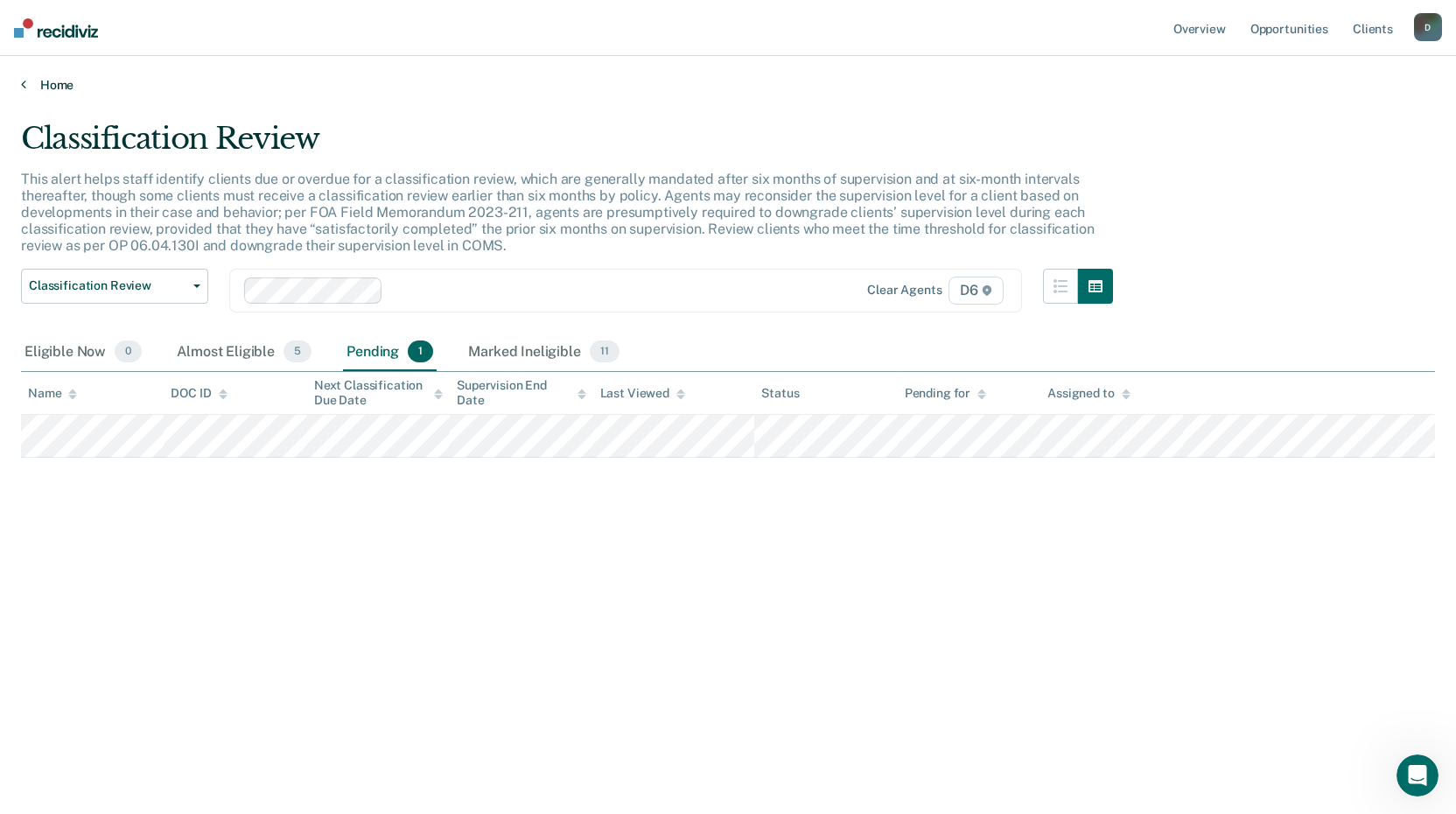
click at [56, 80] on link "Home" at bounding box center [728, 85] width 1414 height 16
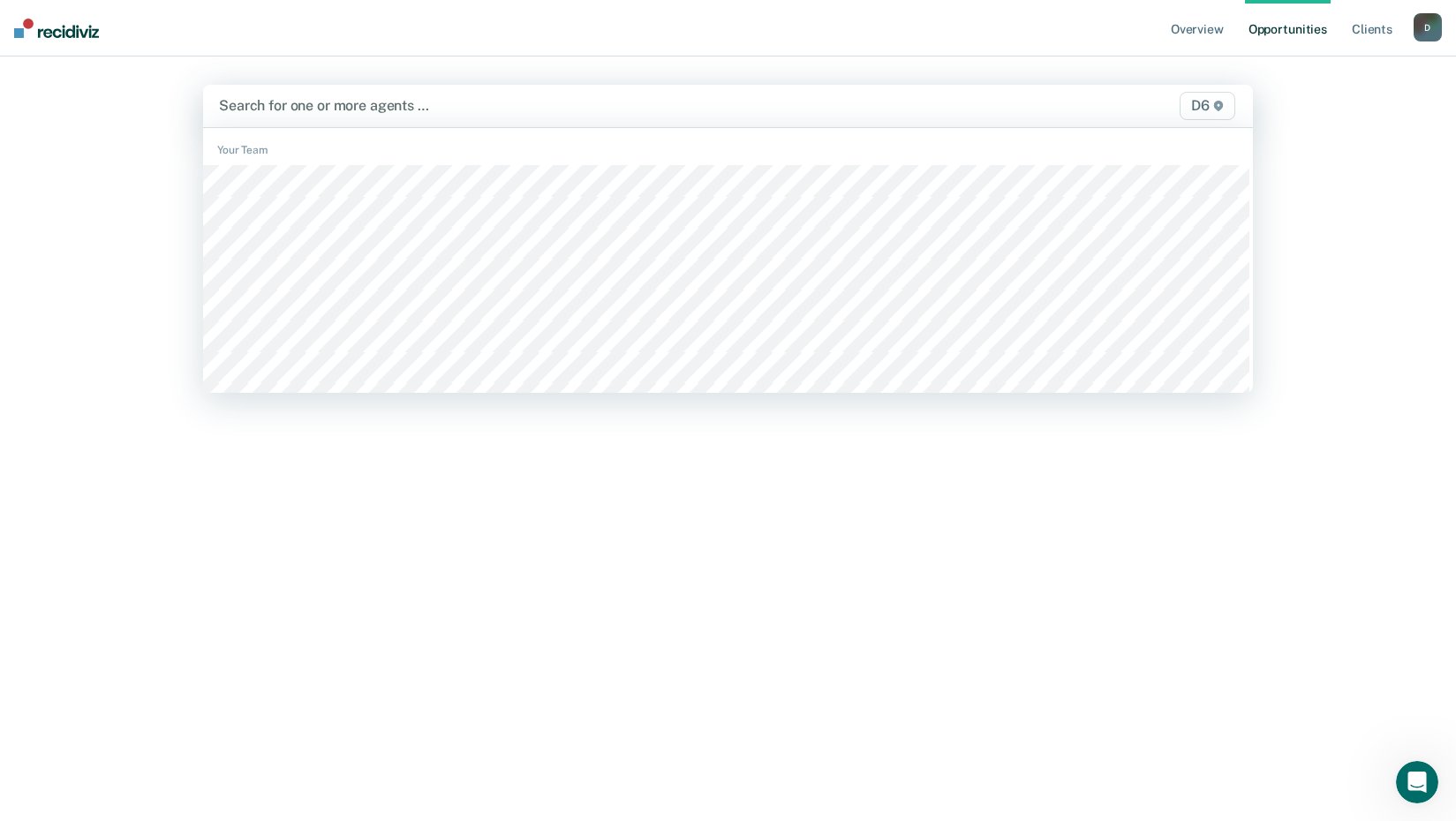
click at [344, 104] on div at bounding box center [576, 105] width 712 height 21
type input "sc"
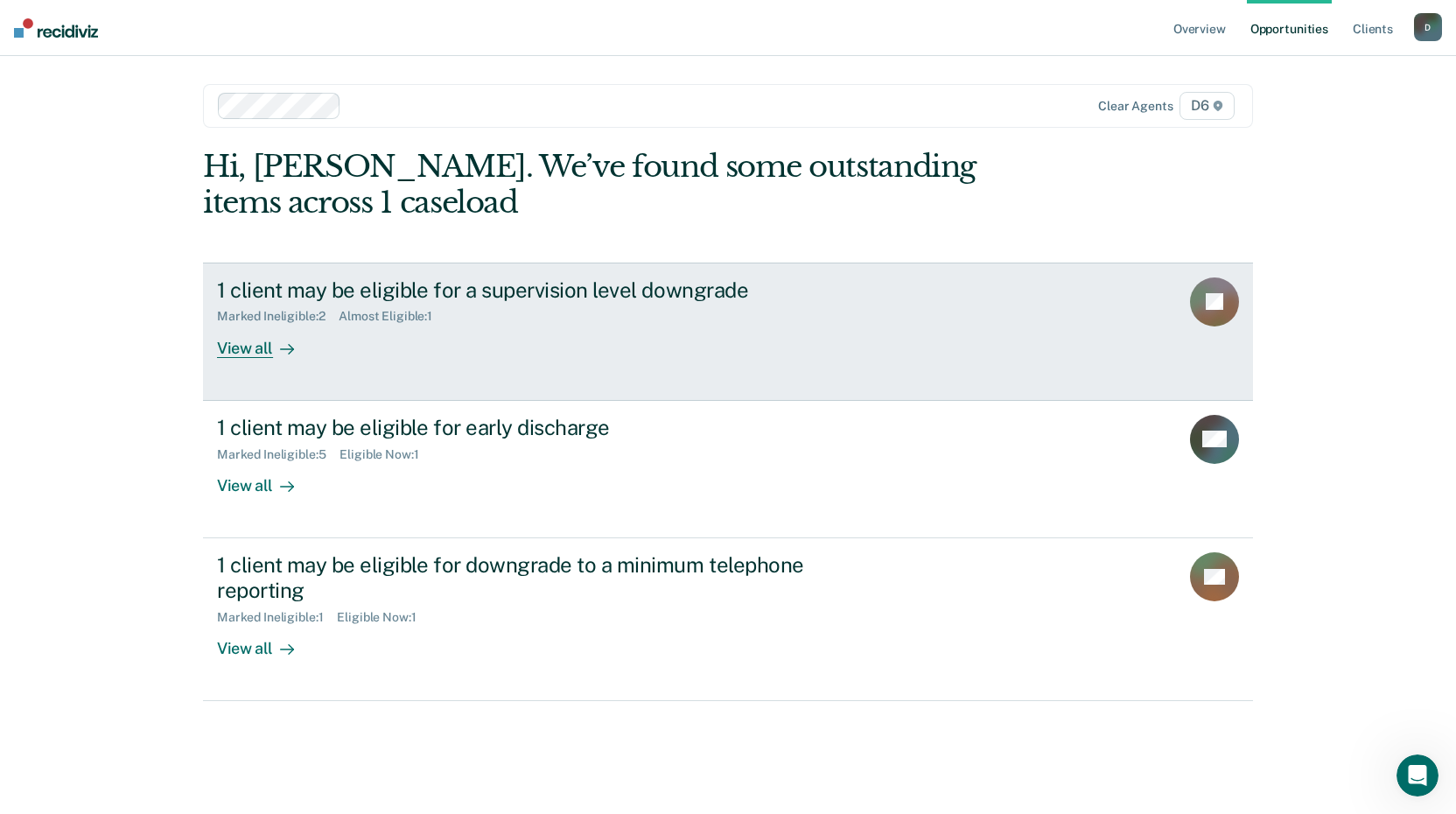
click at [267, 353] on div "View all" at bounding box center [266, 340] width 98 height 34
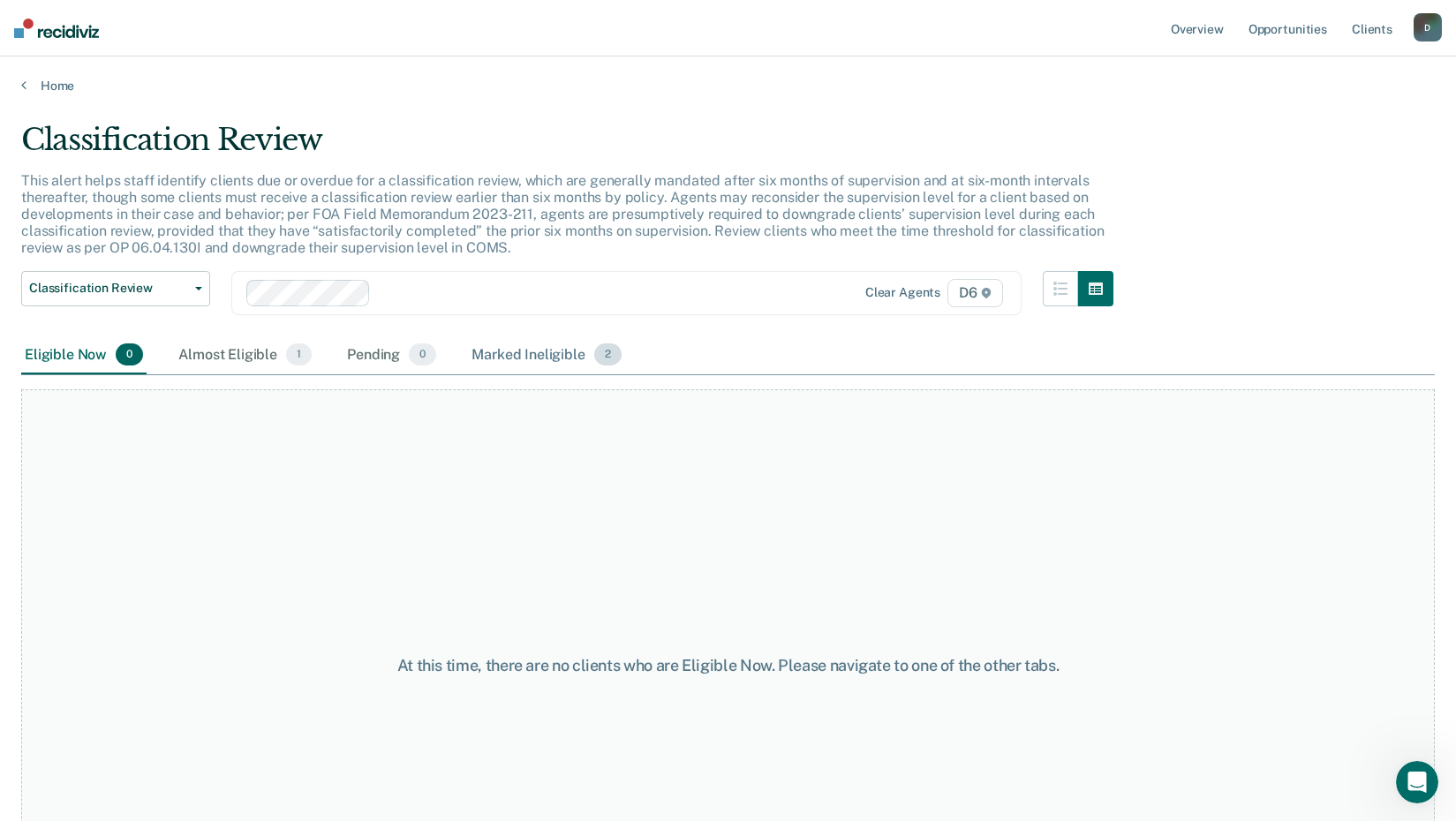
click at [518, 348] on div "Marked Ineligible 2" at bounding box center [547, 356] width 157 height 39
